Goal: Task Accomplishment & Management: Complete application form

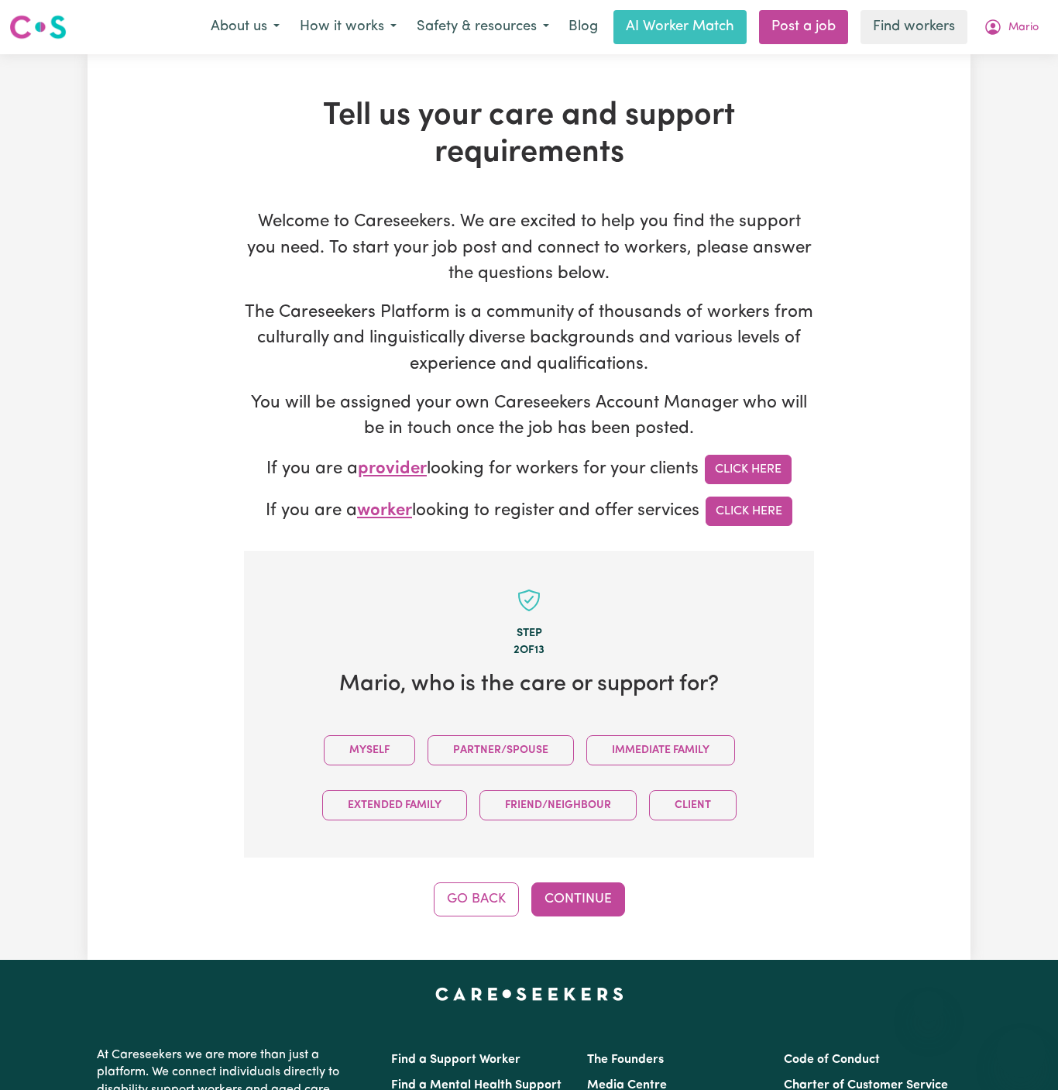
scroll to position [533, 0]
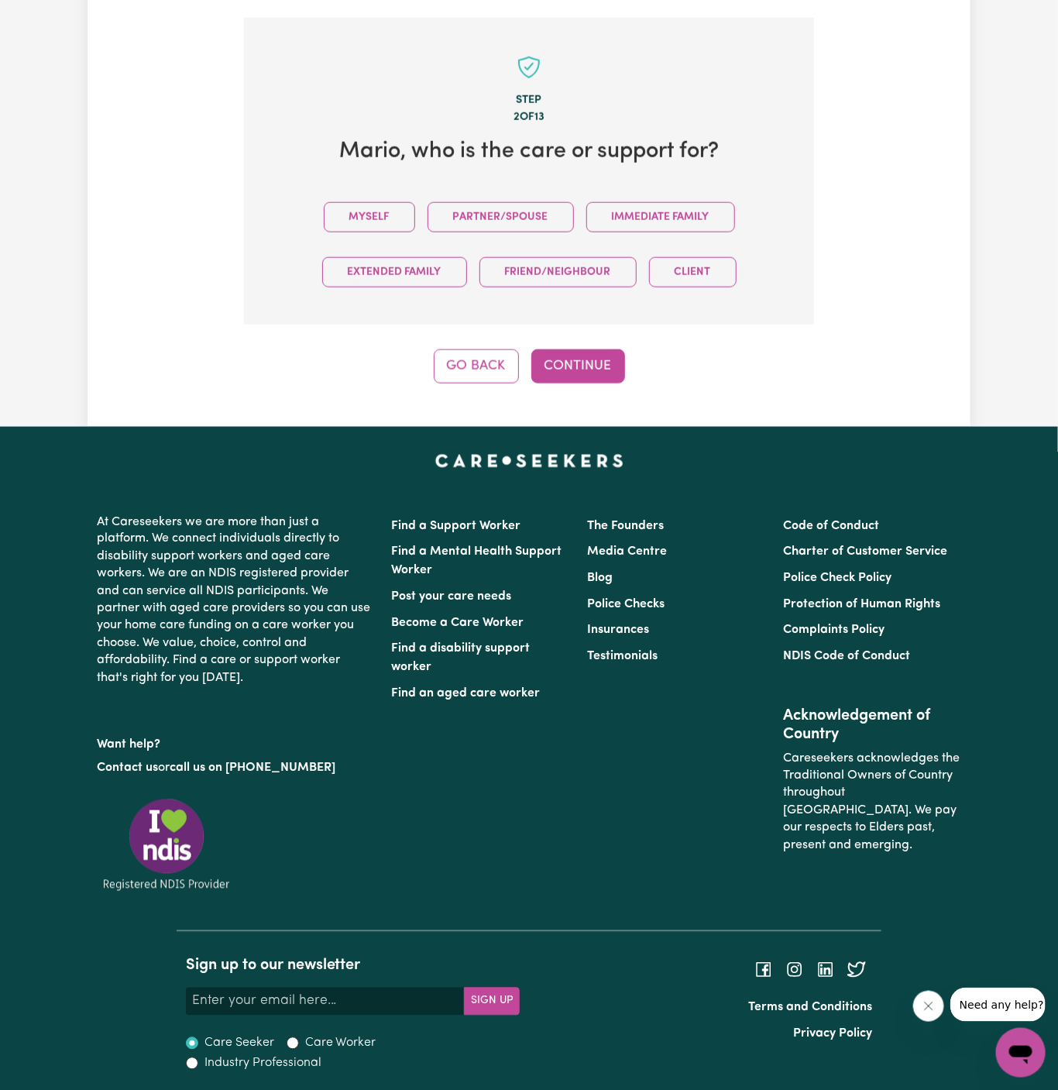
click at [394, 211] on button "Myself" at bounding box center [369, 217] width 91 height 30
click at [559, 364] on button "Continue" at bounding box center [578, 366] width 94 height 34
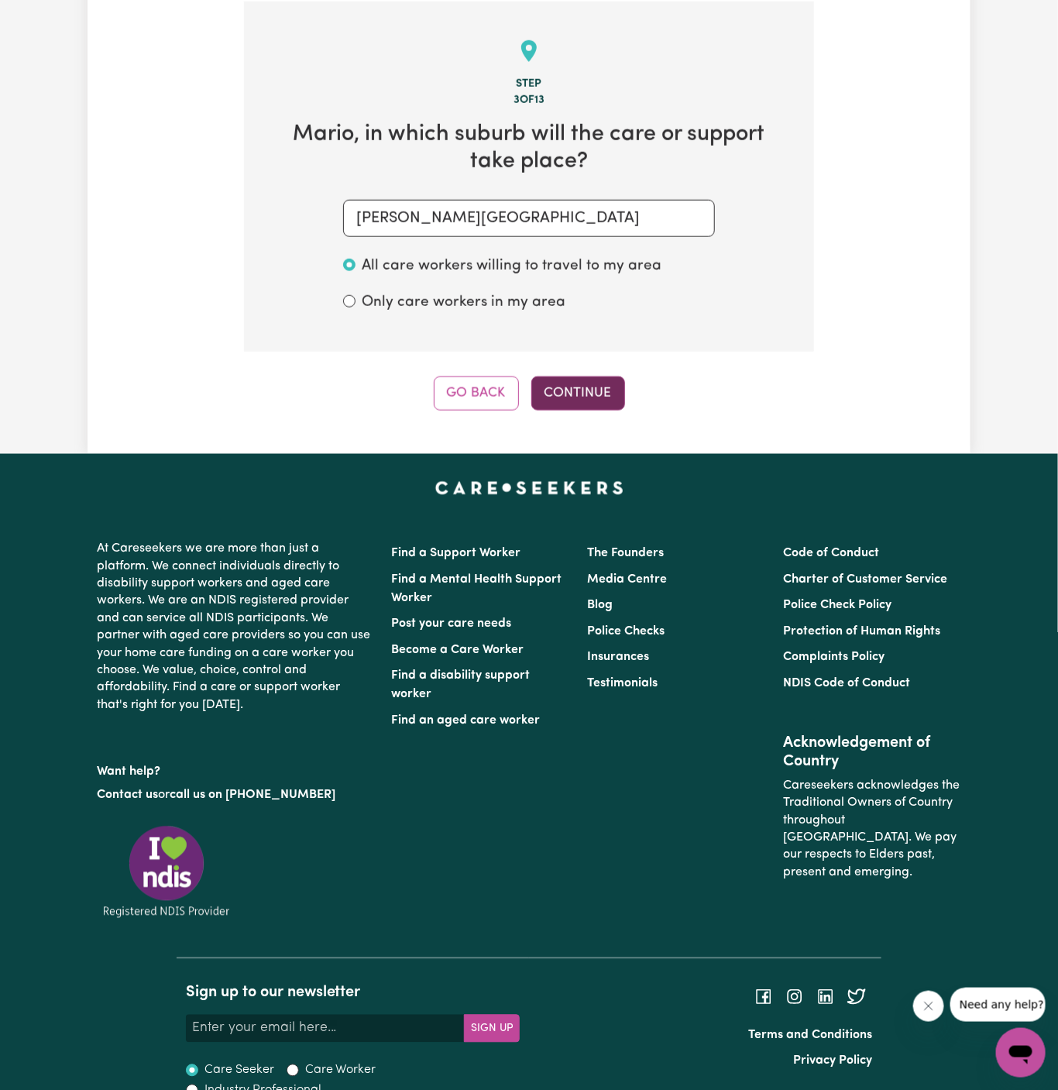
click at [591, 383] on button "Continue" at bounding box center [578, 393] width 94 height 34
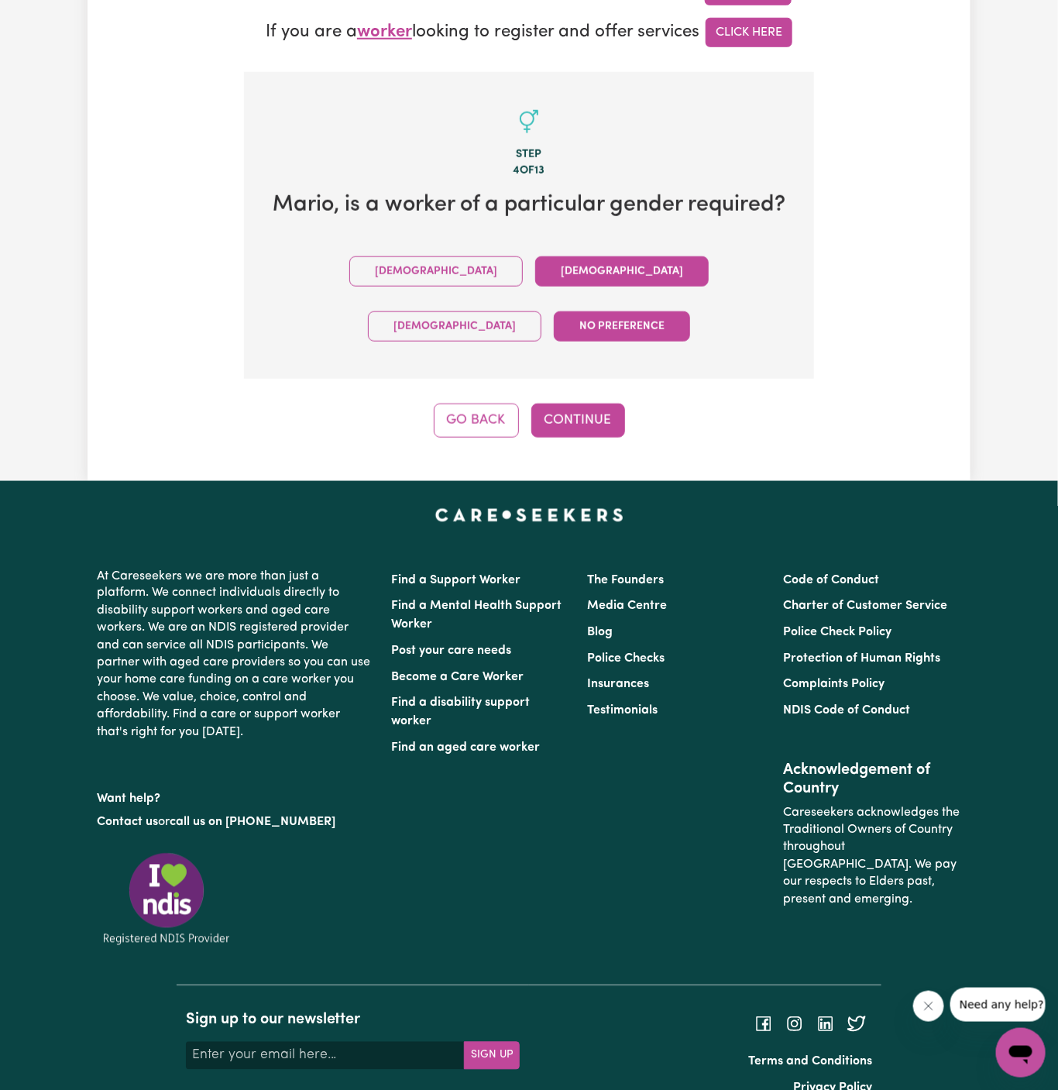
click at [535, 273] on button "[DEMOGRAPHIC_DATA]" at bounding box center [622, 271] width 174 height 30
click at [584, 404] on button "Continue" at bounding box center [578, 421] width 94 height 34
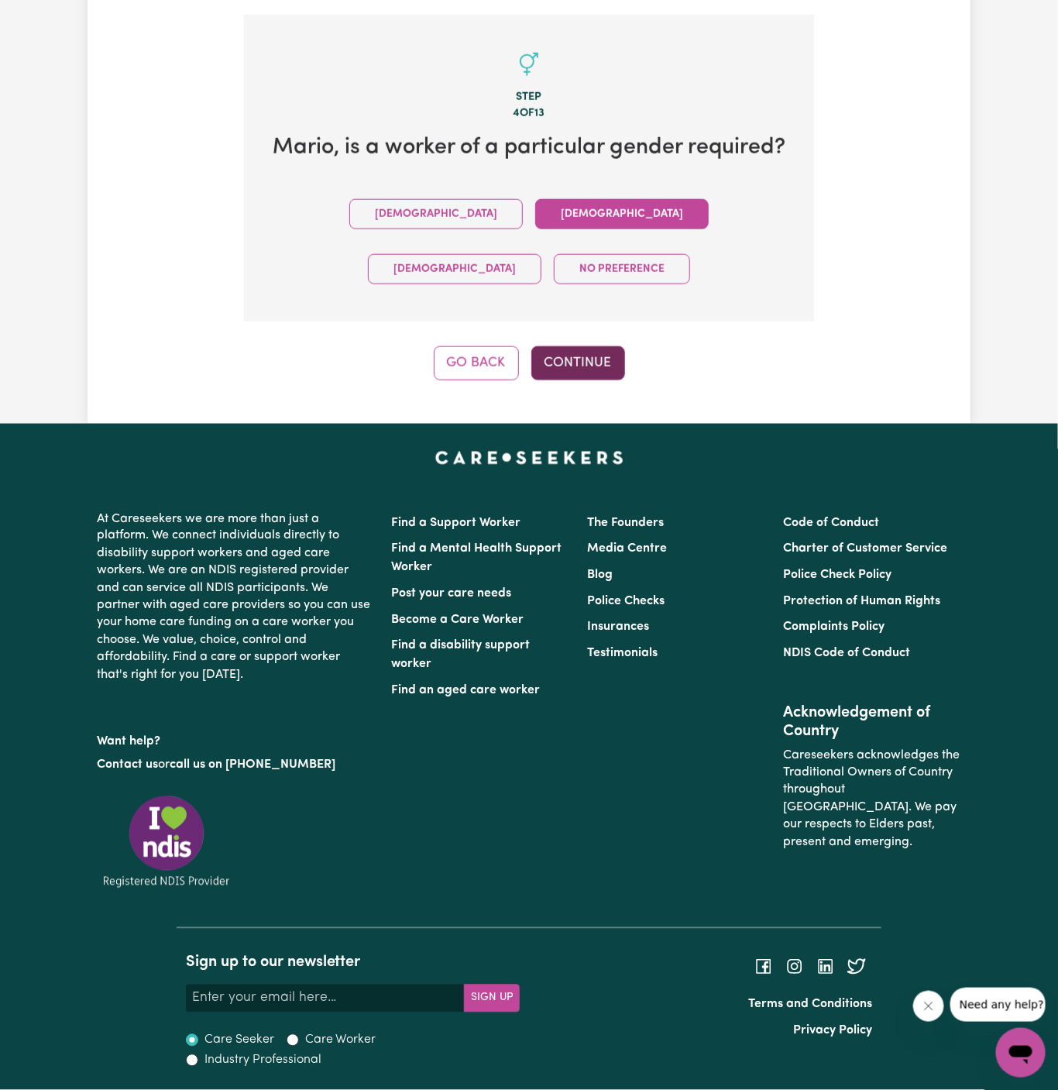
scroll to position [549, 0]
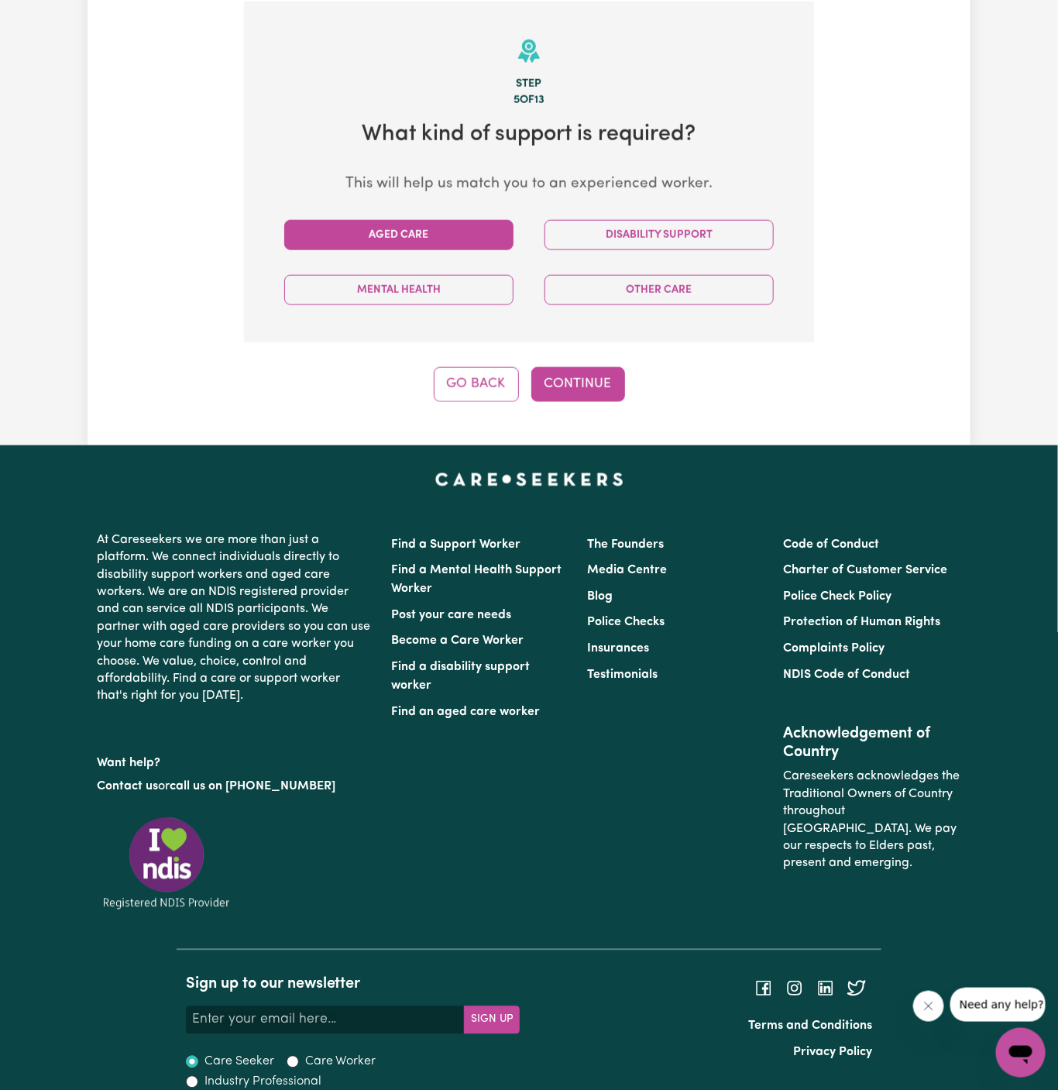
click at [434, 245] on button "Aged Care" at bounding box center [398, 235] width 229 height 30
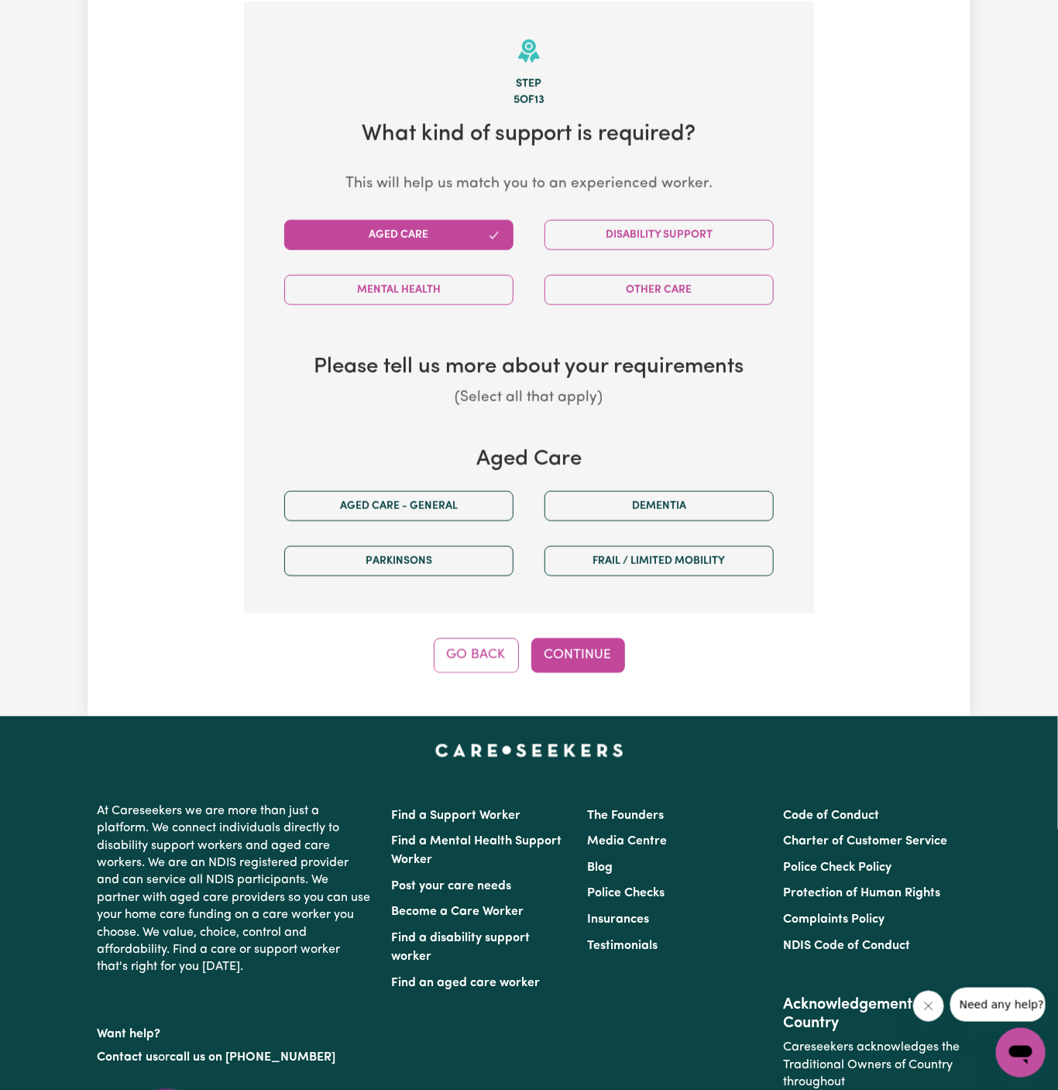
click at [452, 484] on div "Aged care - General" at bounding box center [399, 506] width 260 height 55
click at [459, 497] on button "Aged care - General" at bounding box center [398, 506] width 229 height 30
click at [586, 647] on button "Continue" at bounding box center [578, 655] width 94 height 34
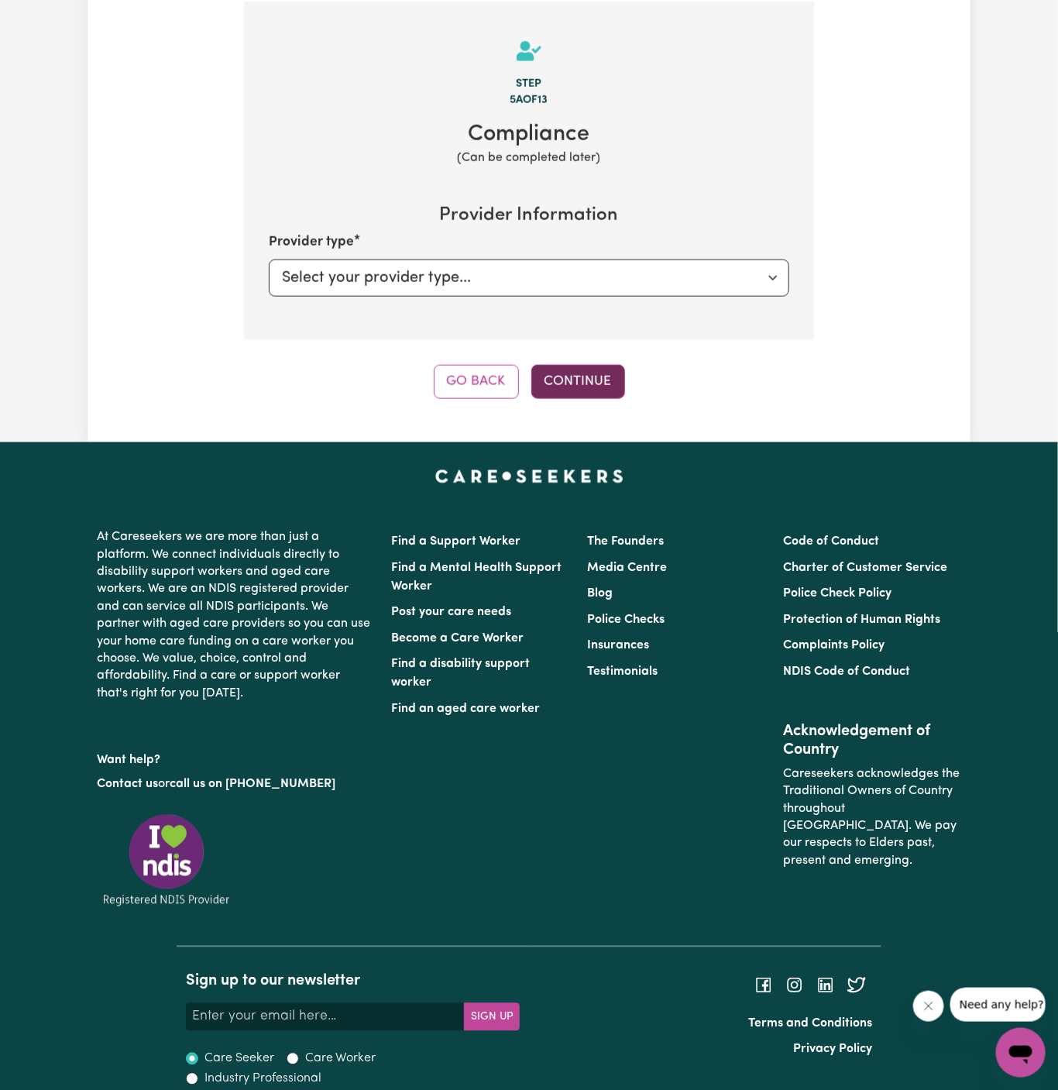
click at [604, 382] on button "Continue" at bounding box center [578, 382] width 94 height 34
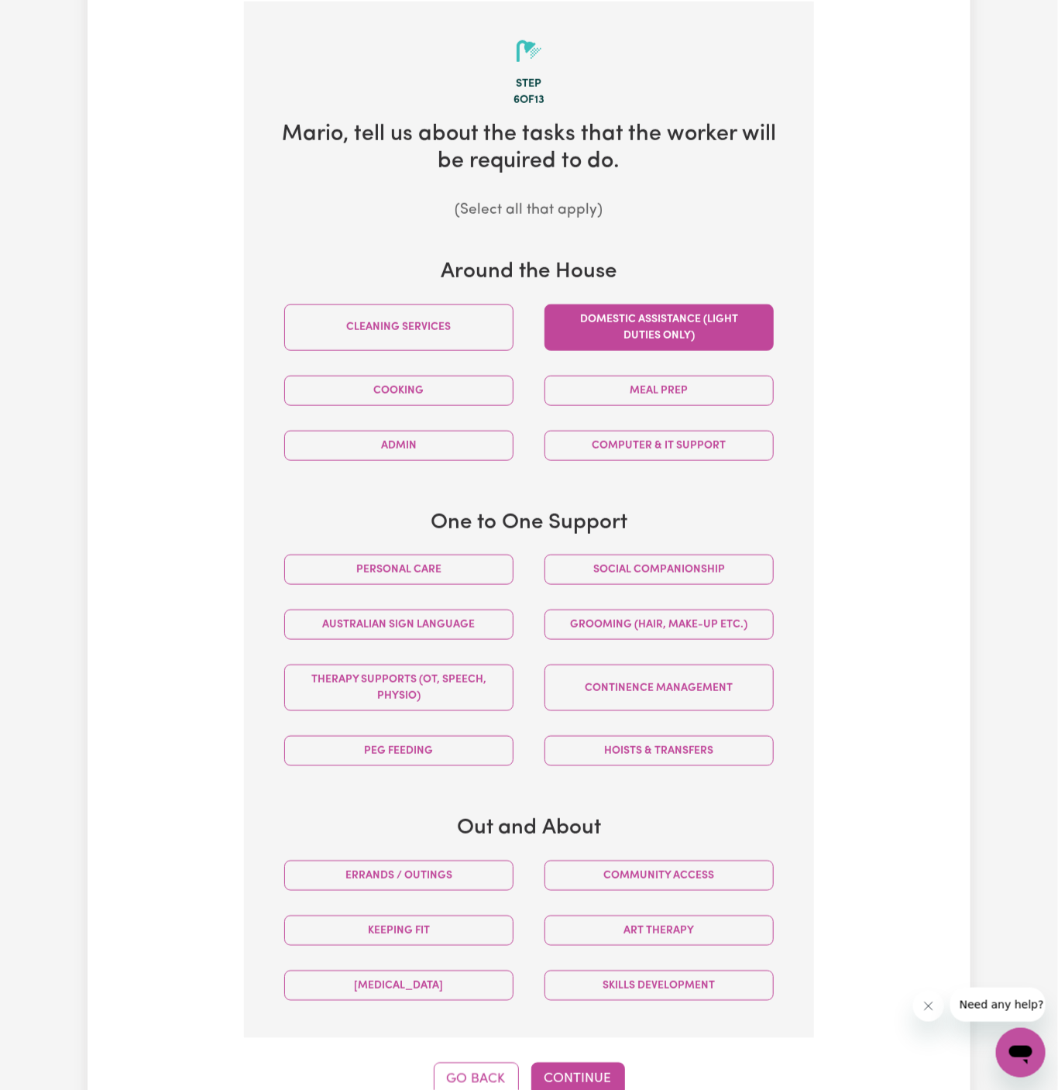
click at [680, 326] on button "Domestic assistance (light duties only)" at bounding box center [659, 327] width 229 height 46
click at [663, 559] on button "Social companionship" at bounding box center [659, 570] width 229 height 30
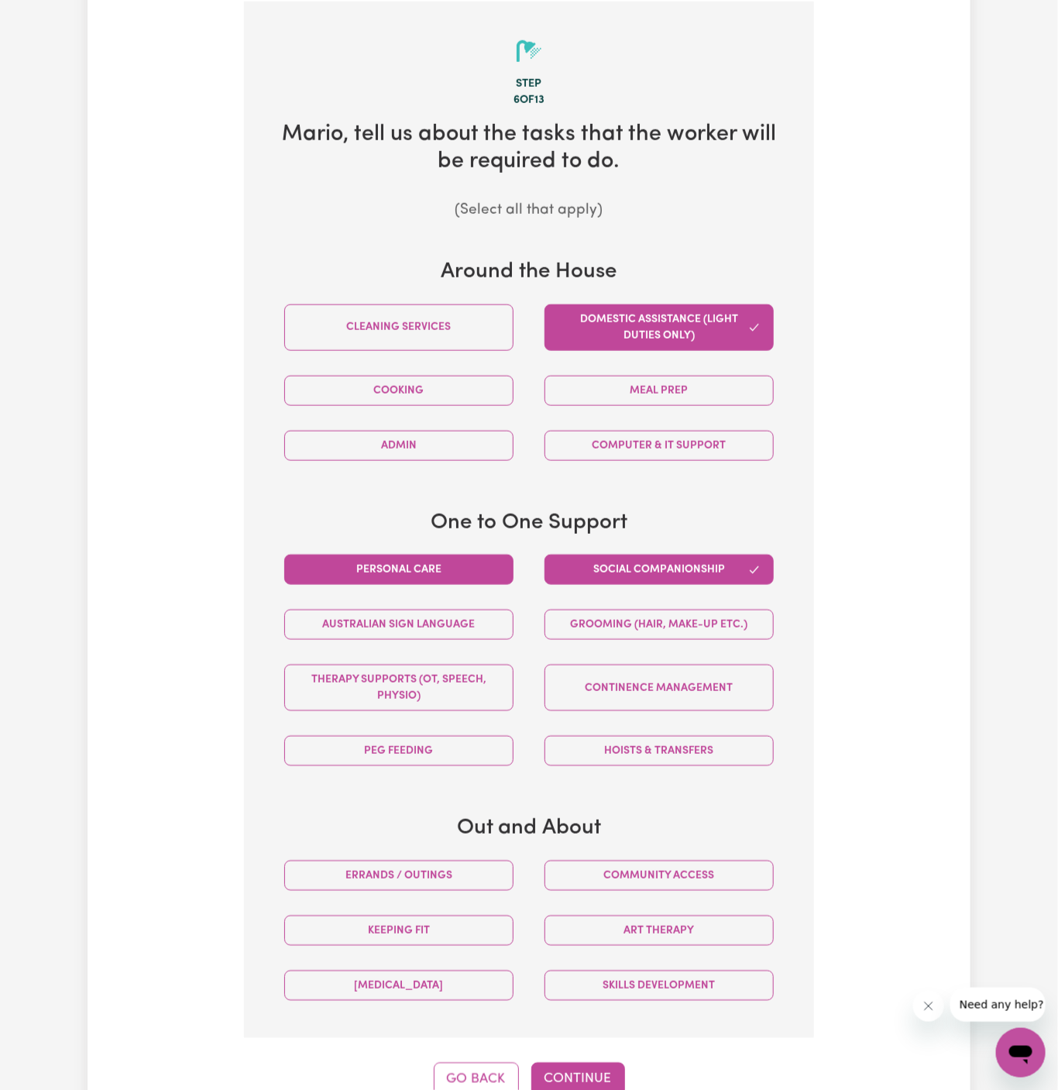
click at [445, 575] on button "Personal care" at bounding box center [398, 570] width 229 height 30
click at [659, 878] on button "Community access" at bounding box center [659, 876] width 229 height 30
click at [572, 1073] on button "Continue" at bounding box center [578, 1080] width 94 height 34
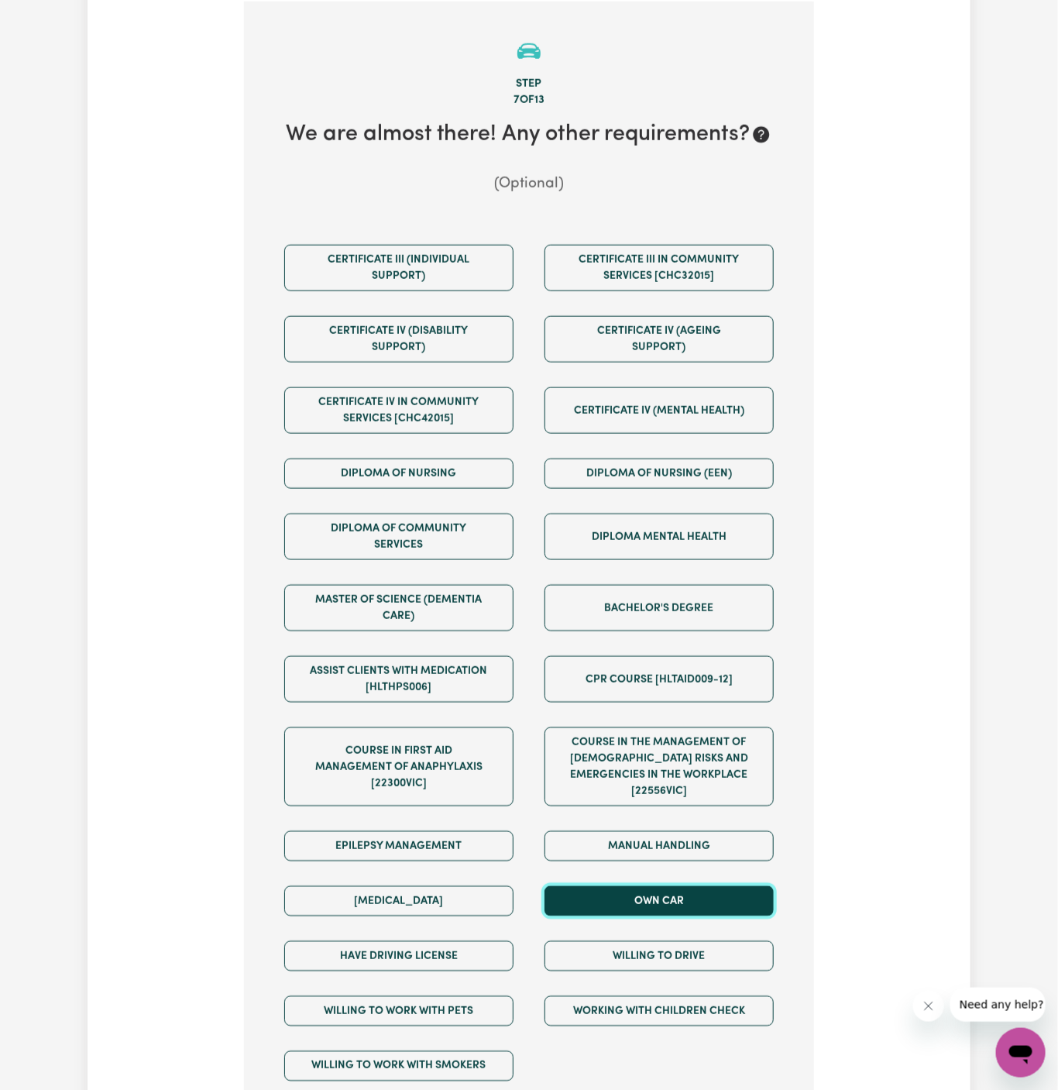
click at [642, 886] on button "Own Car" at bounding box center [659, 901] width 229 height 30
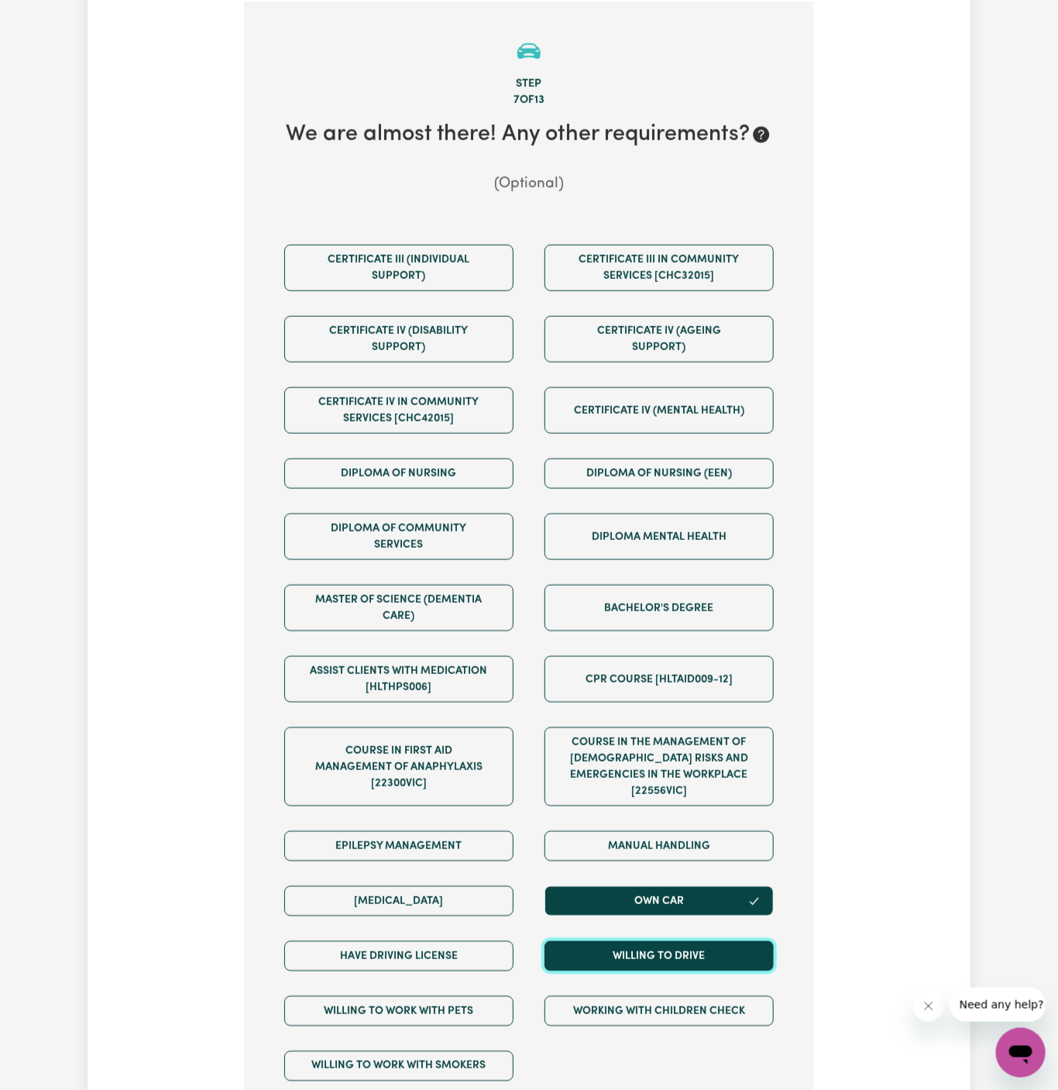
click at [642, 941] on button "Willing to drive" at bounding box center [659, 956] width 229 height 30
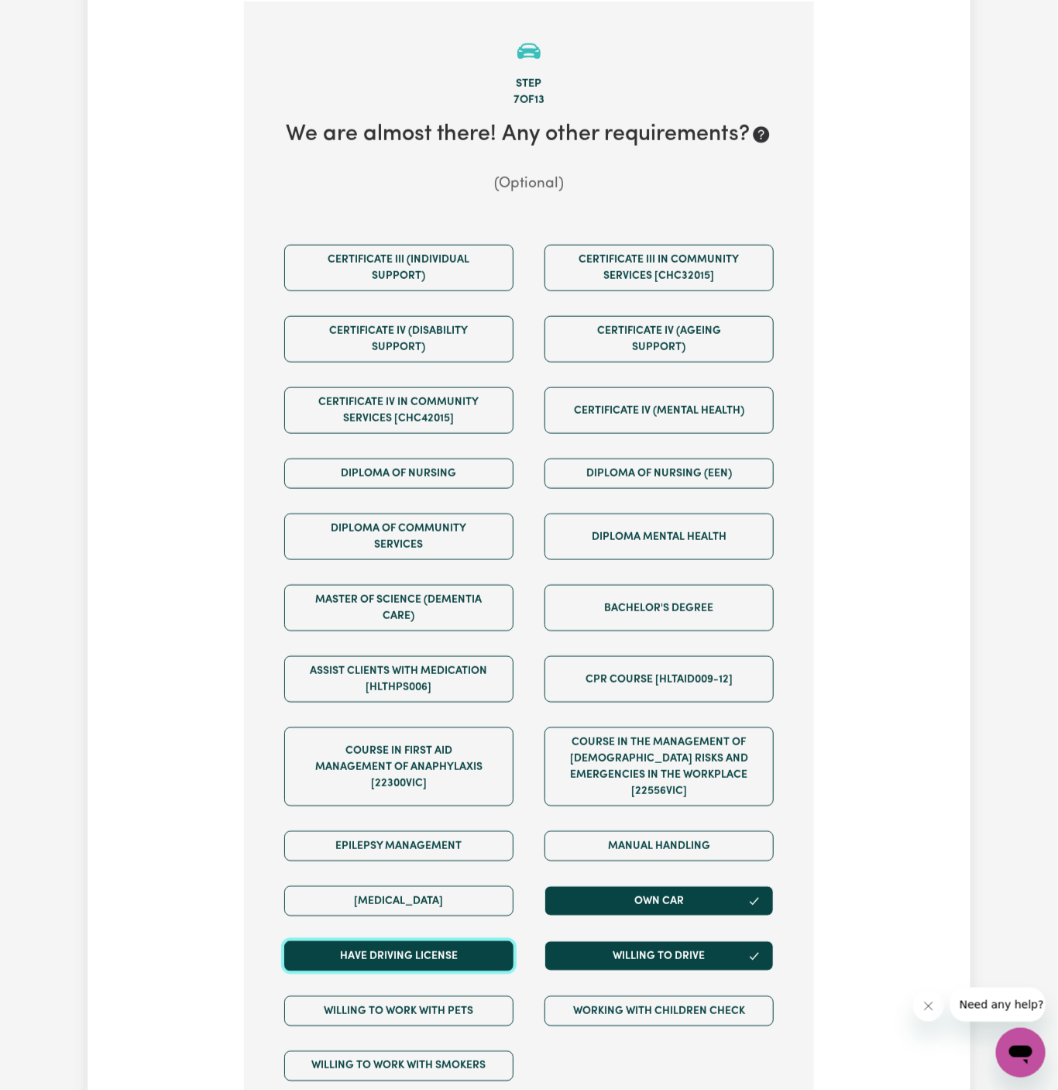
click at [492, 941] on button "Have driving license" at bounding box center [398, 956] width 229 height 30
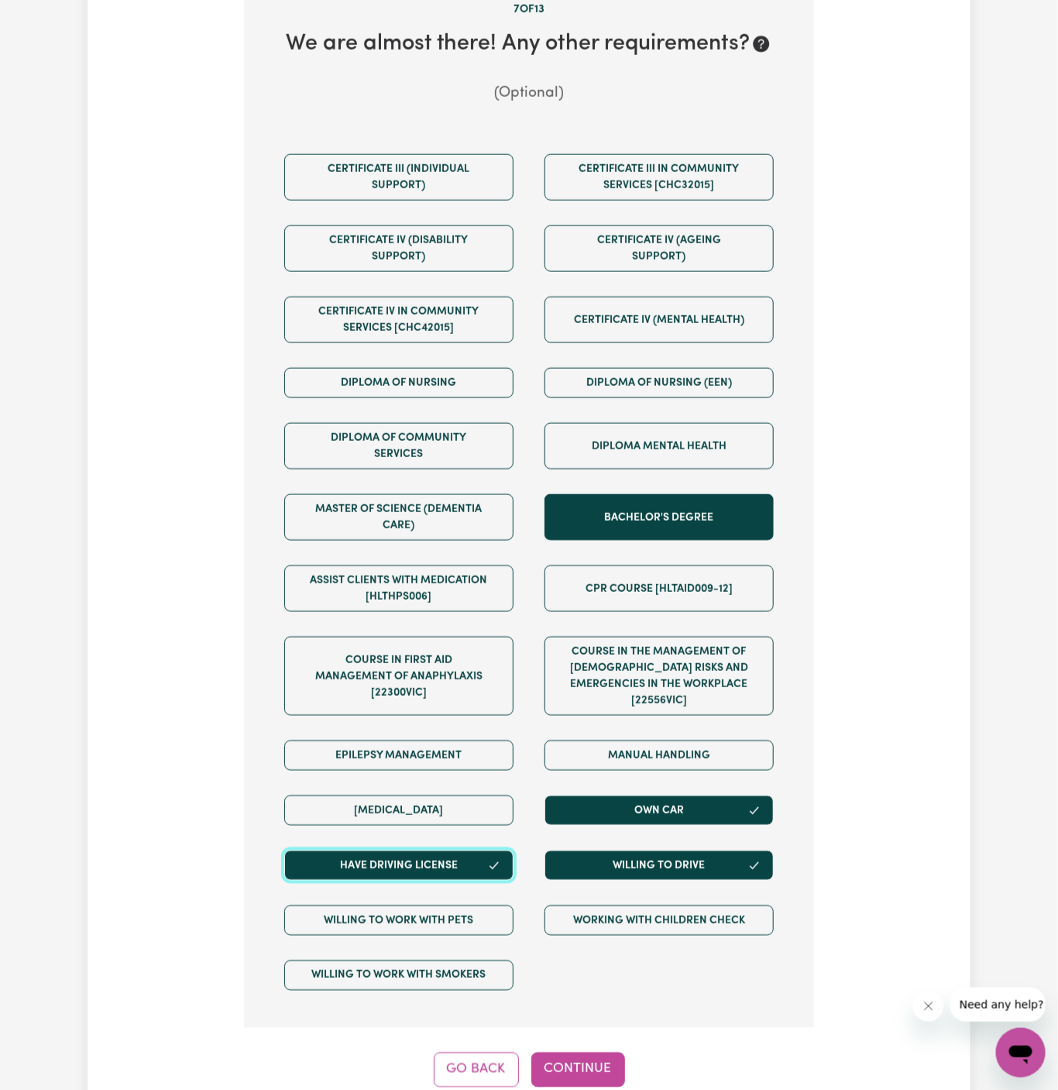
scroll to position [758, 0]
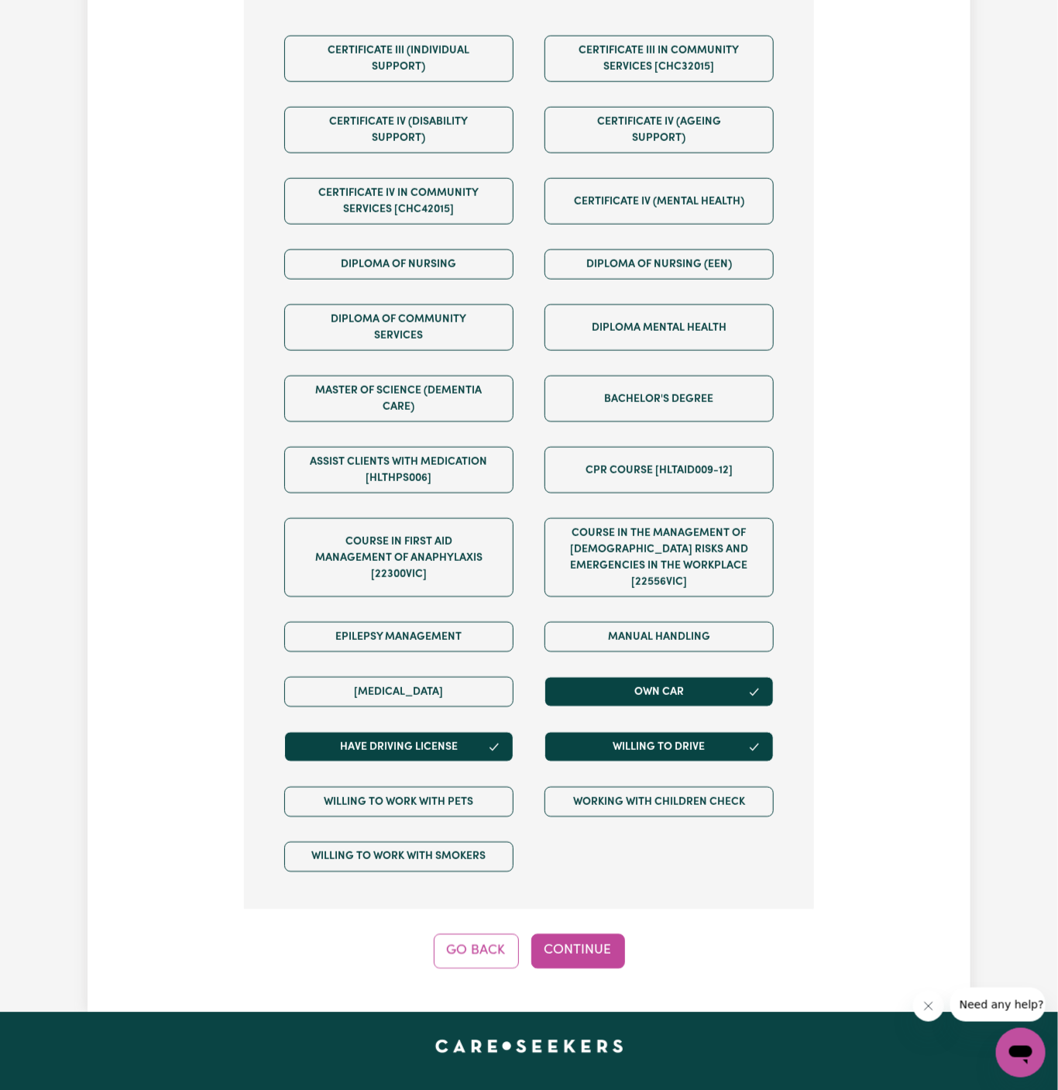
click at [598, 910] on div "Step 7 of 13 We are almost there! Any other requirements? (Optional) Certificat…" at bounding box center [529, 380] width 570 height 1177
click at [599, 934] on button "Continue" at bounding box center [578, 951] width 94 height 34
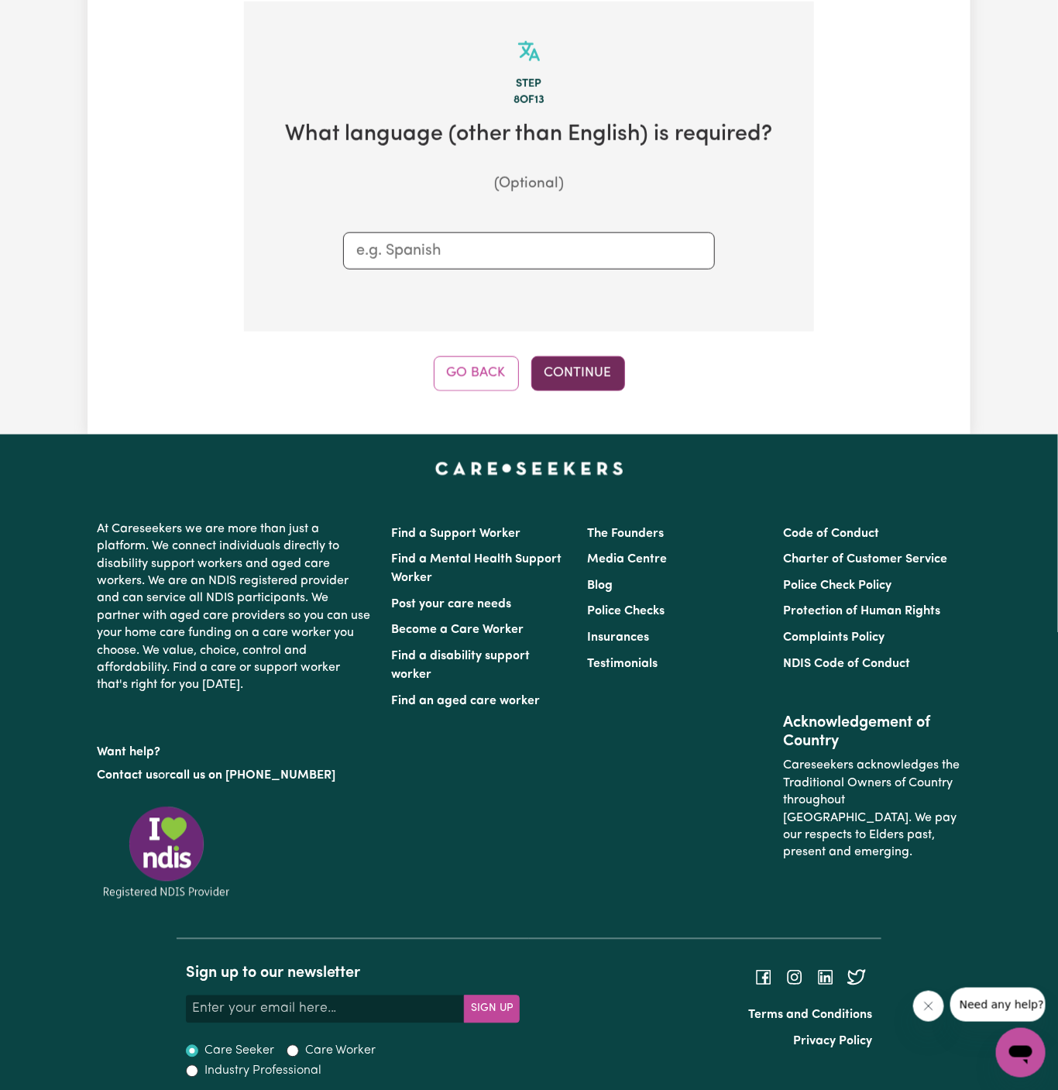
click at [585, 384] on button "Continue" at bounding box center [578, 373] width 94 height 34
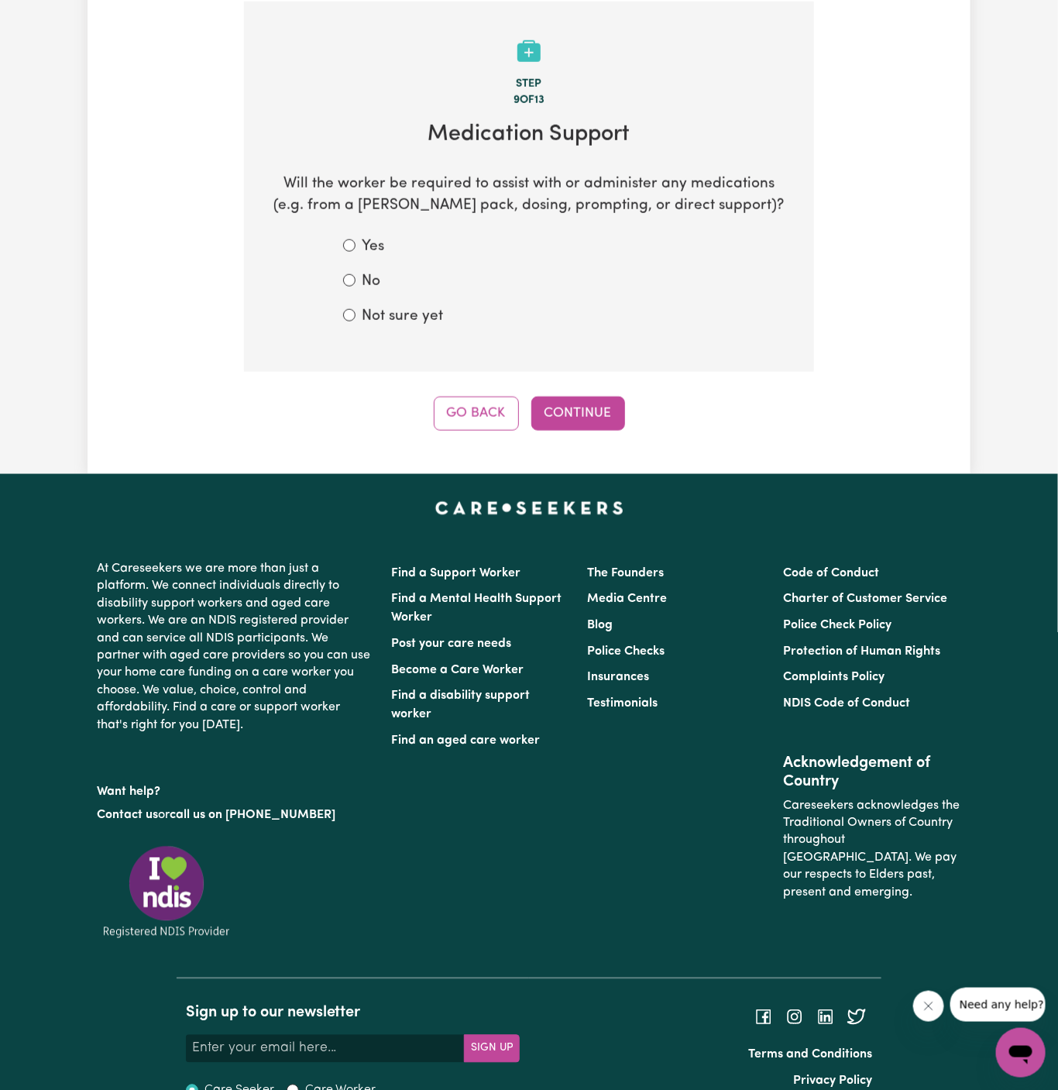
click at [406, 326] on label "Not sure yet" at bounding box center [402, 317] width 81 height 22
click at [356, 321] on input "Not sure yet" at bounding box center [349, 315] width 12 height 12
radio input "true"
click at [597, 405] on button "Continue" at bounding box center [578, 414] width 94 height 34
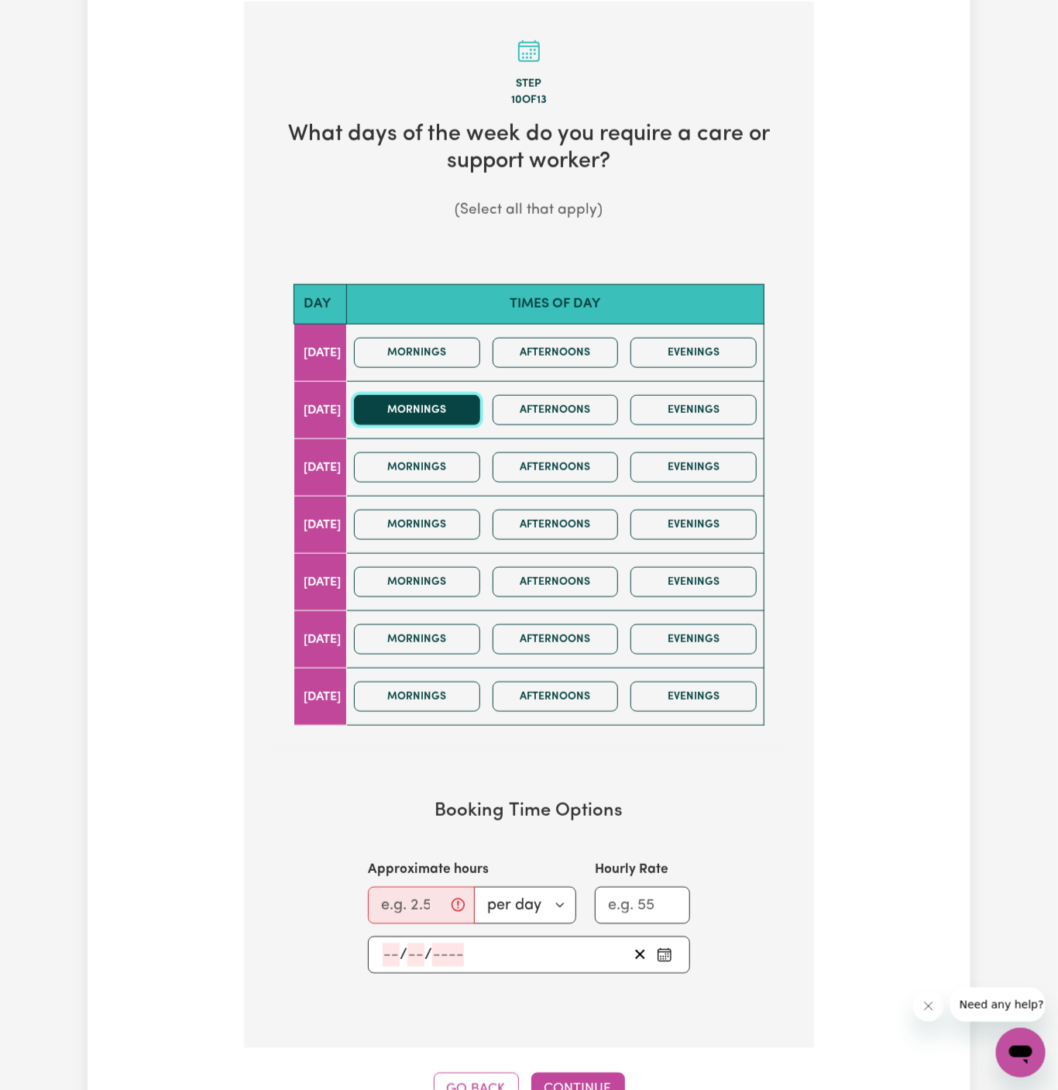
click at [475, 408] on button "Mornings" at bounding box center [417, 410] width 126 height 30
click at [611, 408] on button "Afternoons" at bounding box center [556, 410] width 126 height 30
click at [387, 897] on input "Approximate hours" at bounding box center [421, 905] width 107 height 37
type input "5"
click at [397, 951] on input "number" at bounding box center [391, 955] width 17 height 23
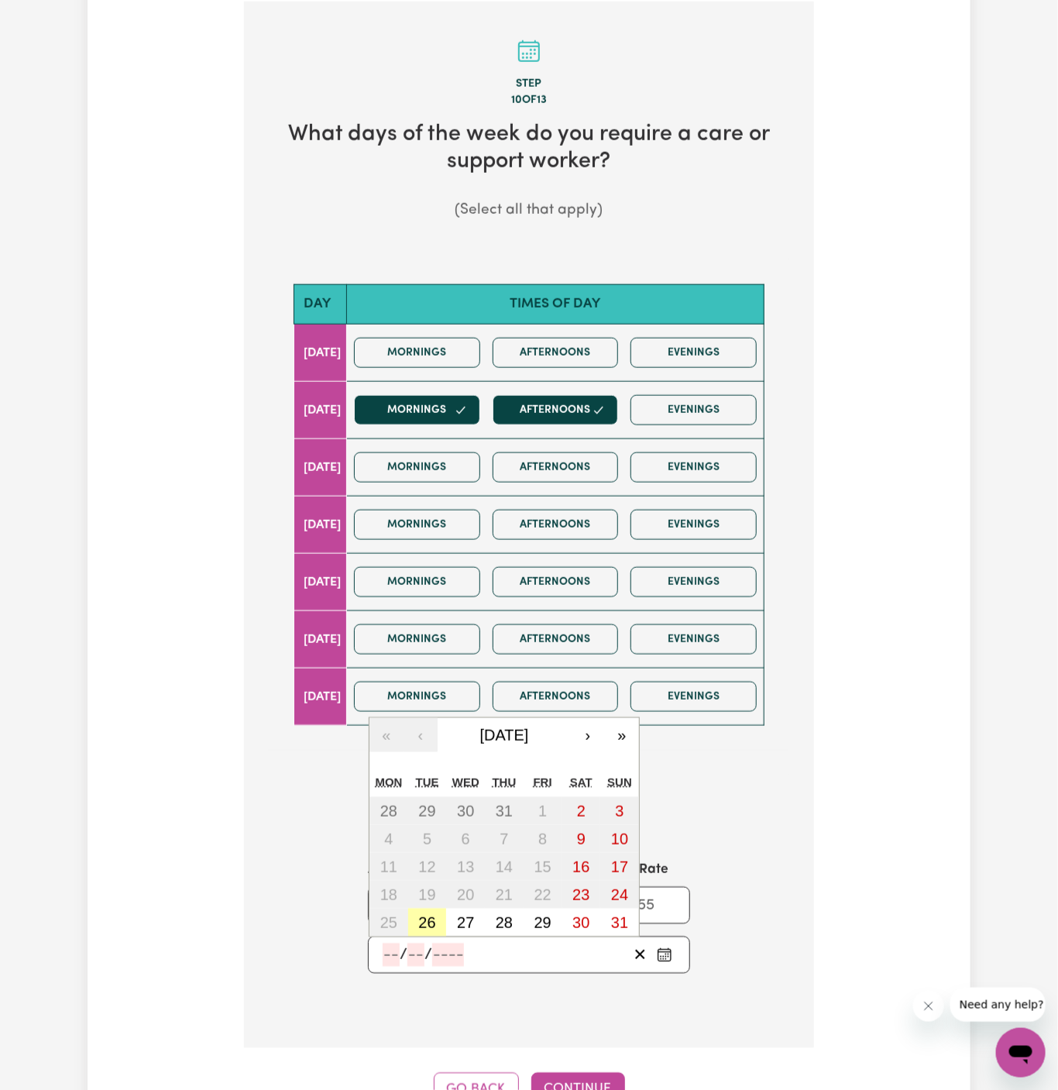
click at [428, 919] on abbr "26" at bounding box center [426, 922] width 17 height 17
type input "[DATE]"
type input "26"
type input "8"
type input "2025"
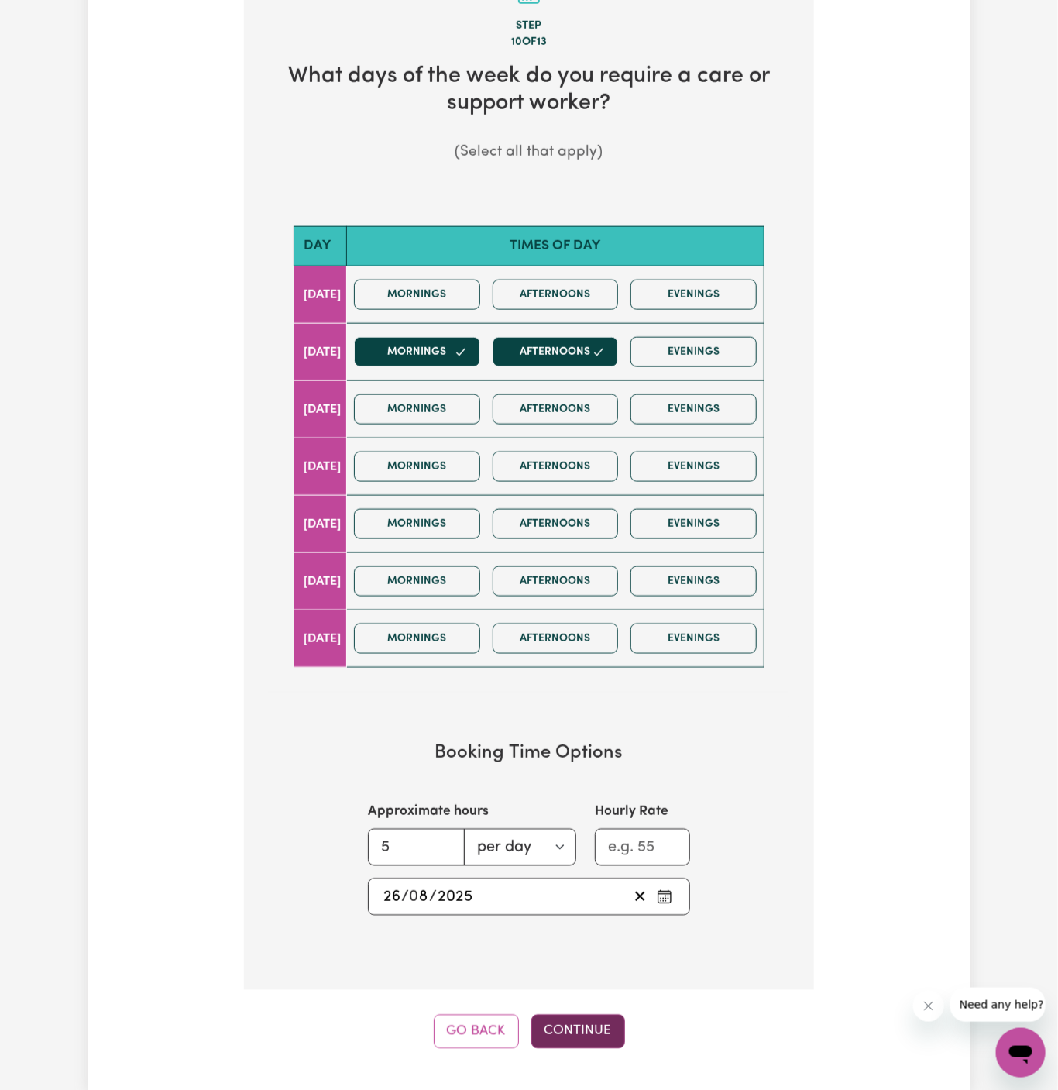
click at [584, 1027] on button "Continue" at bounding box center [578, 1032] width 94 height 34
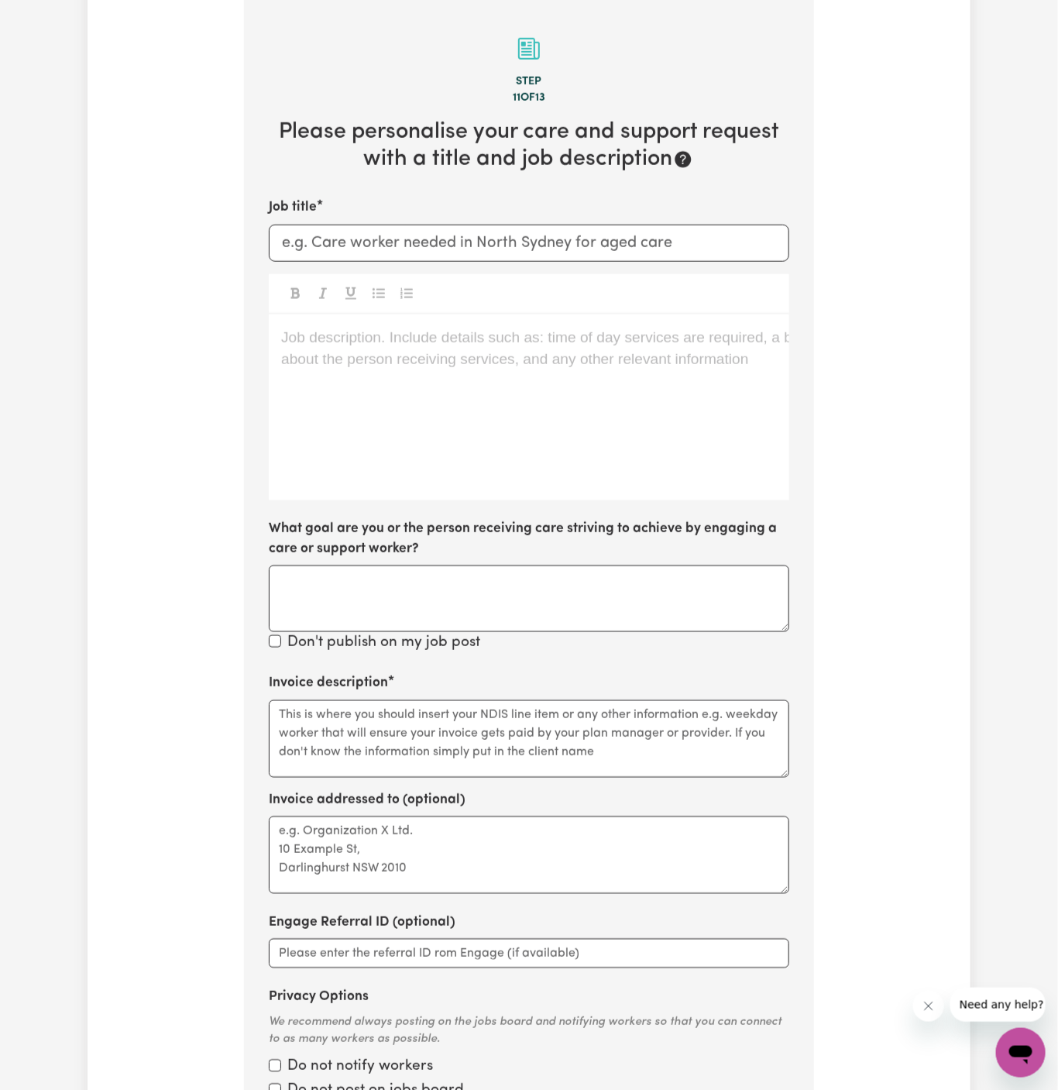
scroll to position [549, 0]
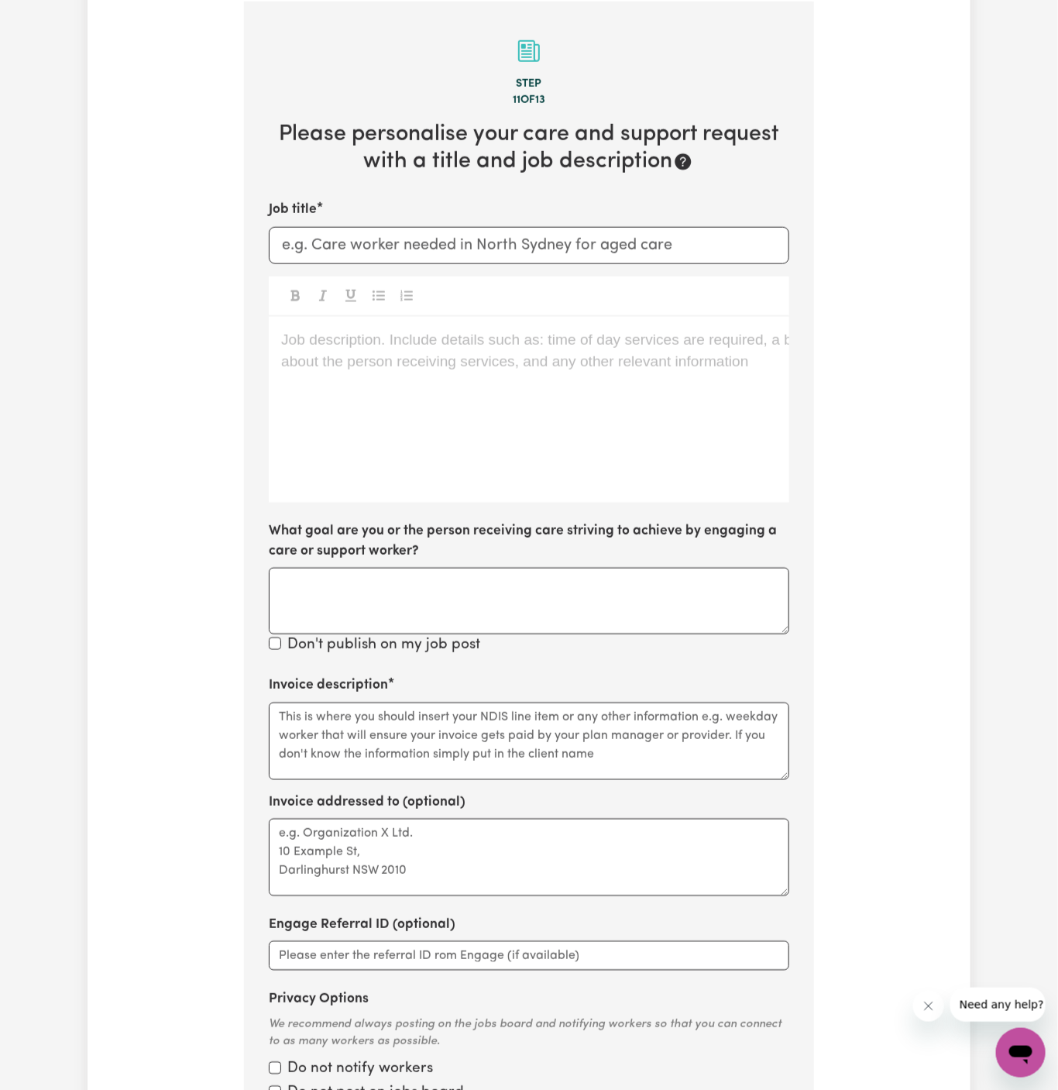
click at [575, 394] on div "Job description. Include details such as: time of day services are required, a …" at bounding box center [529, 410] width 521 height 186
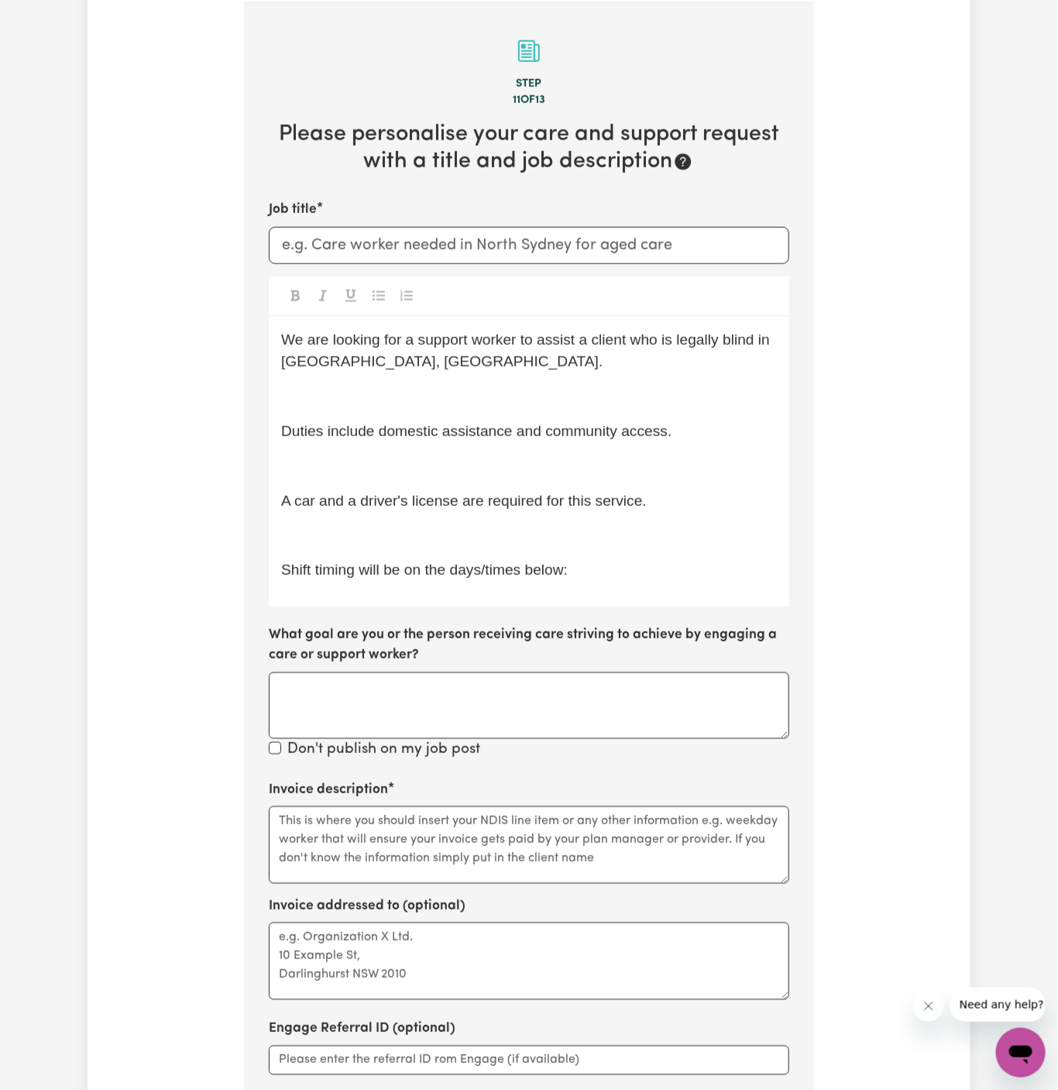
click at [646, 583] on div "We are looking for a support worker to assist a client who is legally blind in …" at bounding box center [529, 462] width 521 height 290
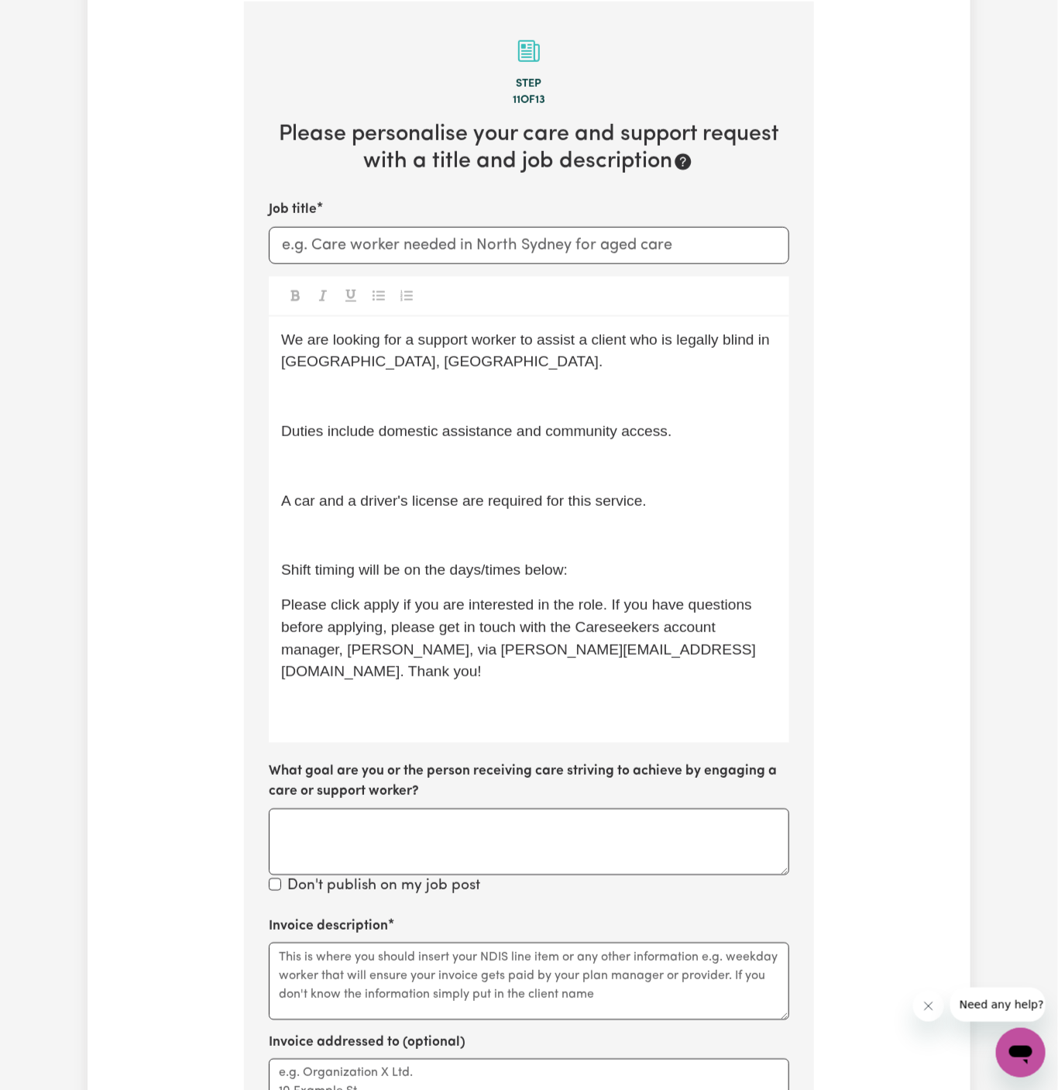
click at [411, 544] on p "﻿" at bounding box center [529, 535] width 496 height 22
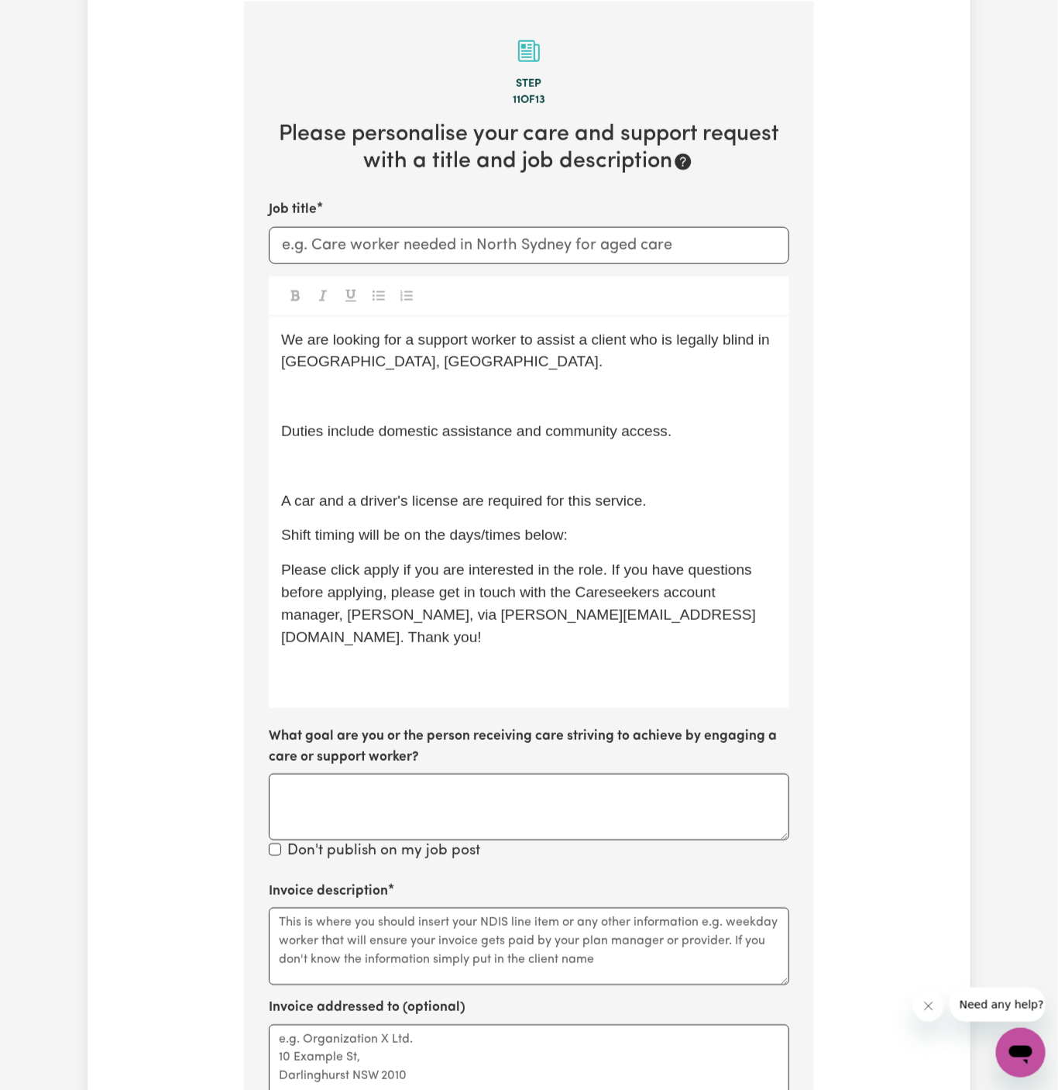
click at [407, 469] on p "﻿" at bounding box center [529, 467] width 496 height 22
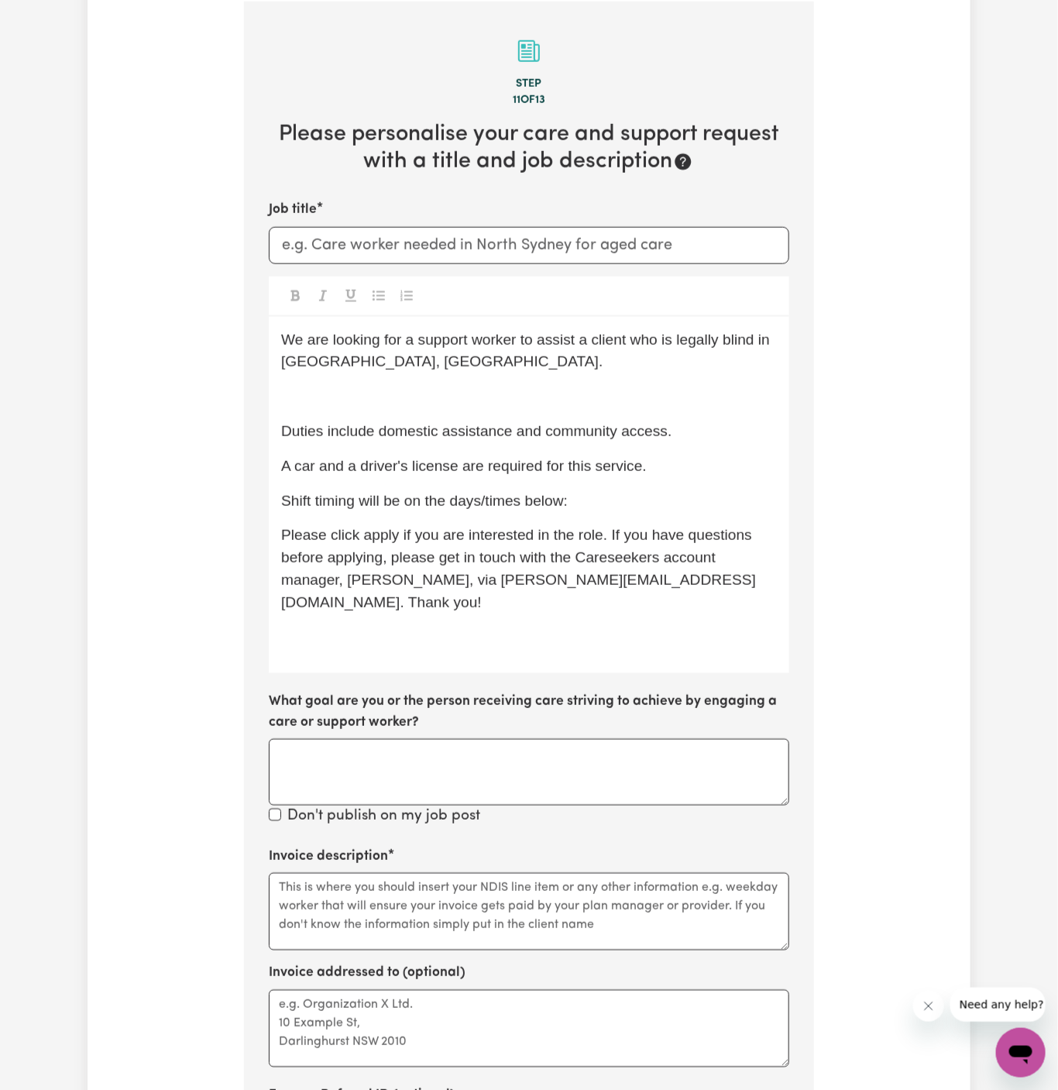
click at [383, 380] on div "We are looking for a support worker to assist a client who is legally blind in …" at bounding box center [529, 495] width 521 height 357
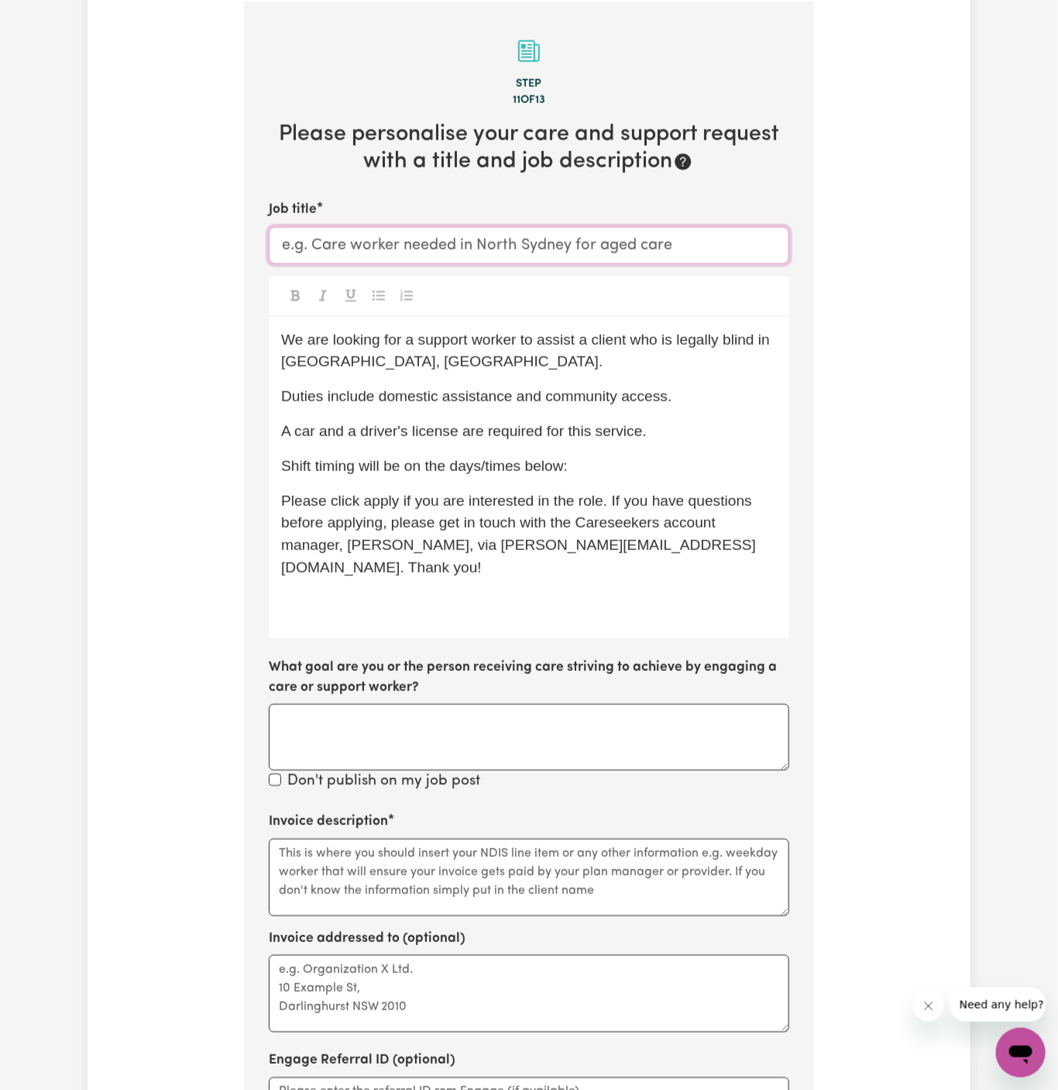
click at [515, 233] on input "Job title" at bounding box center [529, 245] width 521 height 37
type input "[DEMOGRAPHIC_DATA] Support Worker Needed In [GEOGRAPHIC_DATA][PERSON_NAME][GEOG…"
click at [413, 345] on span "We are looking for a support worker to assist a client who is legally blind in …" at bounding box center [527, 351] width 493 height 39
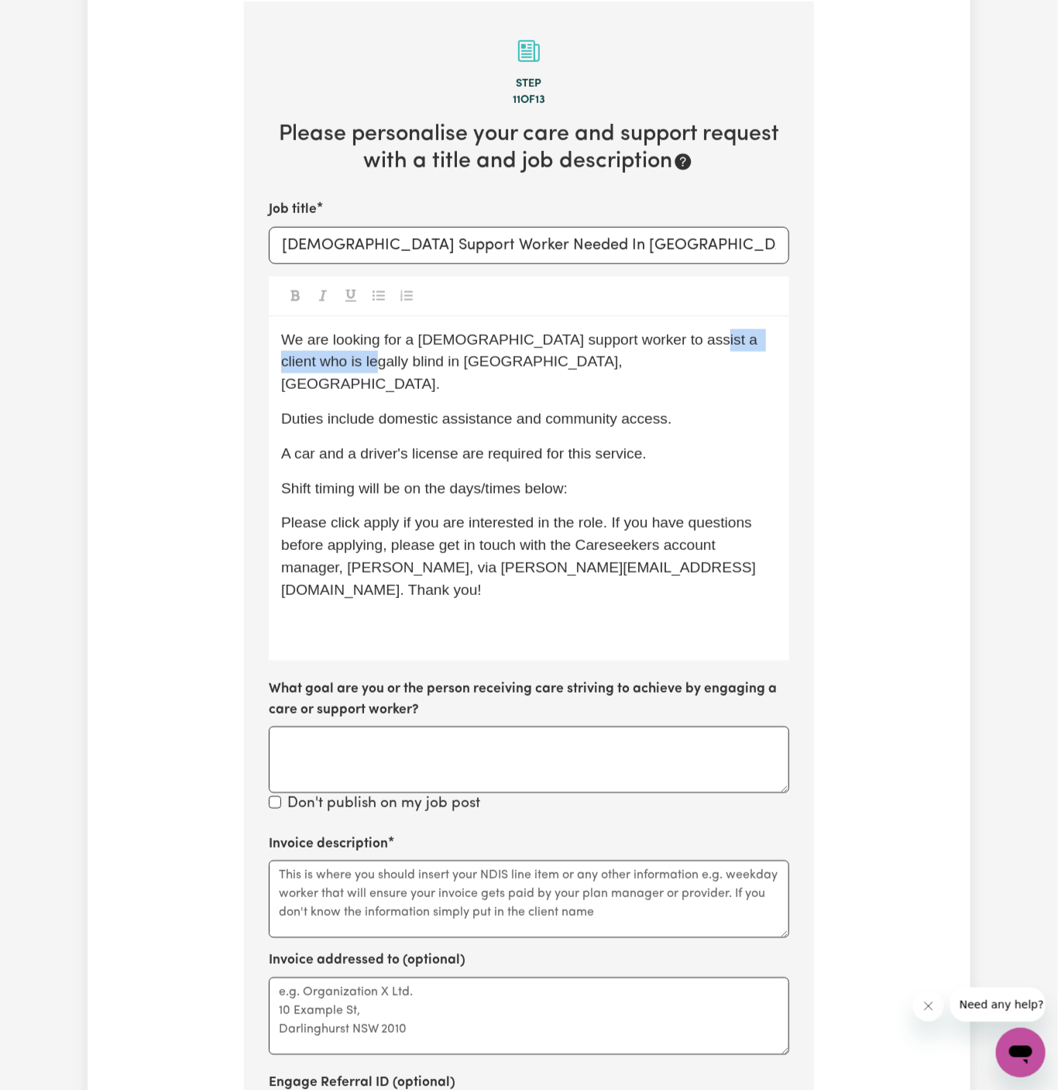
drag, startPoint x: 674, startPoint y: 341, endPoint x: 317, endPoint y: 360, distance: 357.7
click at [317, 360] on span "We are looking for a [DEMOGRAPHIC_DATA] support worker to assist a client who i…" at bounding box center [521, 362] width 481 height 61
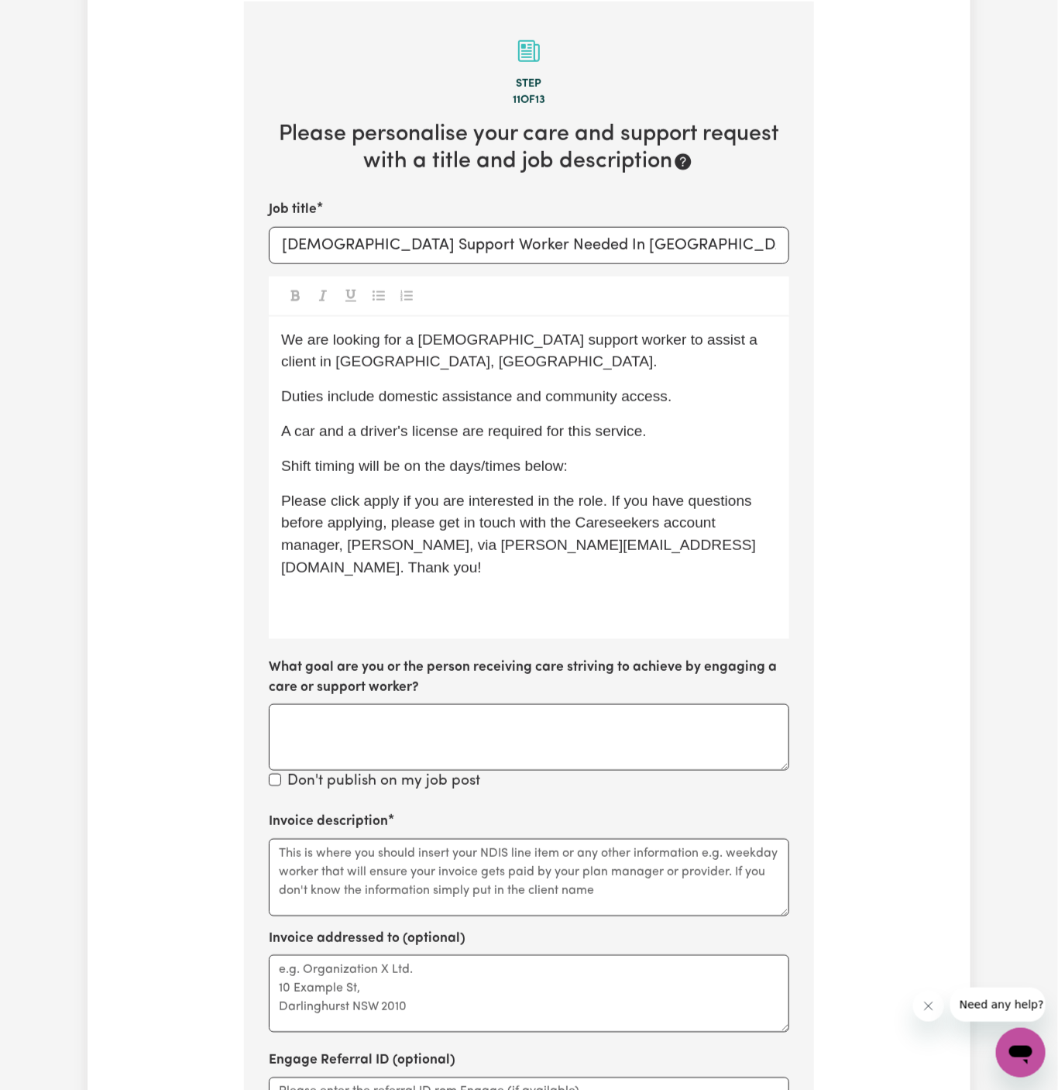
click at [726, 348] on p "We are looking for a [DEMOGRAPHIC_DATA] support worker to assist a client in [G…" at bounding box center [529, 351] width 496 height 45
drag, startPoint x: 669, startPoint y: 364, endPoint x: 693, endPoint y: 344, distance: 31.3
click at [693, 344] on p "We are looking for a [DEMOGRAPHIC_DATA] support worker to assist a client in [G…" at bounding box center [529, 351] width 496 height 45
click at [762, 592] on p "﻿" at bounding box center [529, 603] width 496 height 22
click at [487, 541] on div "We are looking for a [DEMOGRAPHIC_DATA] support worker to assist a client in LA…" at bounding box center [529, 478] width 521 height 322
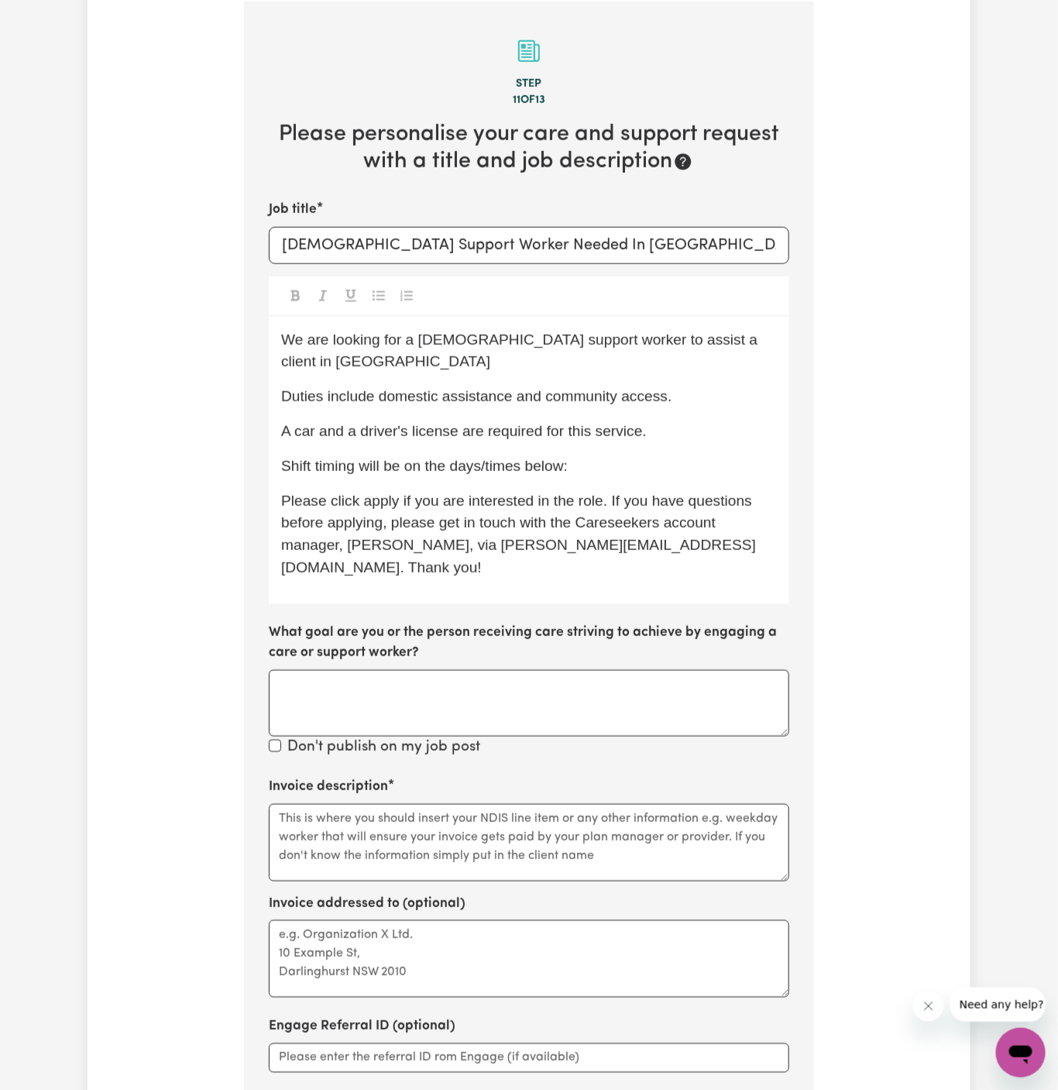
click at [726, 340] on p "We are looking for a [DEMOGRAPHIC_DATA] support worker to assist a client in [G…" at bounding box center [529, 351] width 496 height 45
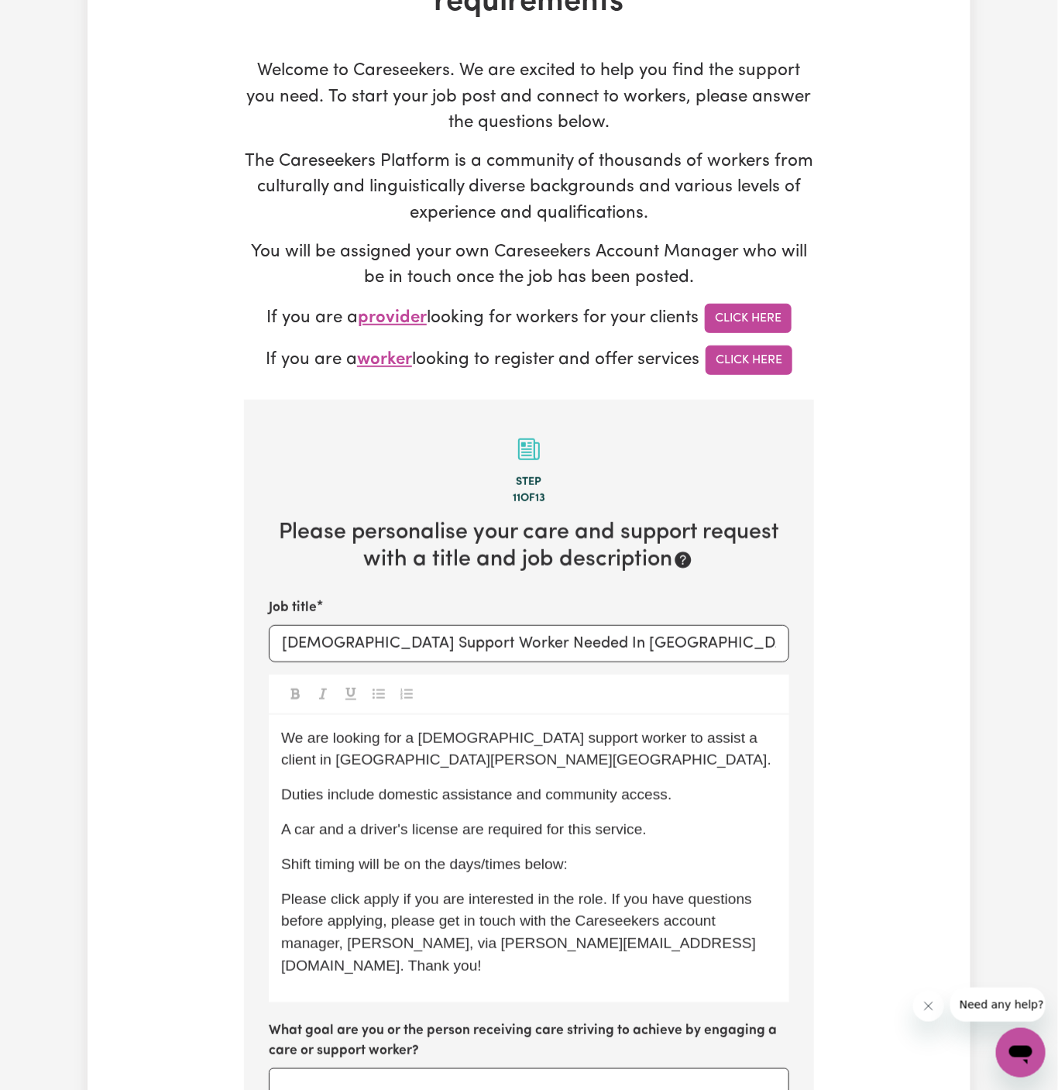
scroll to position [0, 0]
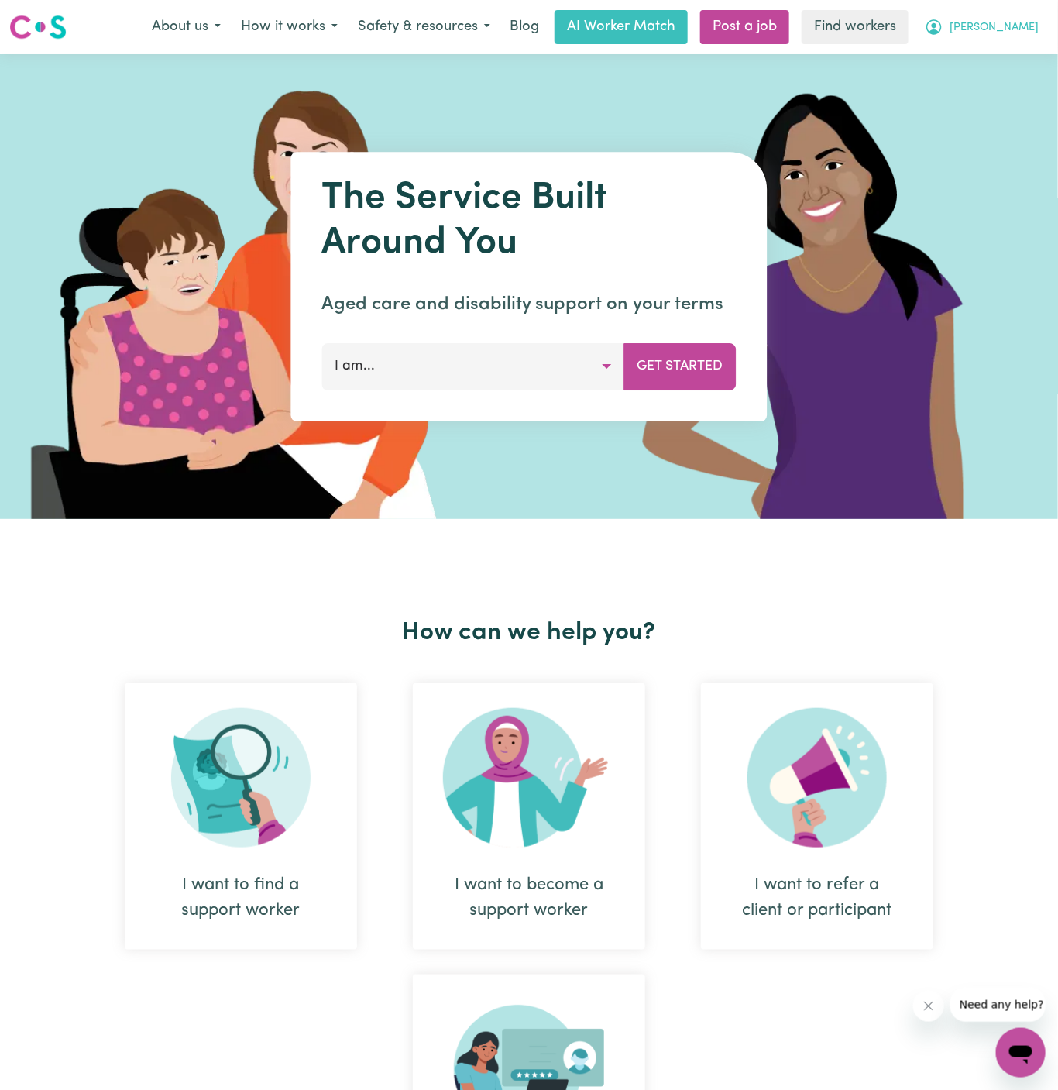
click at [1013, 25] on span "Anthony" at bounding box center [994, 27] width 89 height 17
click at [1012, 90] on link "Logout" at bounding box center [987, 88] width 122 height 29
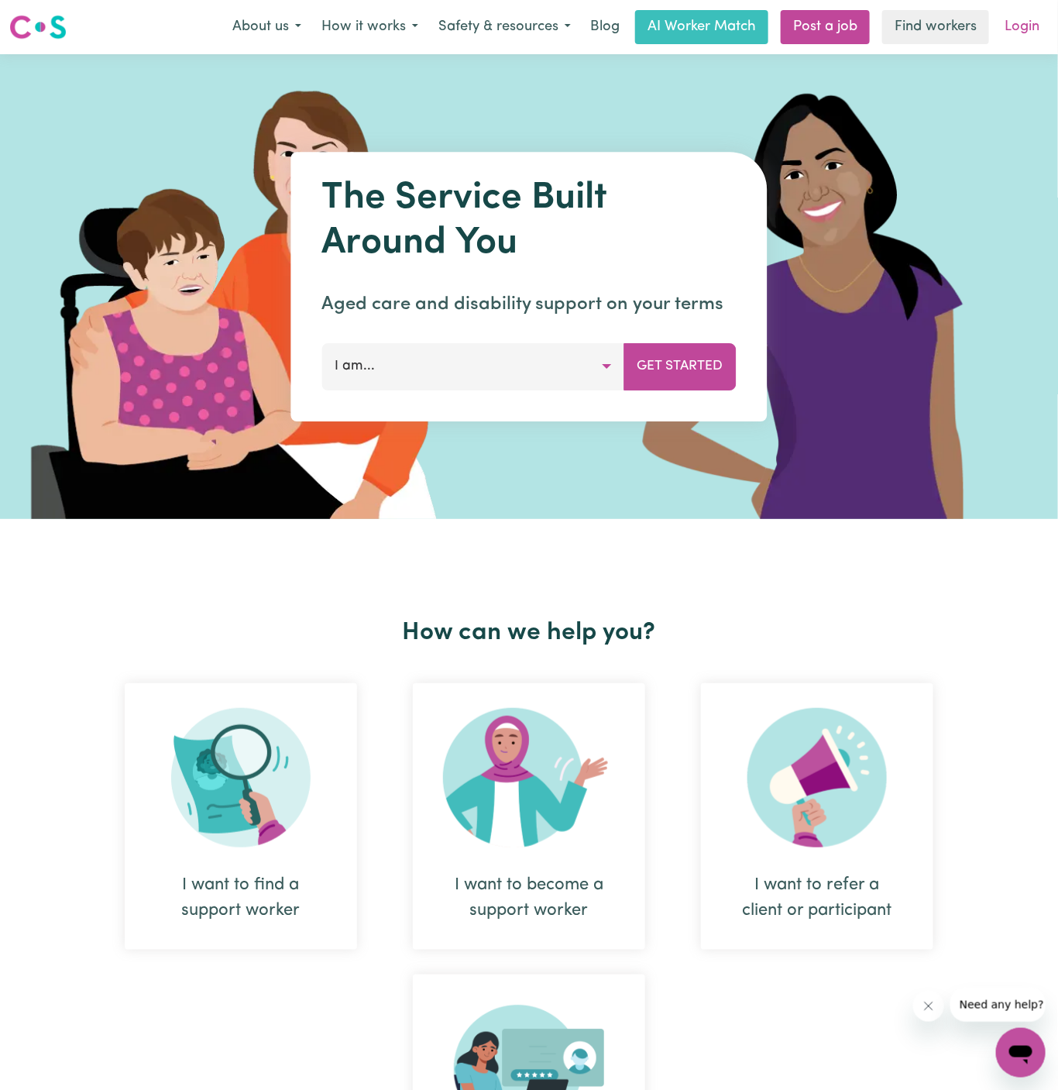
click at [1033, 29] on link "Login" at bounding box center [1021, 27] width 53 height 34
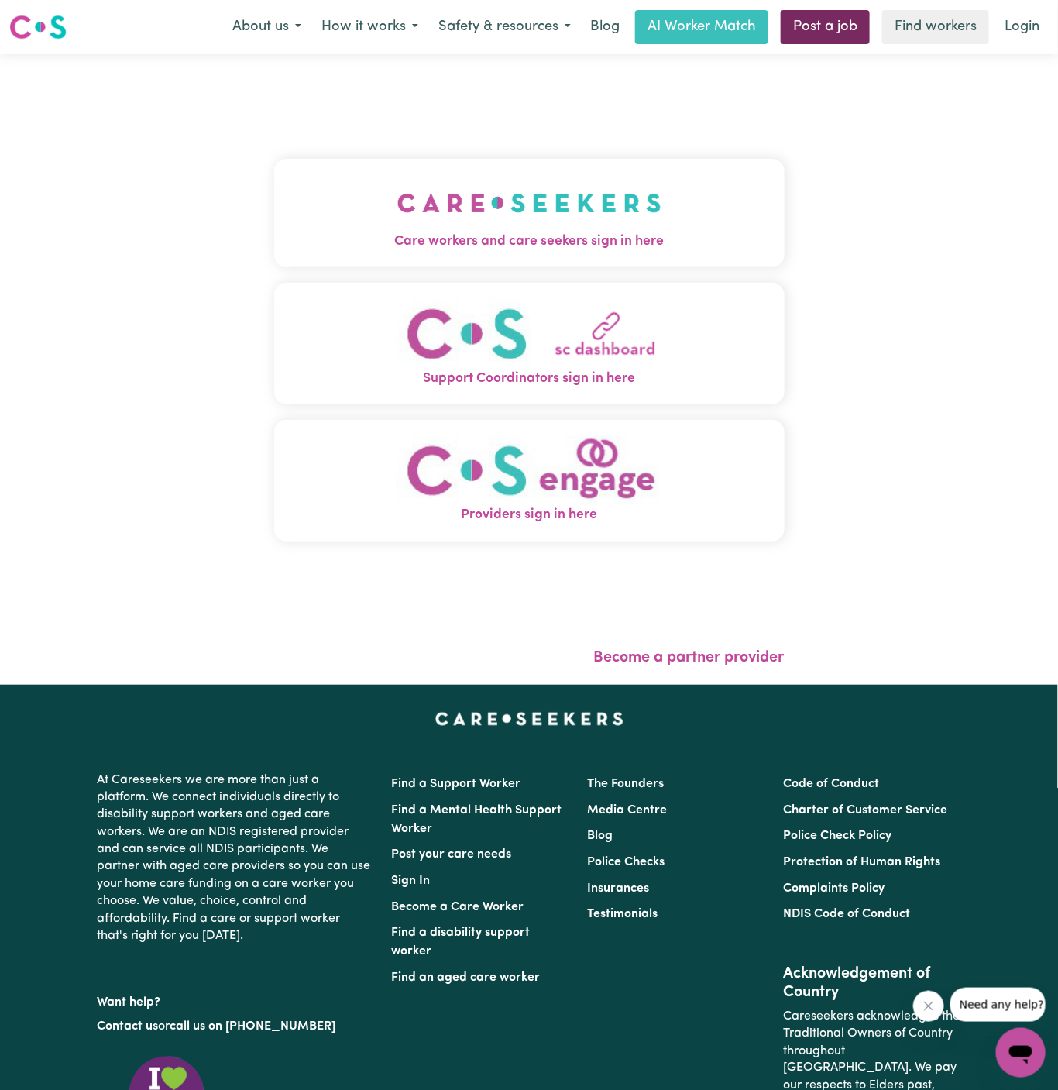
click at [850, 31] on link "Post a job" at bounding box center [825, 27] width 89 height 34
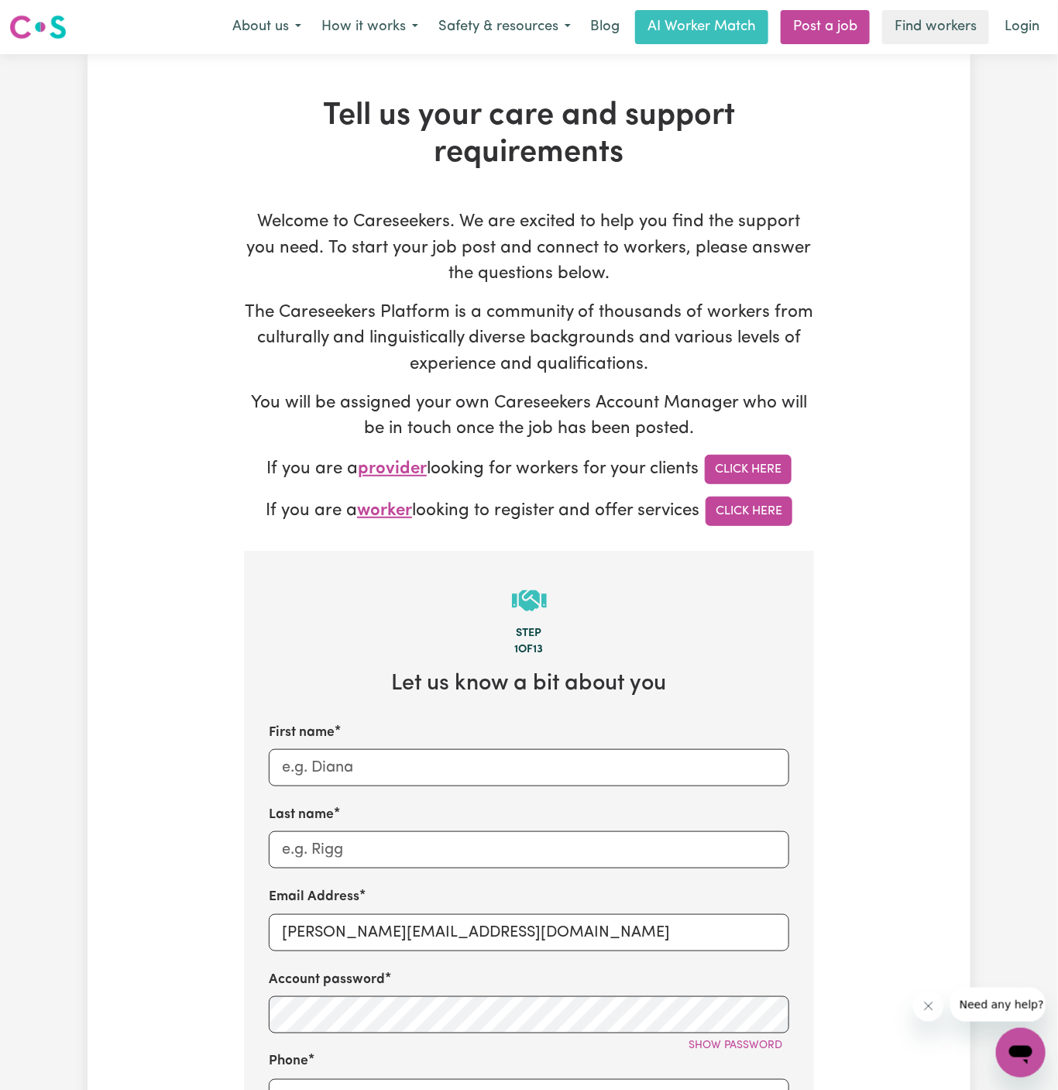
scroll to position [301, 0]
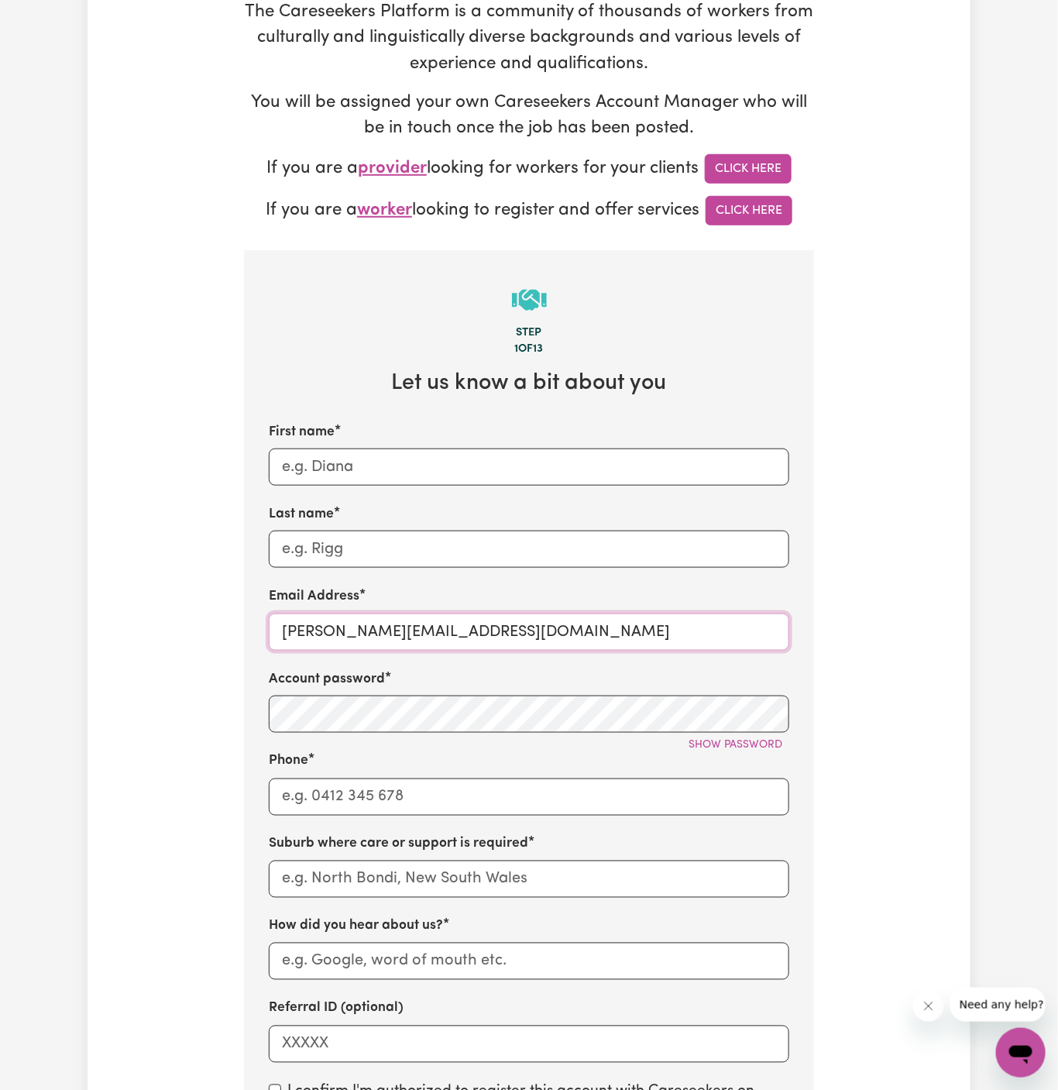
drag, startPoint x: 313, startPoint y: 633, endPoint x: 702, endPoint y: 628, distance: 388.9
click at [702, 628] on input "dyan@careseekers.com.au" at bounding box center [529, 632] width 521 height 37
drag, startPoint x: 552, startPoint y: 614, endPoint x: 352, endPoint y: 615, distance: 199.9
click at [352, 615] on input "dyan@careseekers.com.au" at bounding box center [529, 632] width 521 height 37
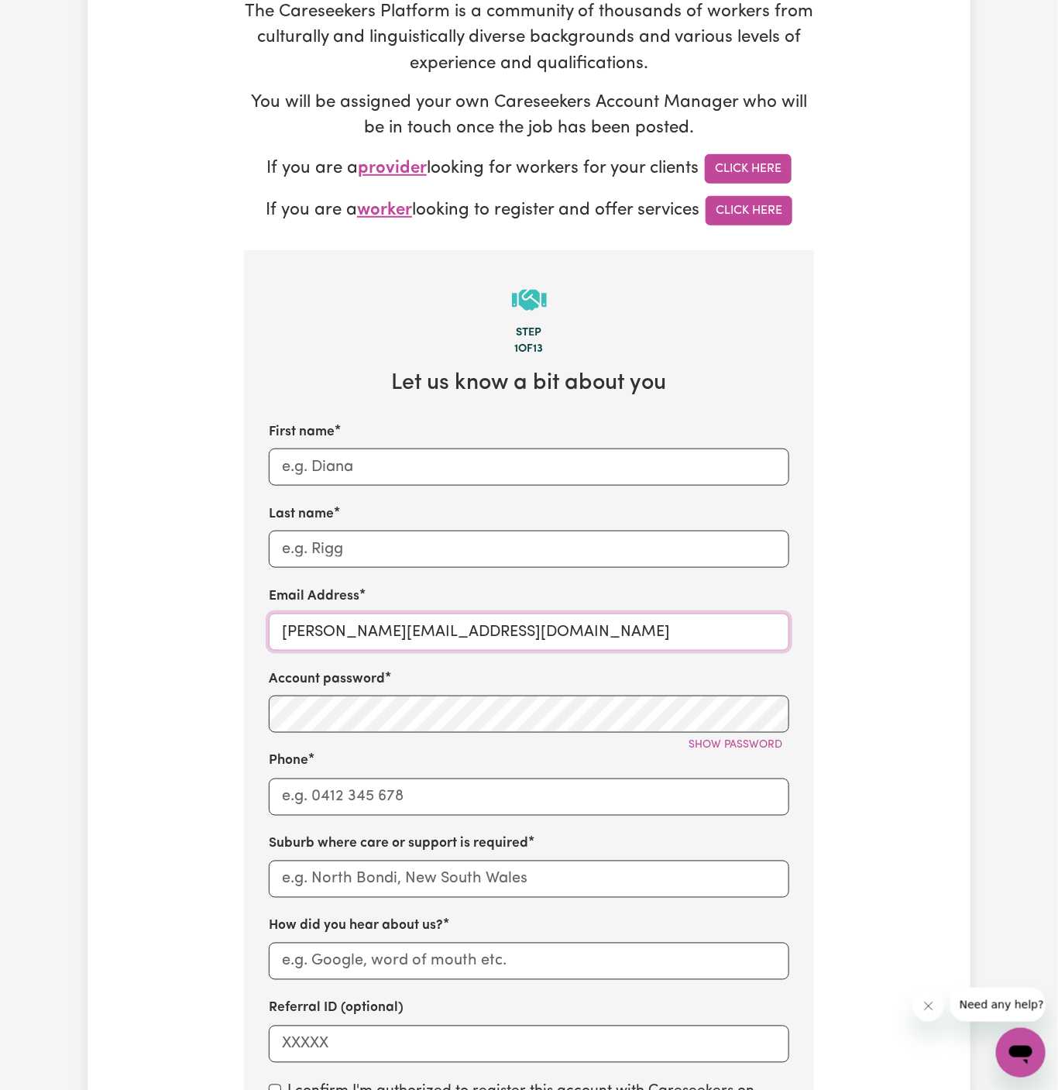
drag, startPoint x: 322, startPoint y: 630, endPoint x: 556, endPoint y: 632, distance: 234.0
click at [556, 632] on input "dyan@careseekers.com.au" at bounding box center [529, 632] width 521 height 37
click at [374, 868] on input "text" at bounding box center [529, 879] width 521 height 37
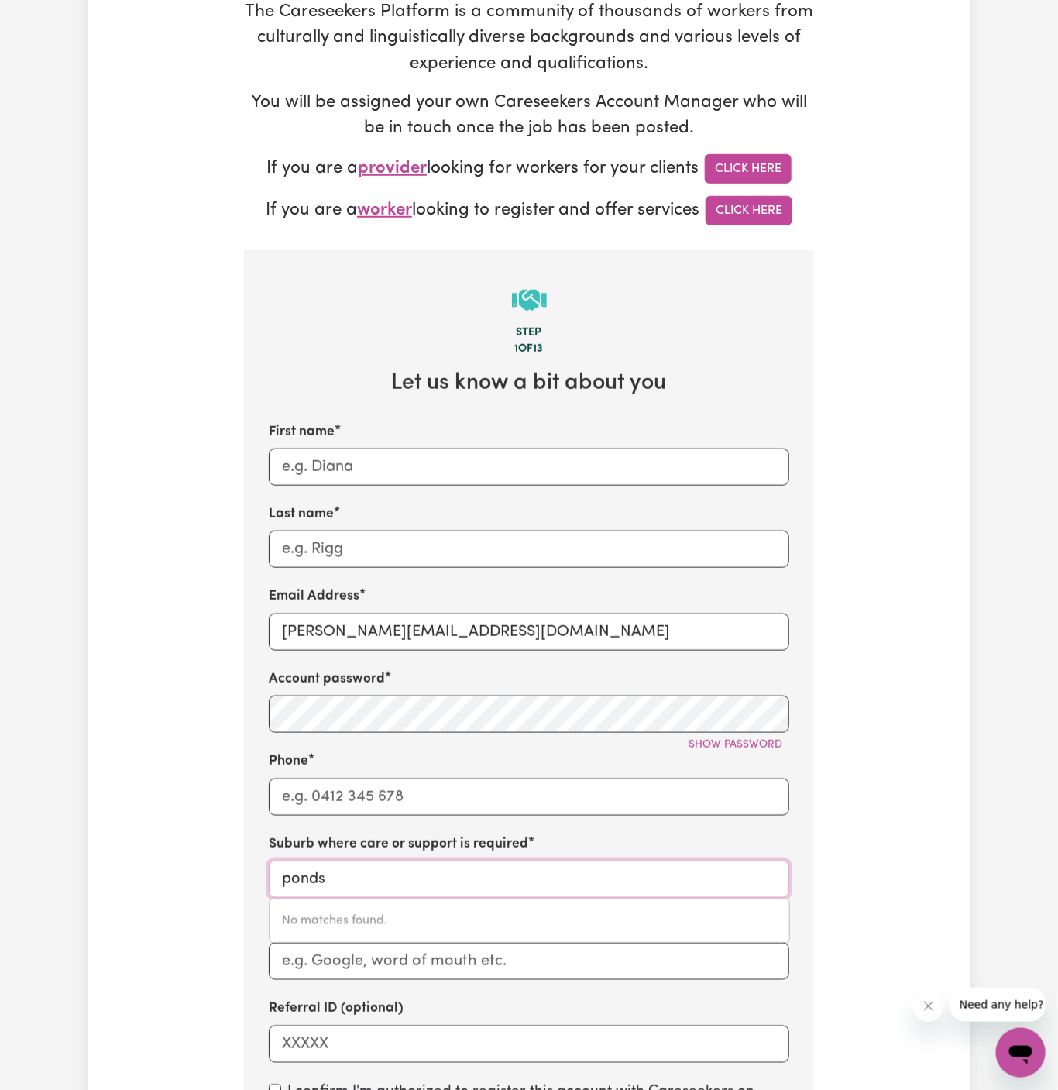
click at [374, 868] on input "ponds" at bounding box center [529, 879] width 521 height 37
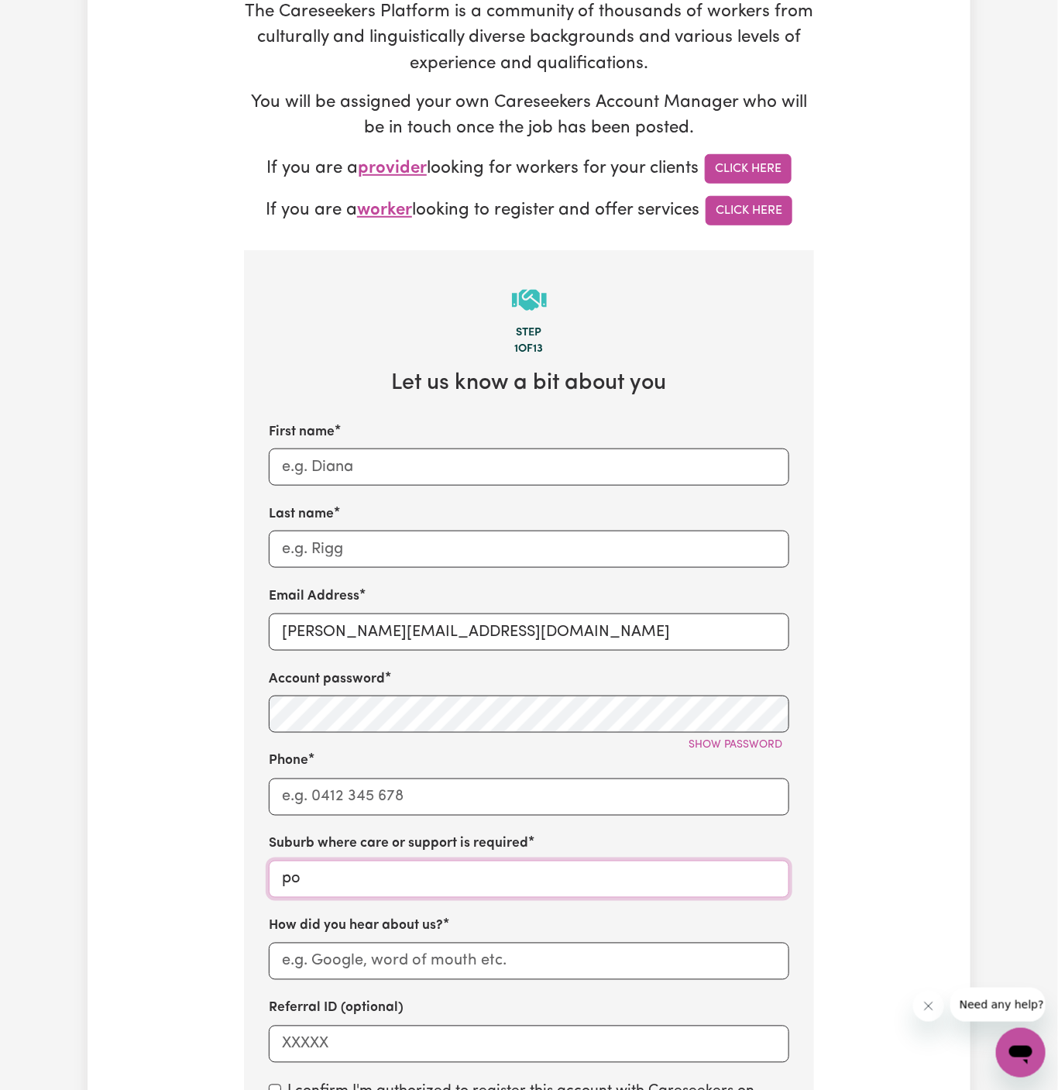
type input "p"
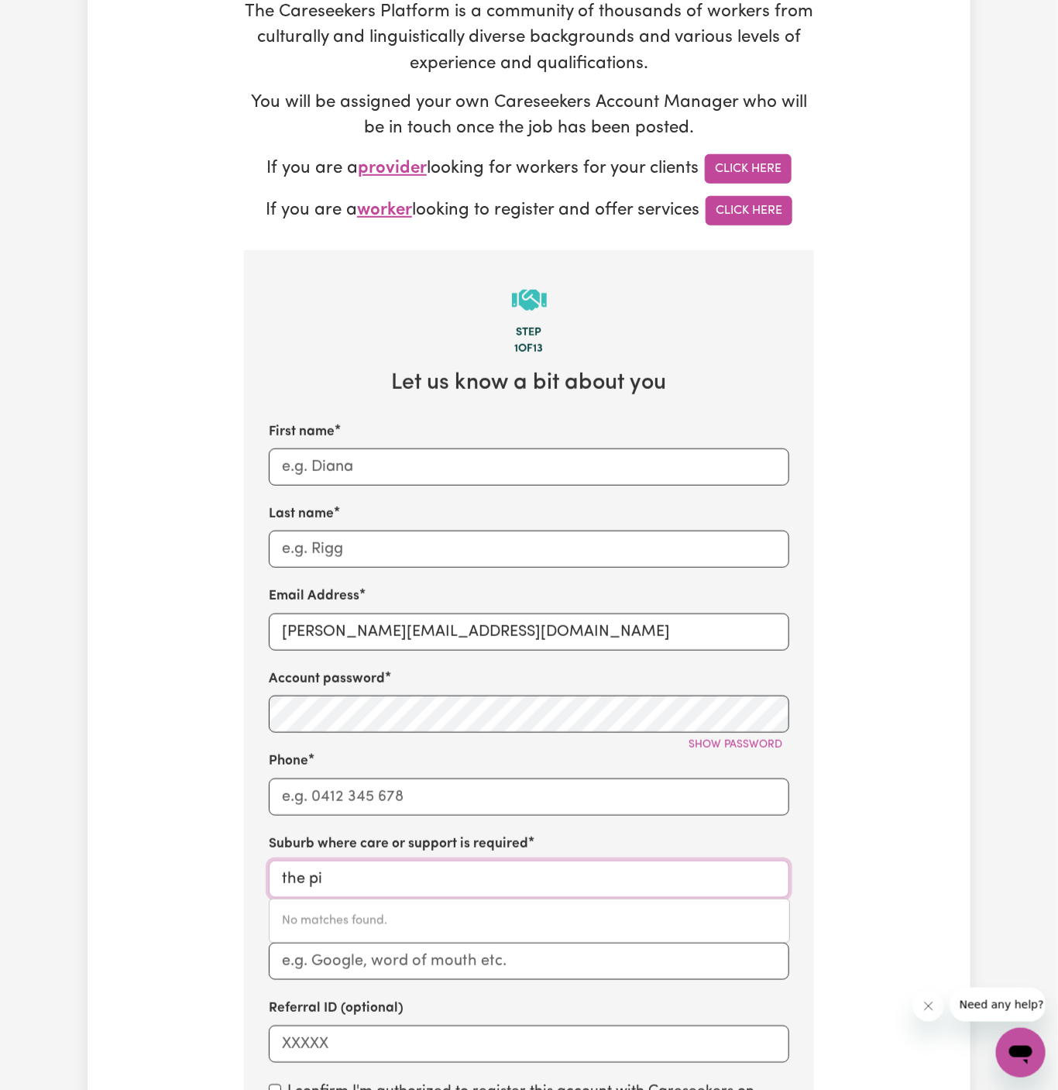
type input "the pin"
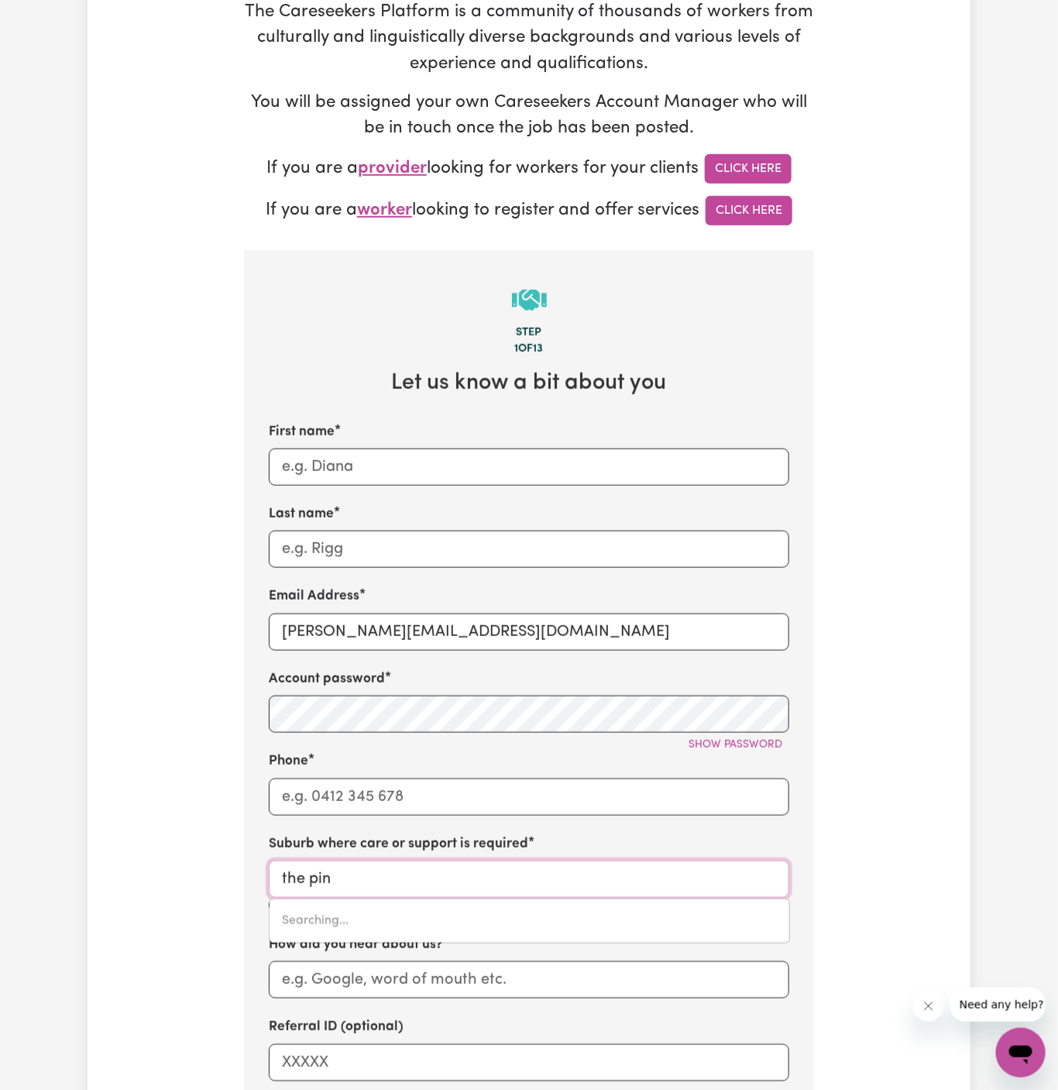
type input "the pinES, Queensland, 4357"
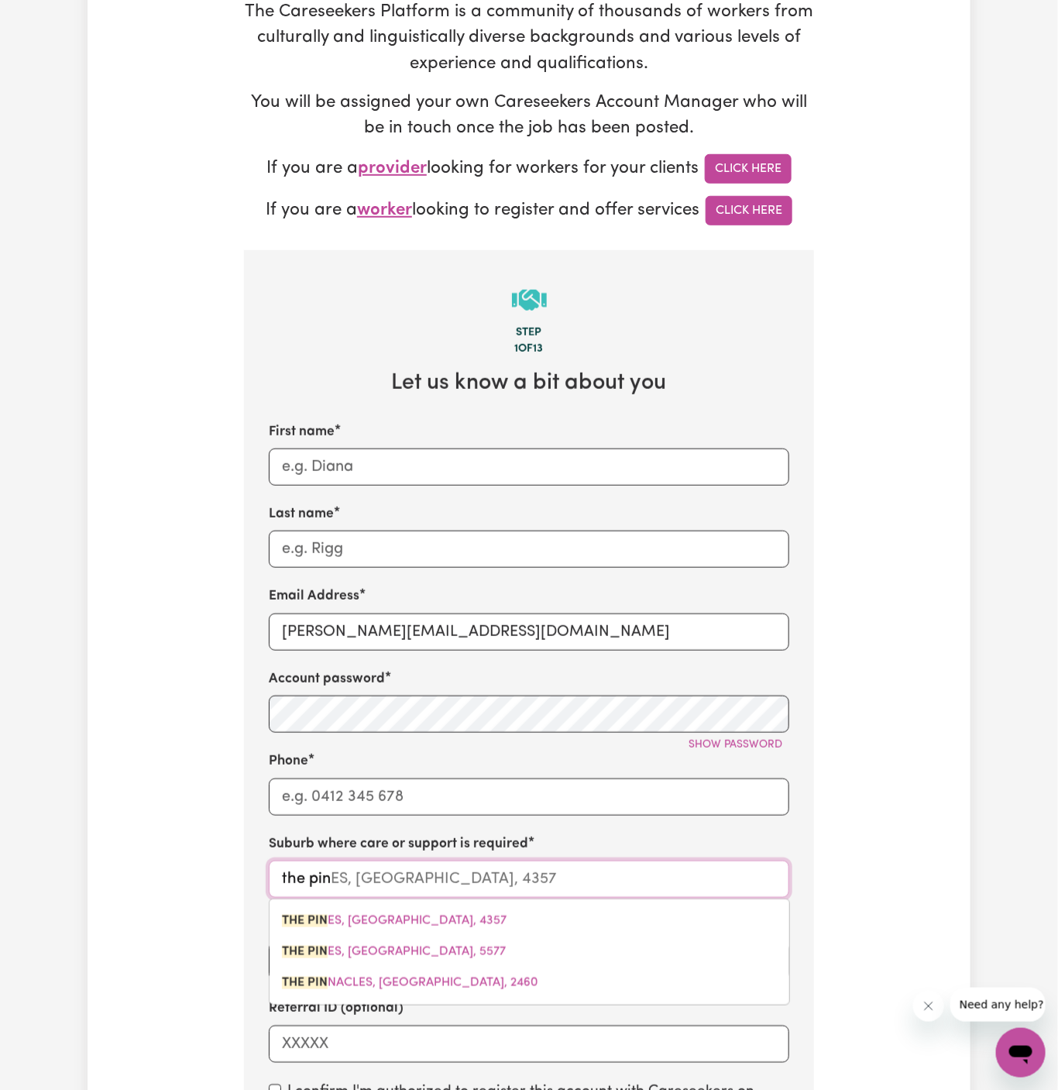
type input "the pi"
type input "the piNES, Queensland, 4357"
type input "the p"
type input "the pINES, Queensland, 4357"
type input "the po"
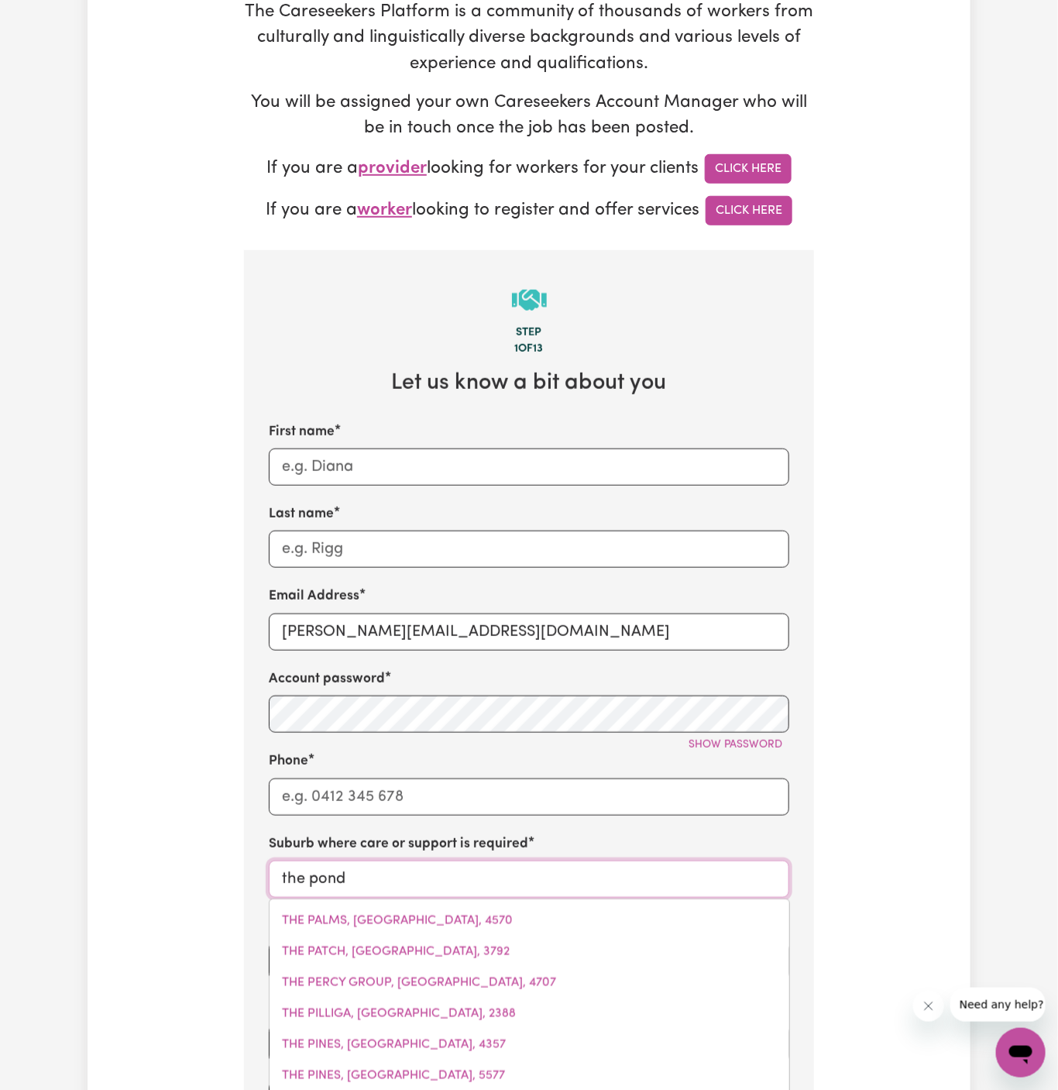
type input "the ponds"
type input "the ponds, New South Wales, 2769"
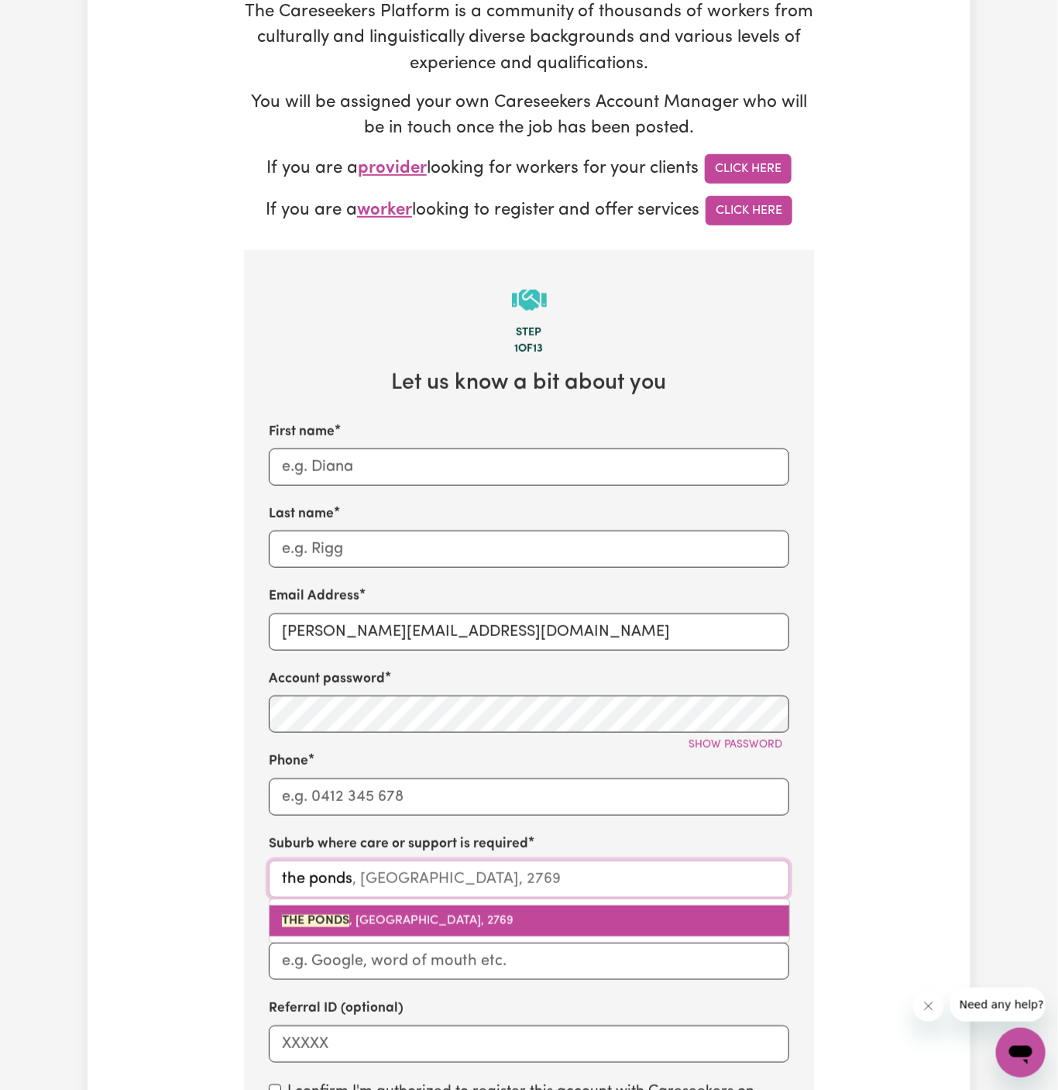
click at [389, 927] on link "THE PONDS , New South Wales, 2769" at bounding box center [530, 921] width 520 height 31
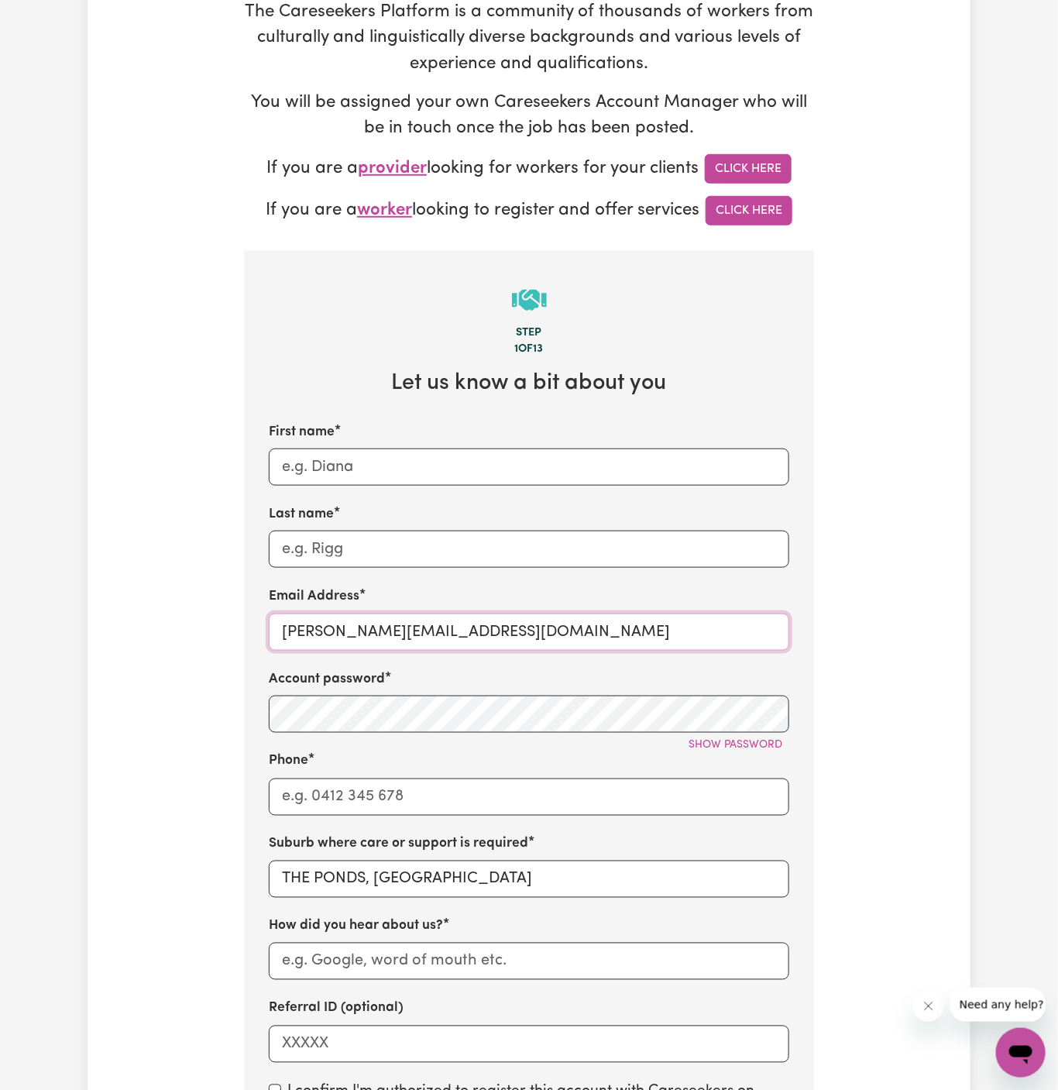
click at [457, 629] on input "dyan@careseekers.com.au" at bounding box center [529, 632] width 521 height 37
paste input "ClientThePondsHOC"
drag, startPoint x: 391, startPoint y: 629, endPoint x: 316, endPoint y: 629, distance: 75.1
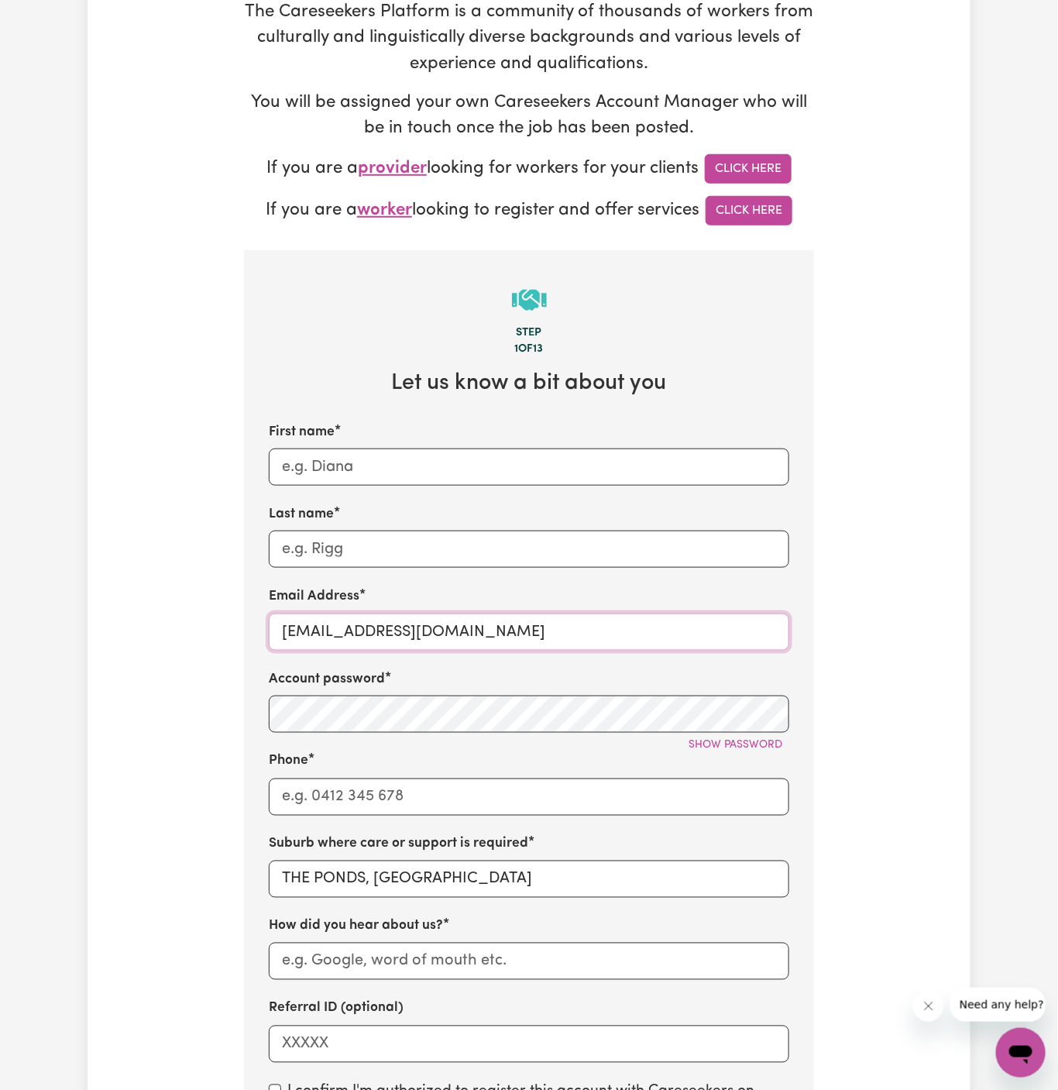
click at [316, 629] on input "ClientThePondsHOC@careseekers.com.au" at bounding box center [529, 632] width 521 height 37
drag, startPoint x: 390, startPoint y: 631, endPoint x: 268, endPoint y: 631, distance: 121.6
click at [268, 631] on section "Step 1 of 13 Let us know a bit about you First name Last name Email Address Cli…" at bounding box center [529, 832] width 570 height 1164
type input "ClientThePondsHOC@careseekers.com.au"
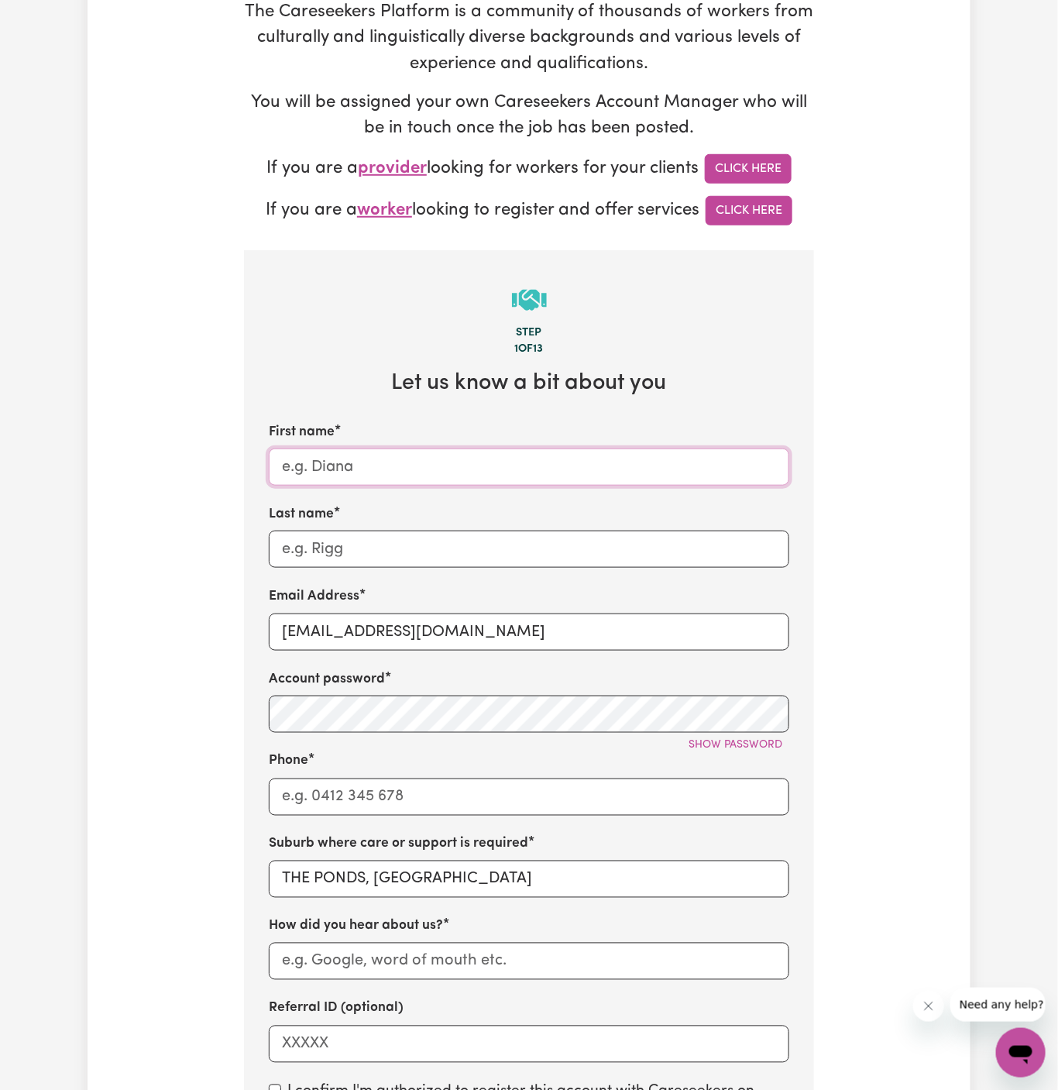
click at [328, 456] on input "First name" at bounding box center [529, 467] width 521 height 37
paste input "ClientThePonds"
click at [321, 467] on input "ClientThePonds" at bounding box center [529, 467] width 521 height 37
click at [352, 467] on input "Client ThePonds" at bounding box center [529, 467] width 521 height 37
click at [440, 467] on input "Client The Ponds" at bounding box center [529, 467] width 521 height 37
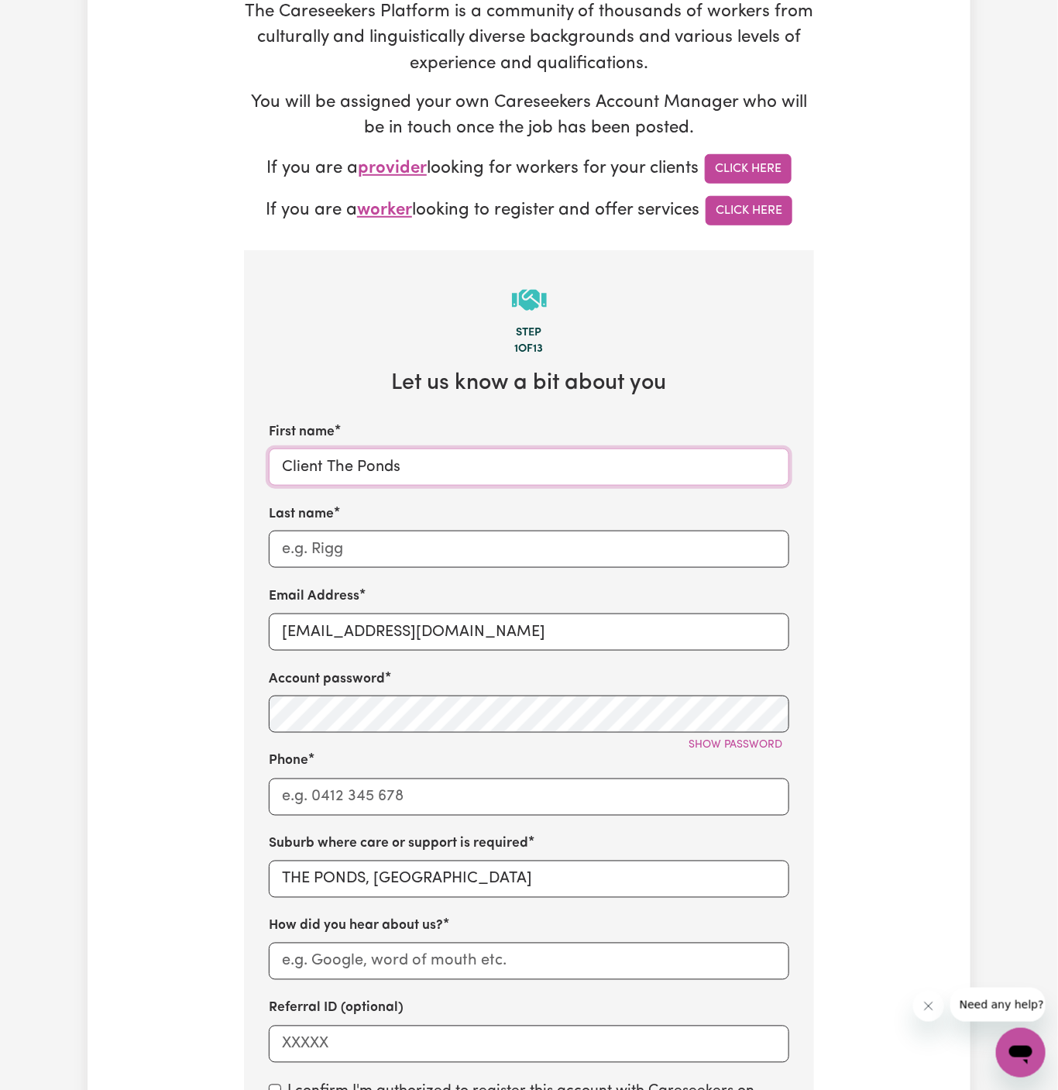
type input "Client The Ponds"
click at [420, 546] on input "Last name" at bounding box center [529, 549] width 521 height 37
click at [615, 532] on input "Last name" at bounding box center [529, 549] width 521 height 37
paste input "Hands Of Care"
type input "Hands Of Care"
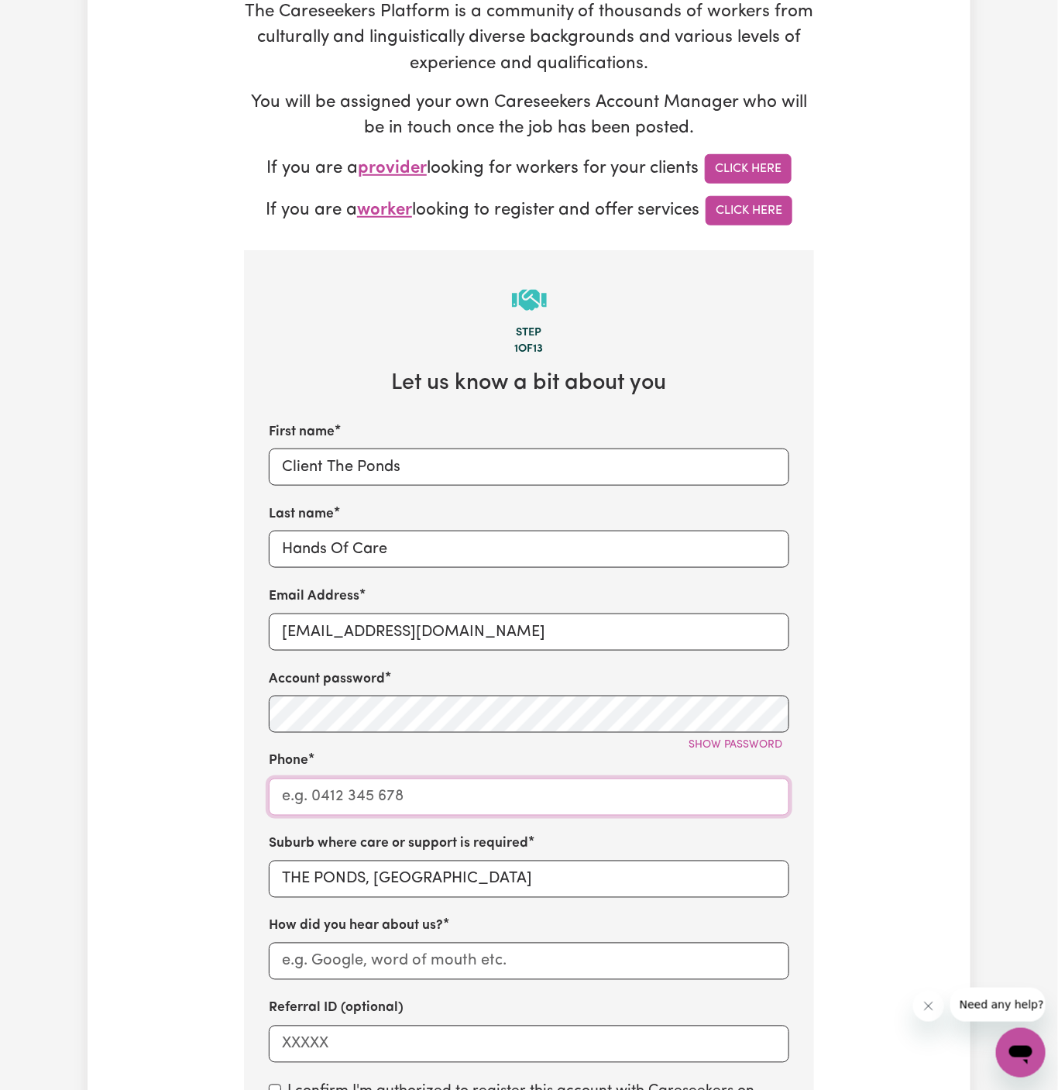
click at [445, 804] on input "Phone" at bounding box center [529, 797] width 521 height 37
type input "1300765465"
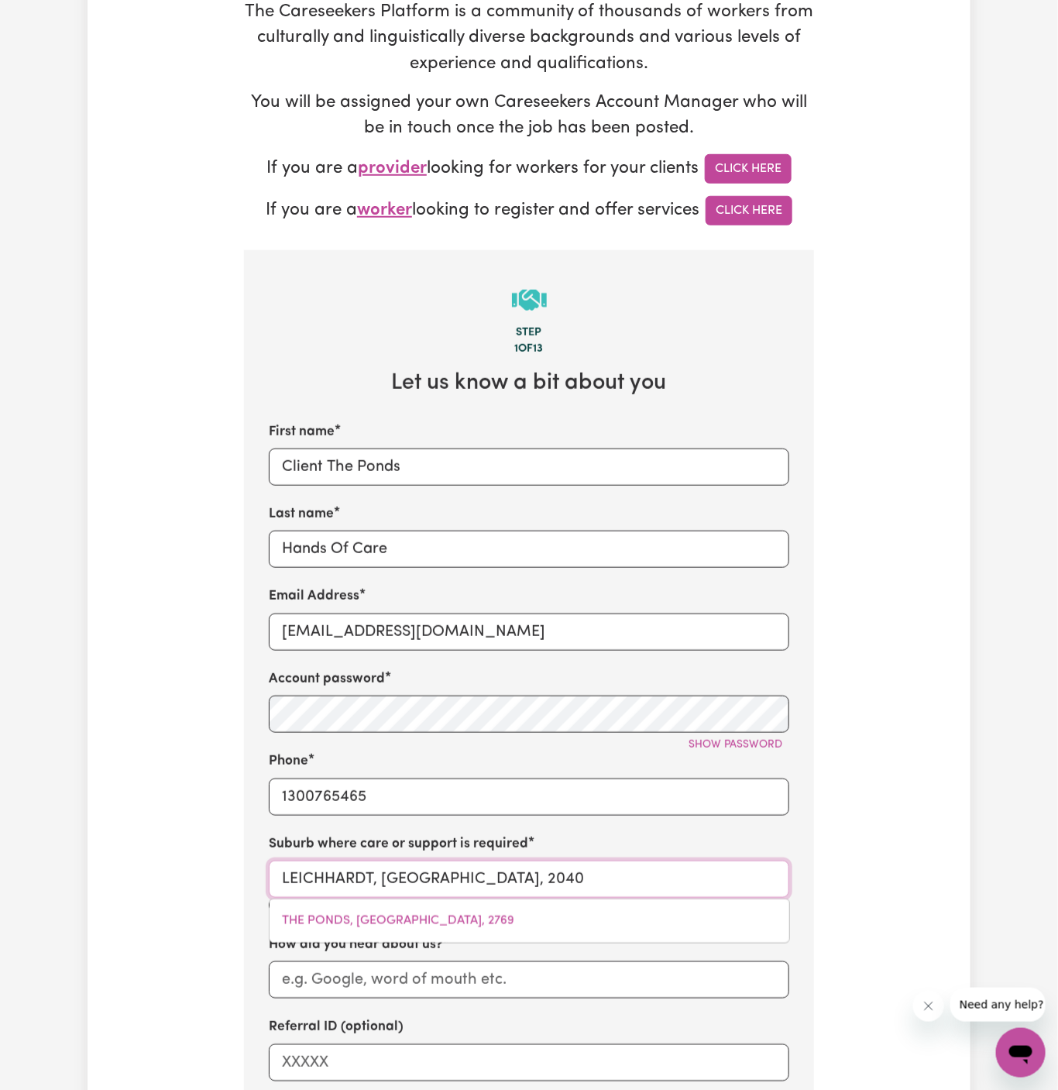
click at [397, 887] on input "LEICHHARDT, New South Wales, 2040" at bounding box center [529, 879] width 521 height 37
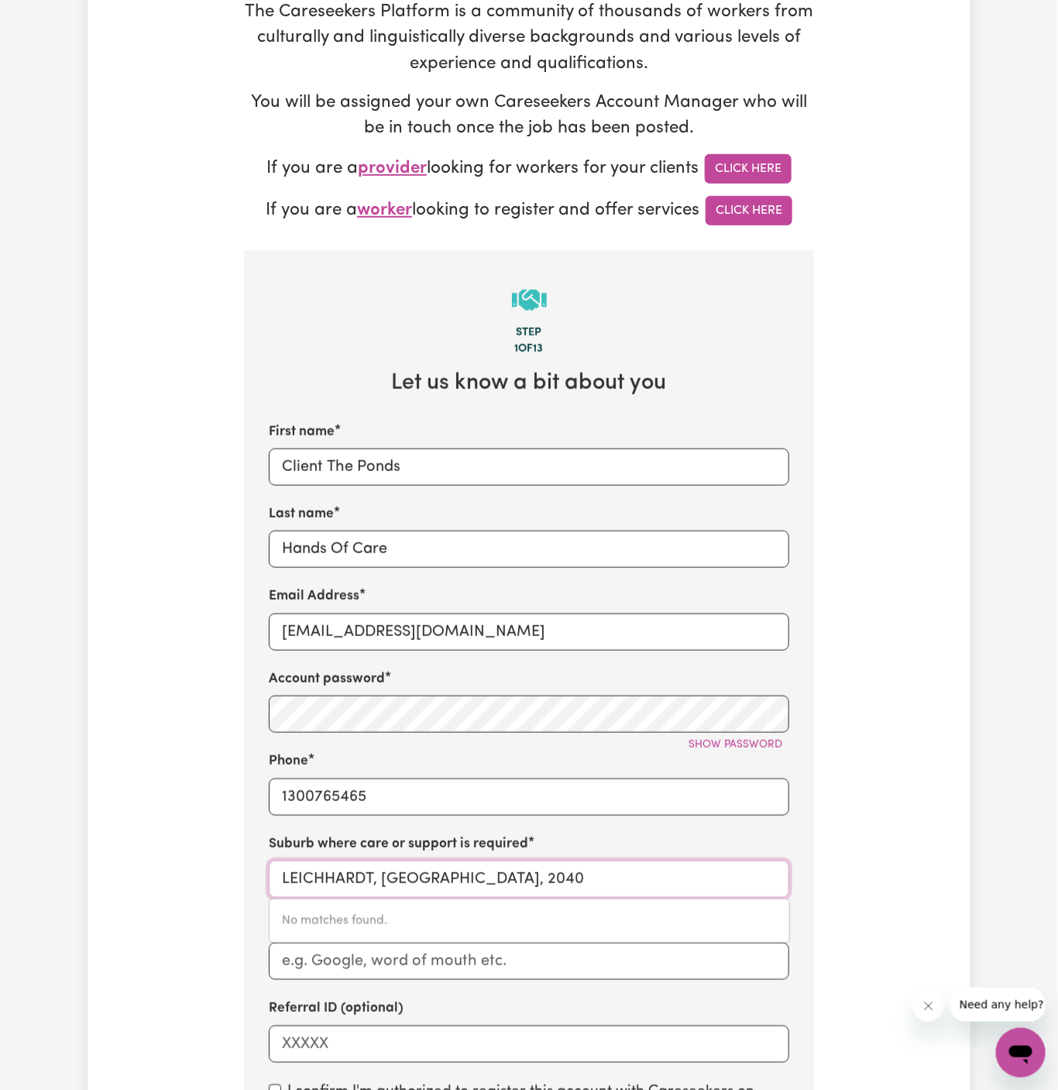
click at [403, 882] on input "LEICHHARDT, New South Wales, 2040" at bounding box center [529, 879] width 521 height 37
type input "the p"
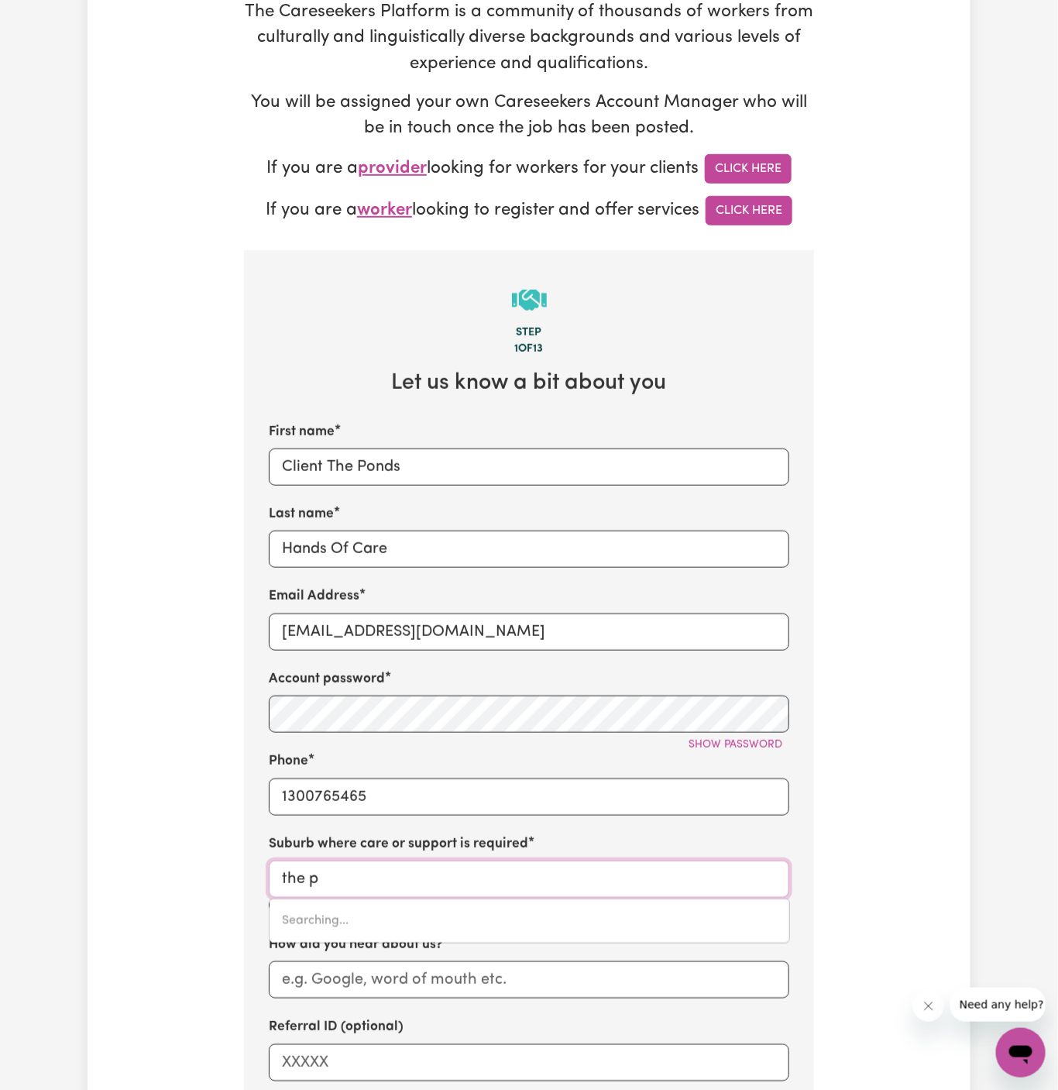
type input "the pALMS, Queensland, 4570"
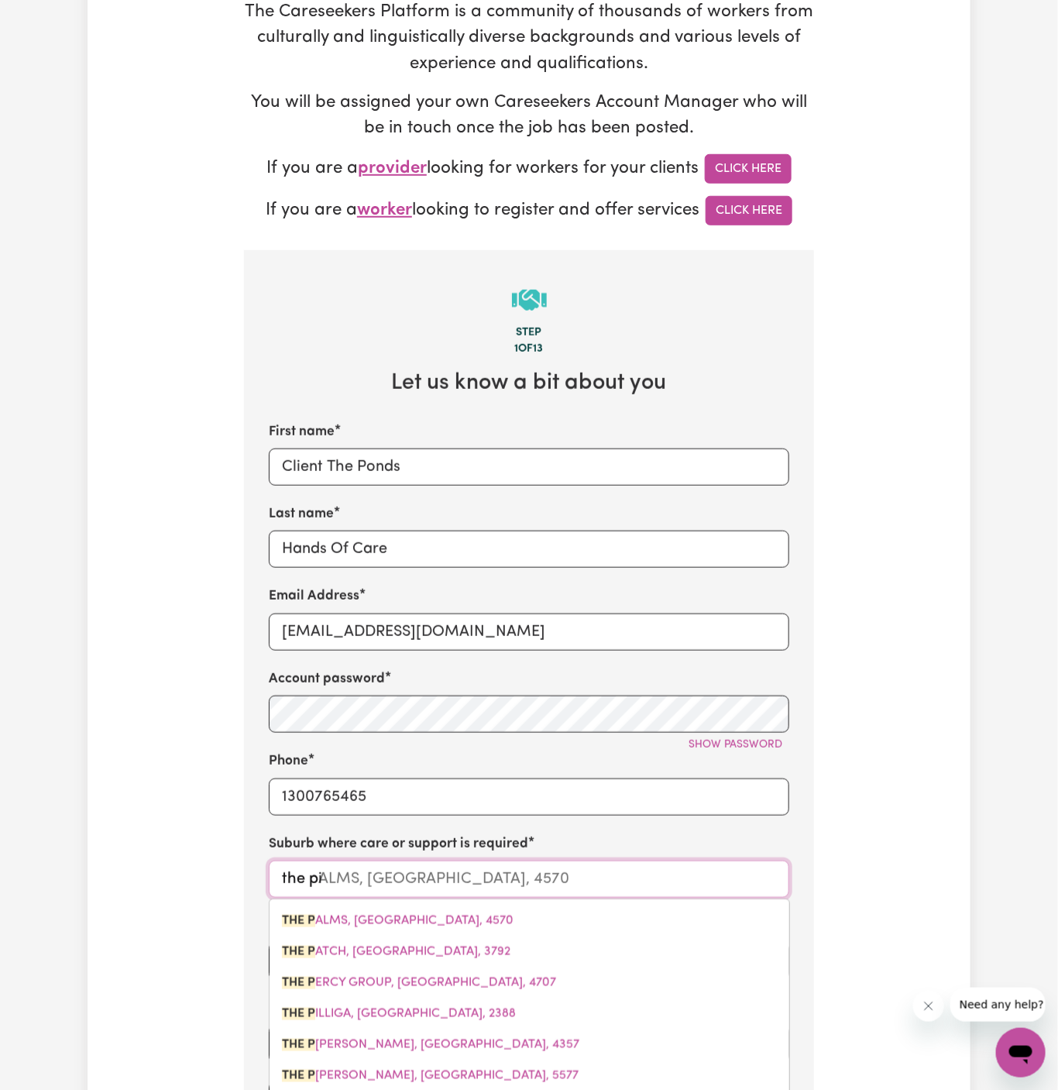
type input "the pio"
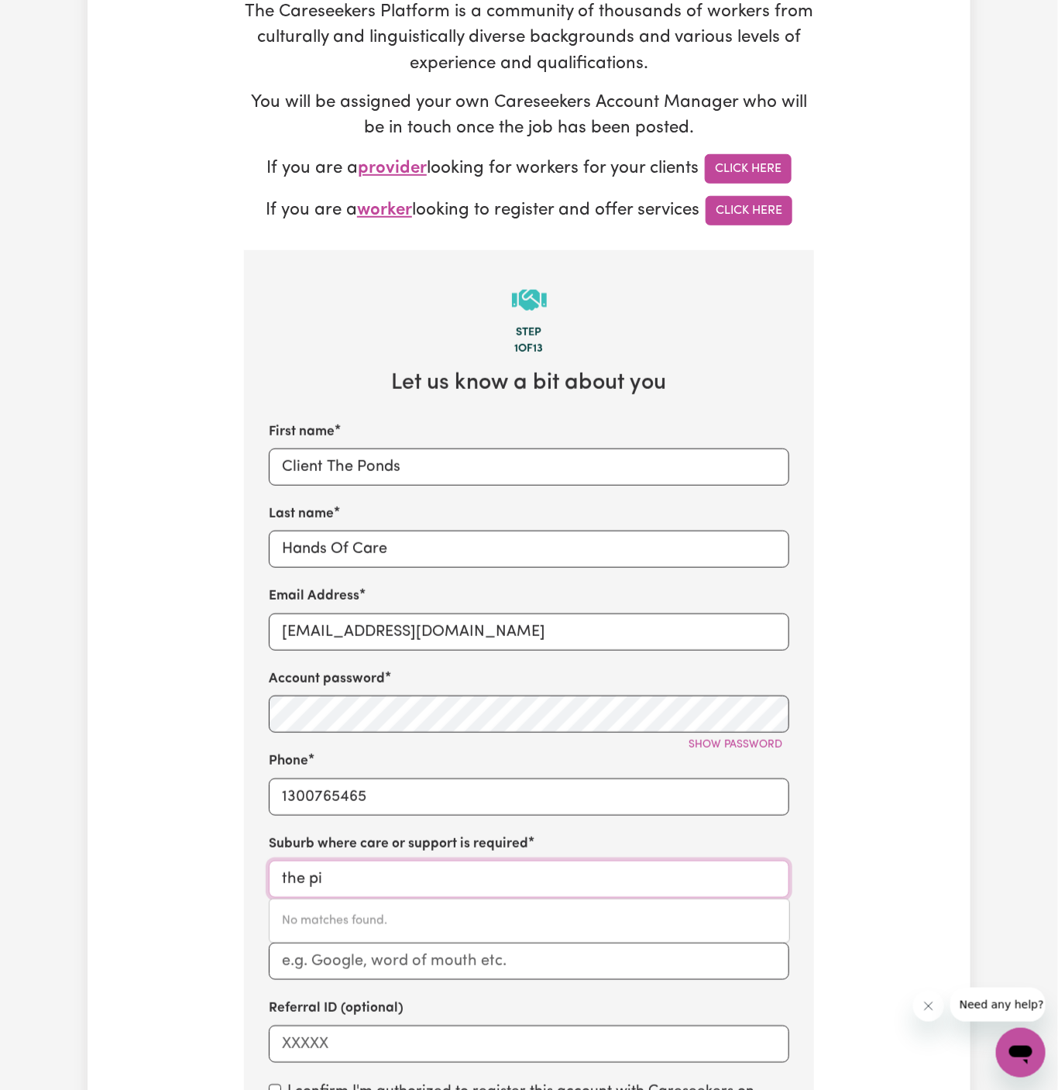
type input "the p"
type input "the pALMS, Queensland, 4570"
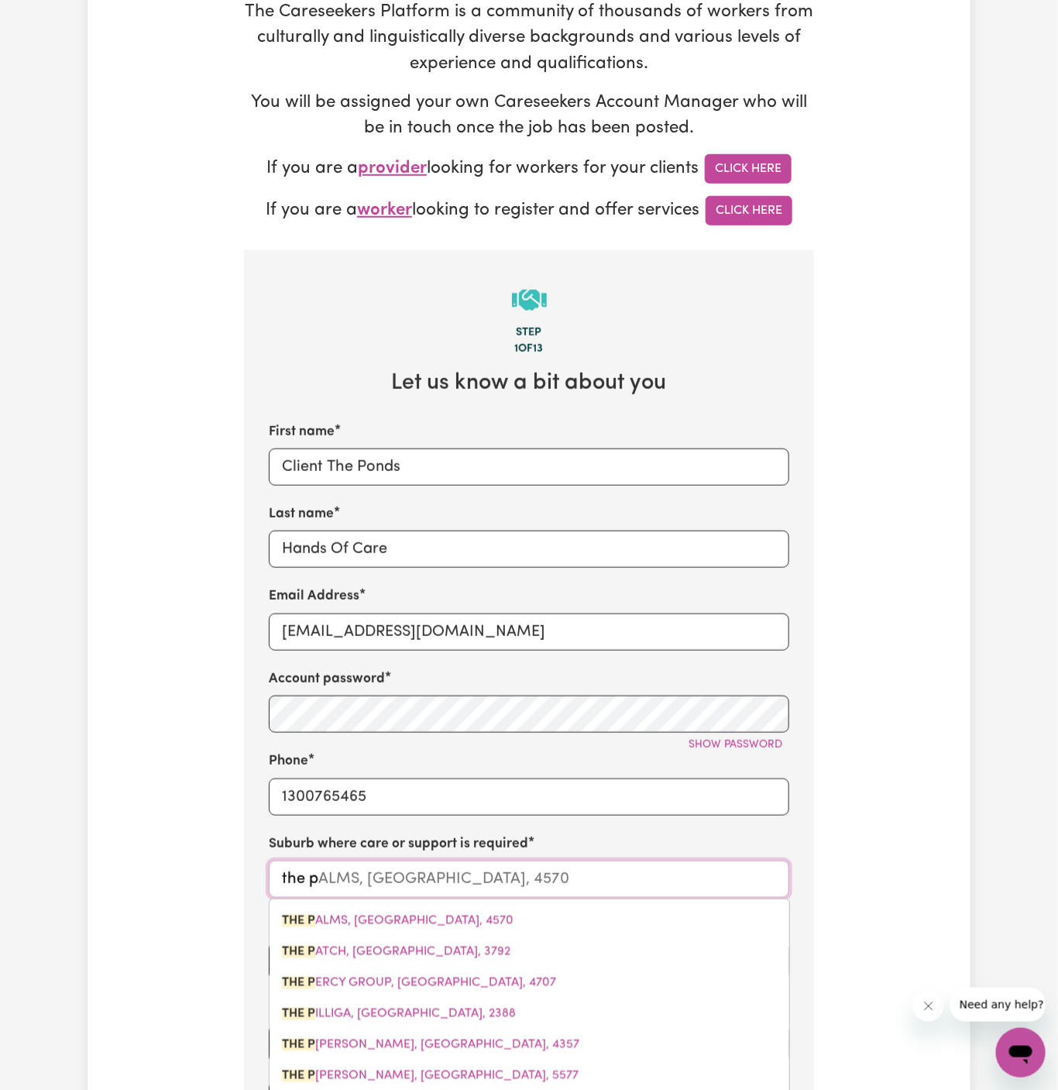
type input "the po"
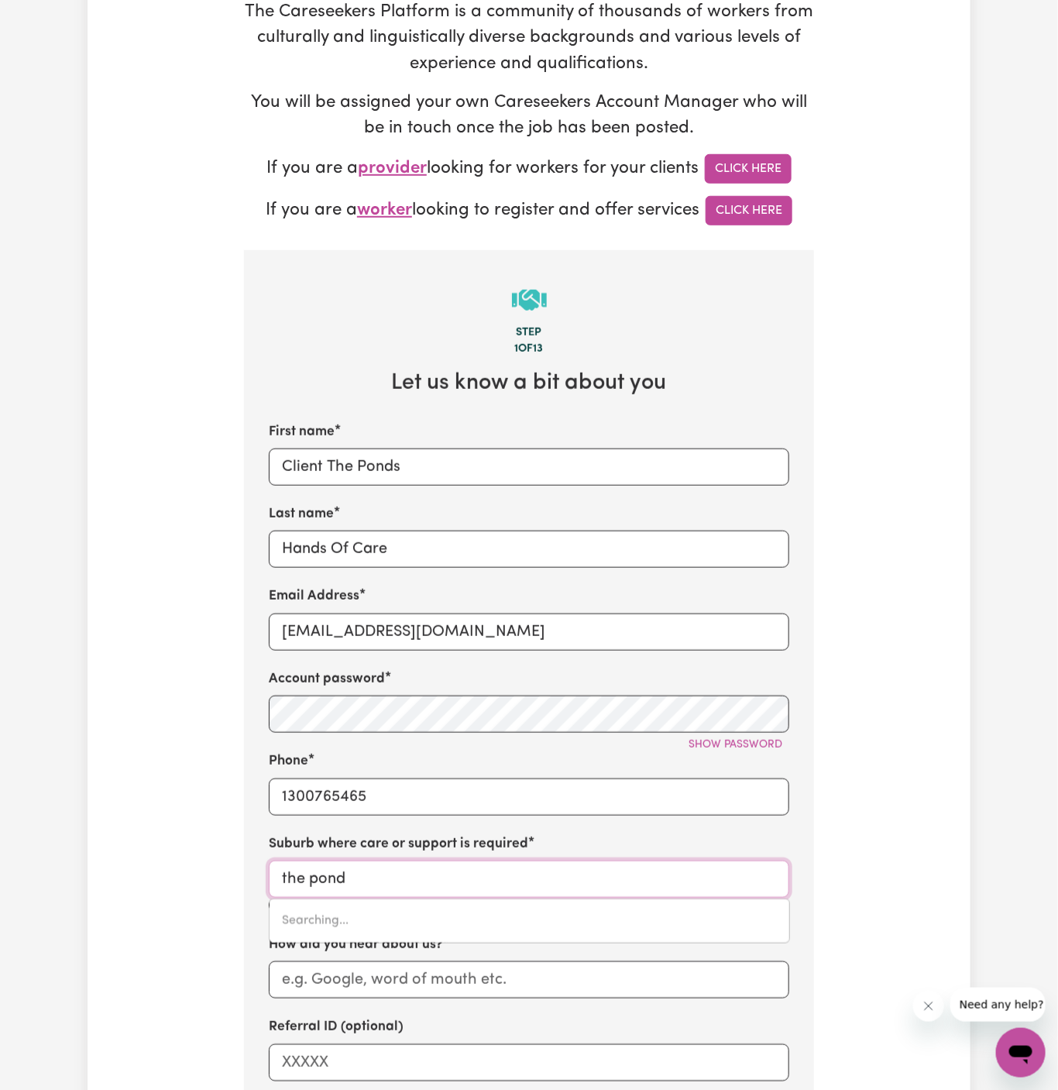
type input "the ponds"
type input "the ponds, New South Wales, 2769"
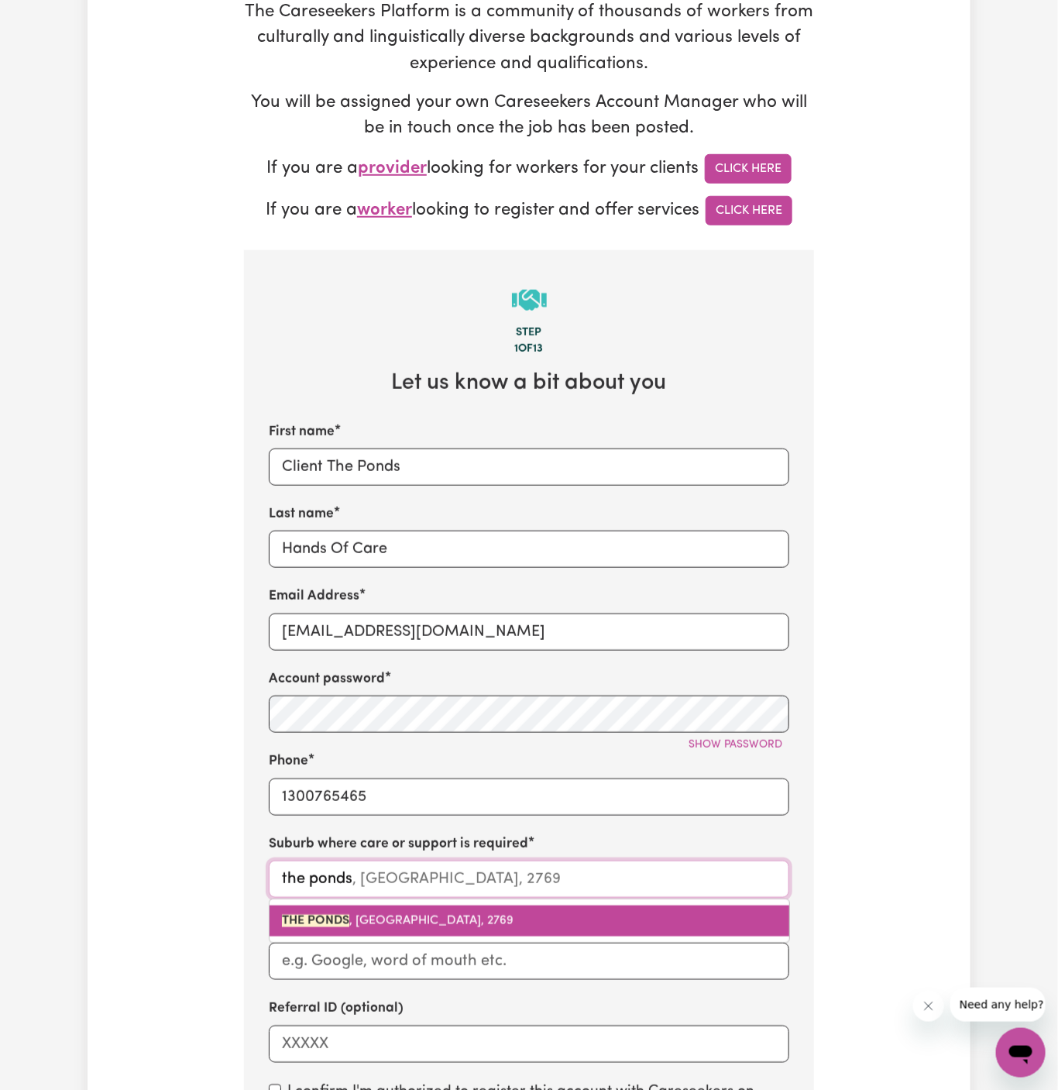
click at [358, 915] on span "THE PONDS , New South Wales, 2769" at bounding box center [398, 921] width 232 height 12
type input "THE PONDS, New South Wales, 2769"
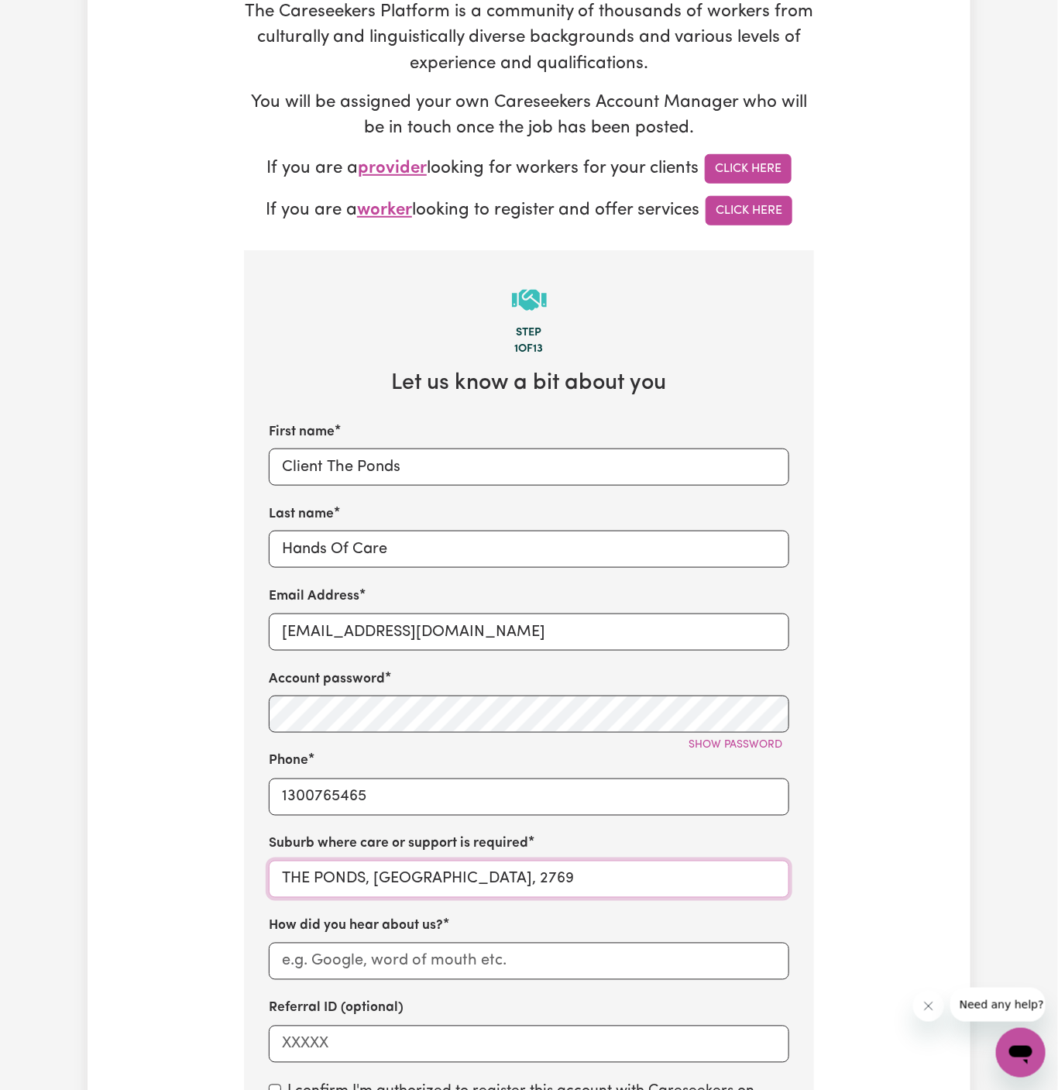
type input "THE PONDS, New South Wales, 2769"
click at [386, 951] on input "How did you hear about us?" at bounding box center [529, 961] width 521 height 37
paste input "Hands Of Care"
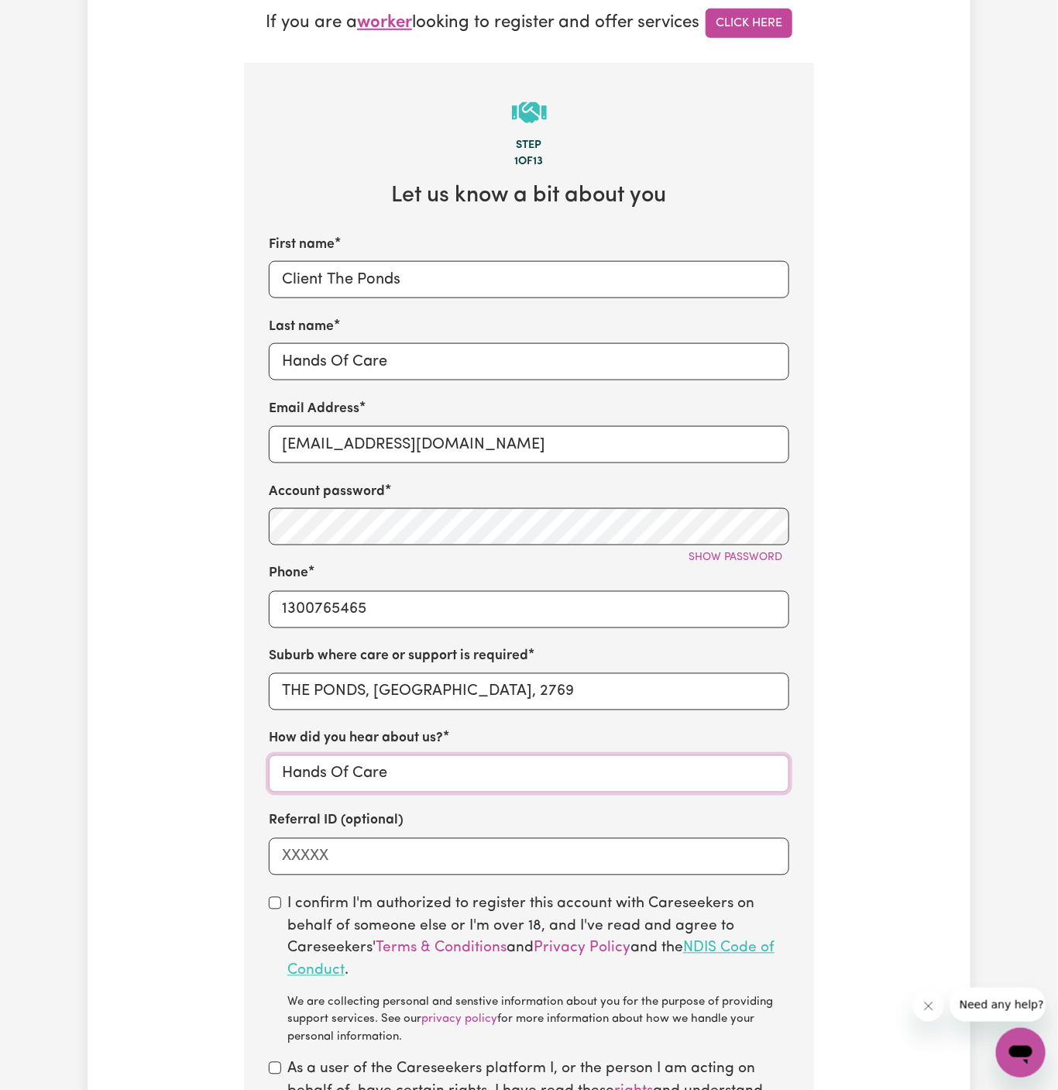
scroll to position [503, 0]
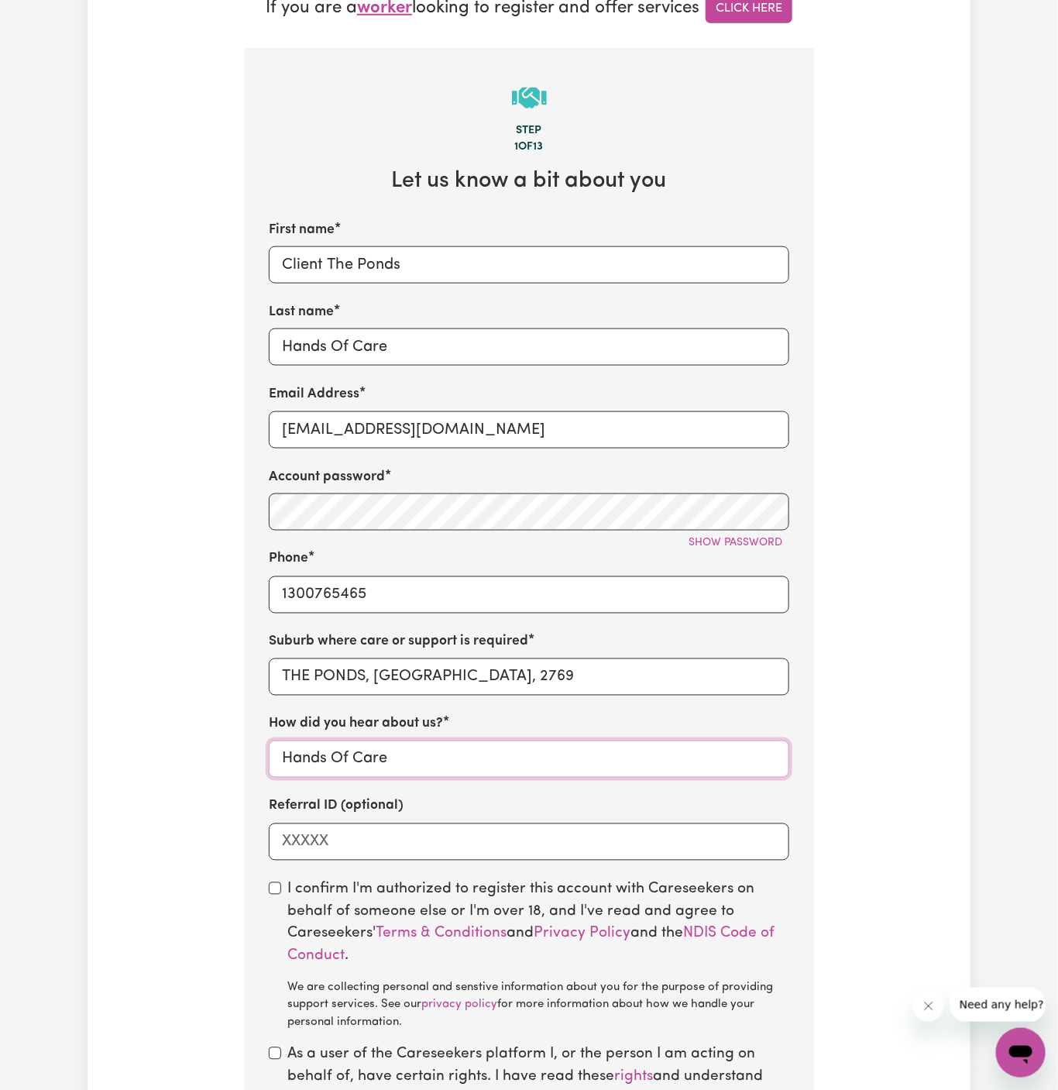
type input "Hands Of Care"
click at [279, 884] on input "checkbox" at bounding box center [275, 888] width 12 height 12
checkbox input "true"
click at [279, 1055] on input "checkbox" at bounding box center [275, 1053] width 12 height 12
checkbox input "true"
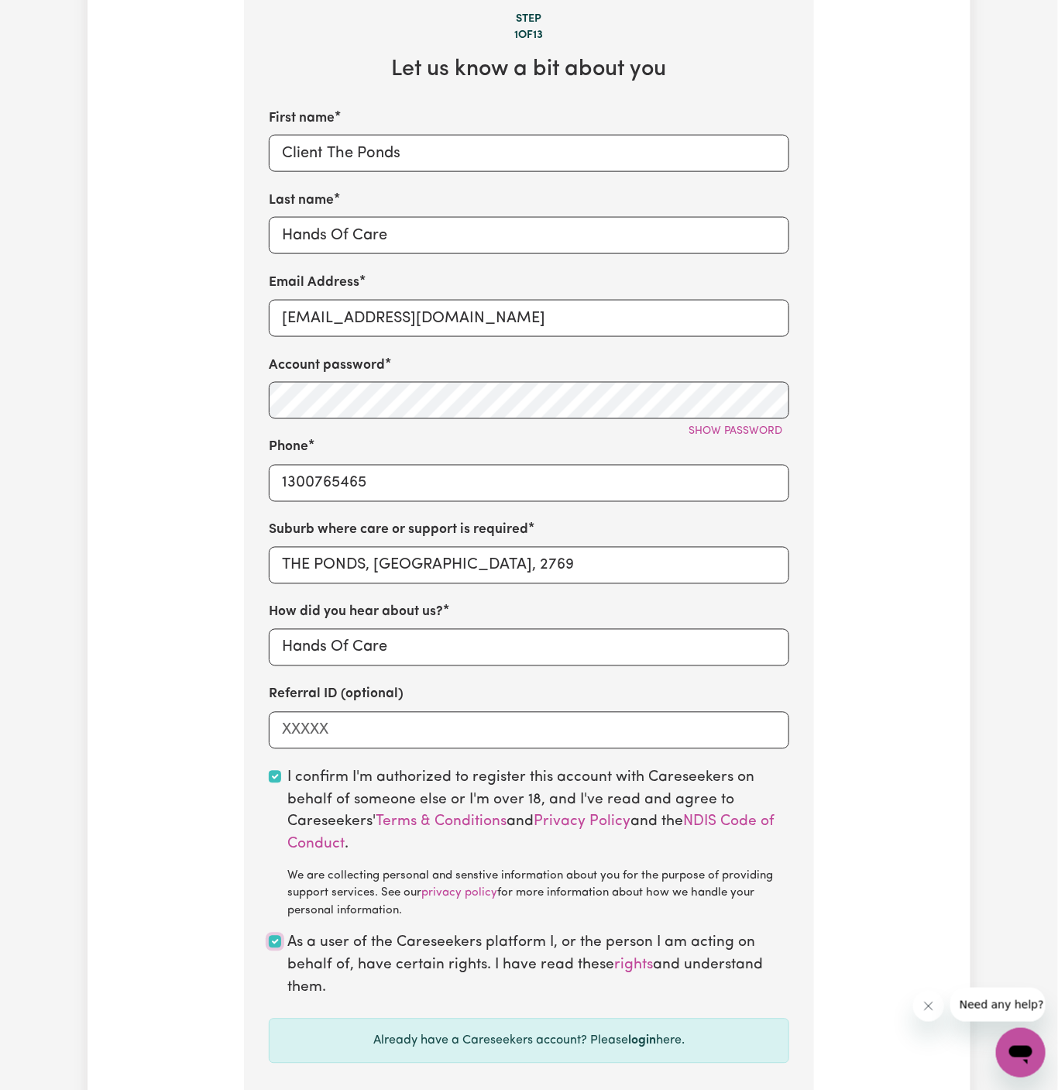
scroll to position [700, 0]
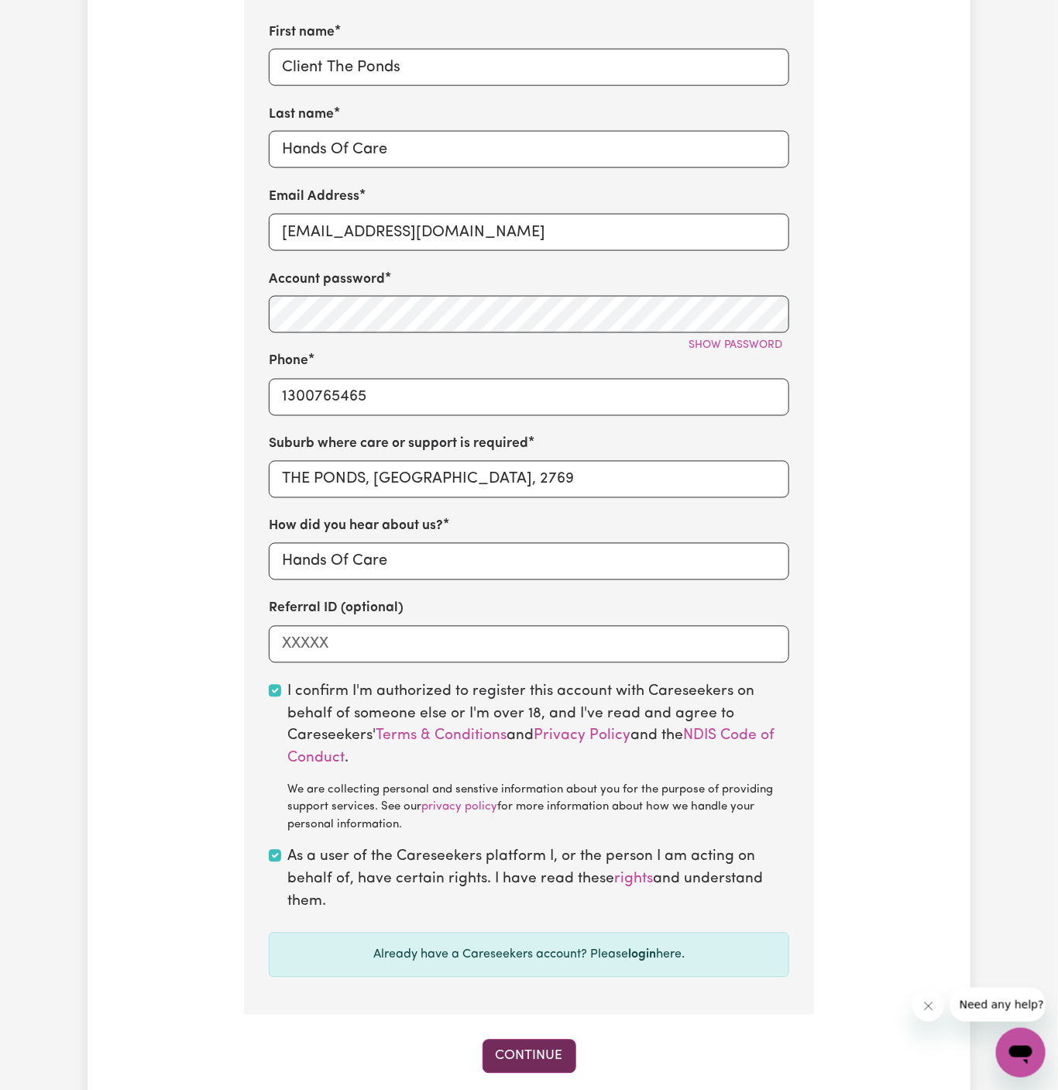
click at [532, 1052] on button "Continue" at bounding box center [530, 1057] width 94 height 34
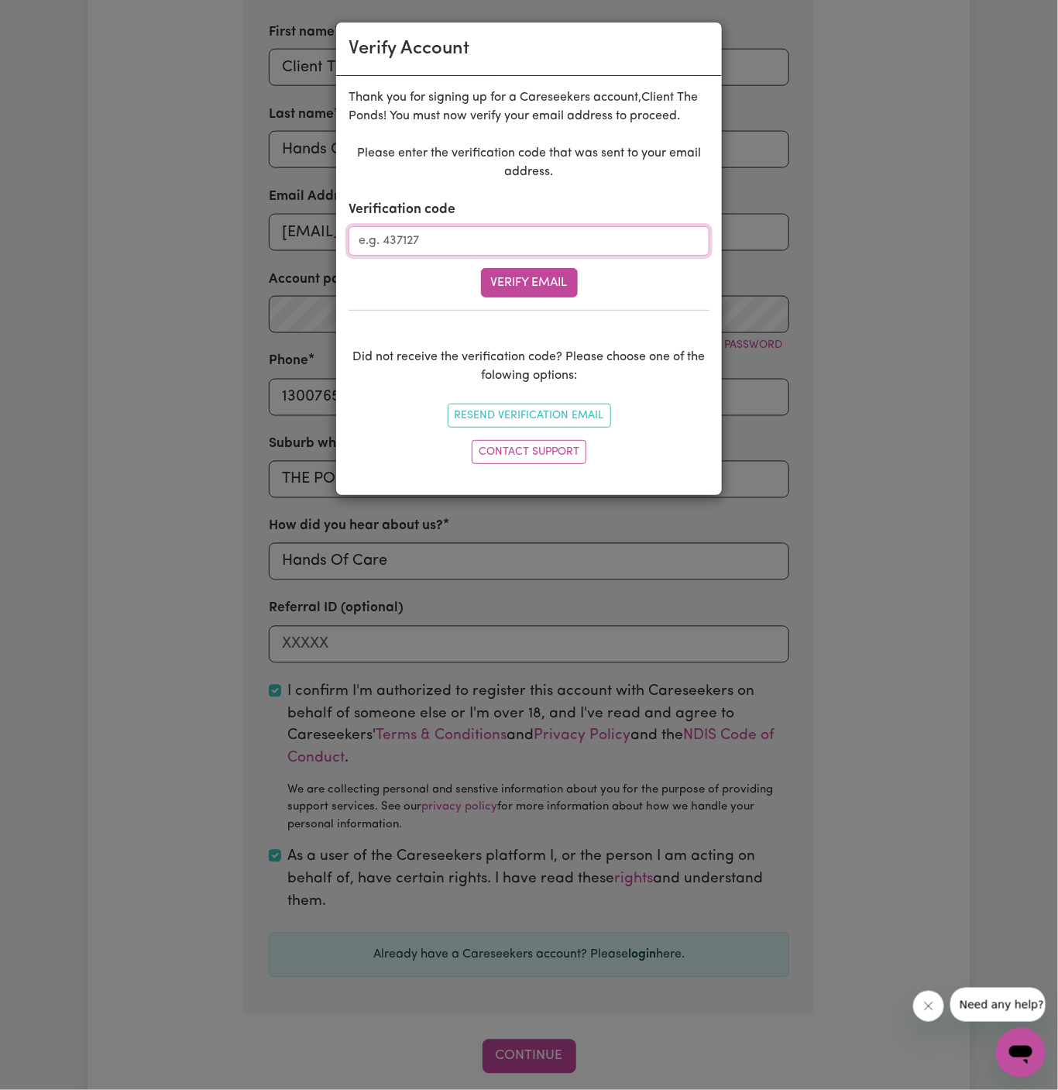
click at [435, 243] on input "Verification code" at bounding box center [529, 240] width 361 height 29
paste input "479716"
type input "479716"
click at [556, 279] on button "Verify Email" at bounding box center [529, 282] width 97 height 29
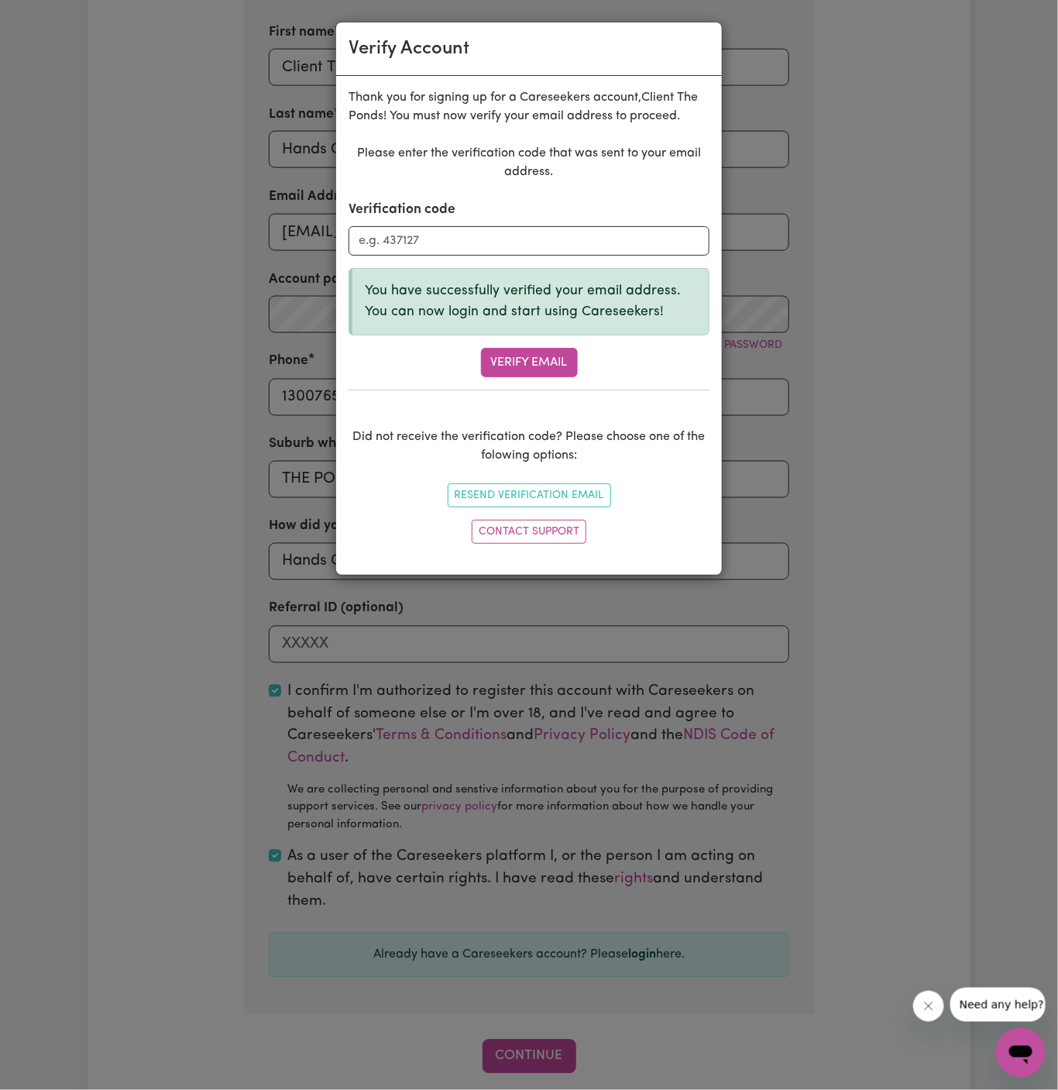
scroll to position [533, 0]
